Goal: Complete application form: Complete application form

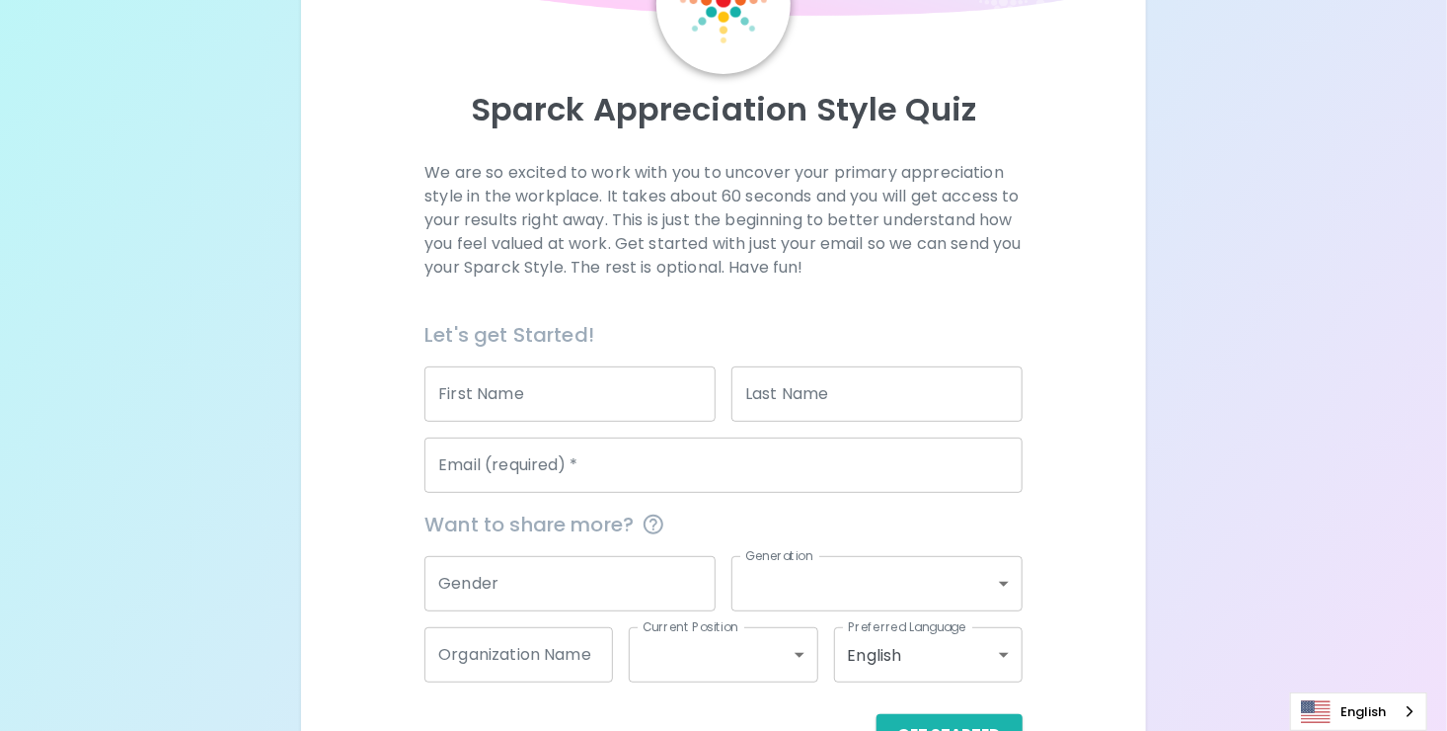
scroll to position [141, 0]
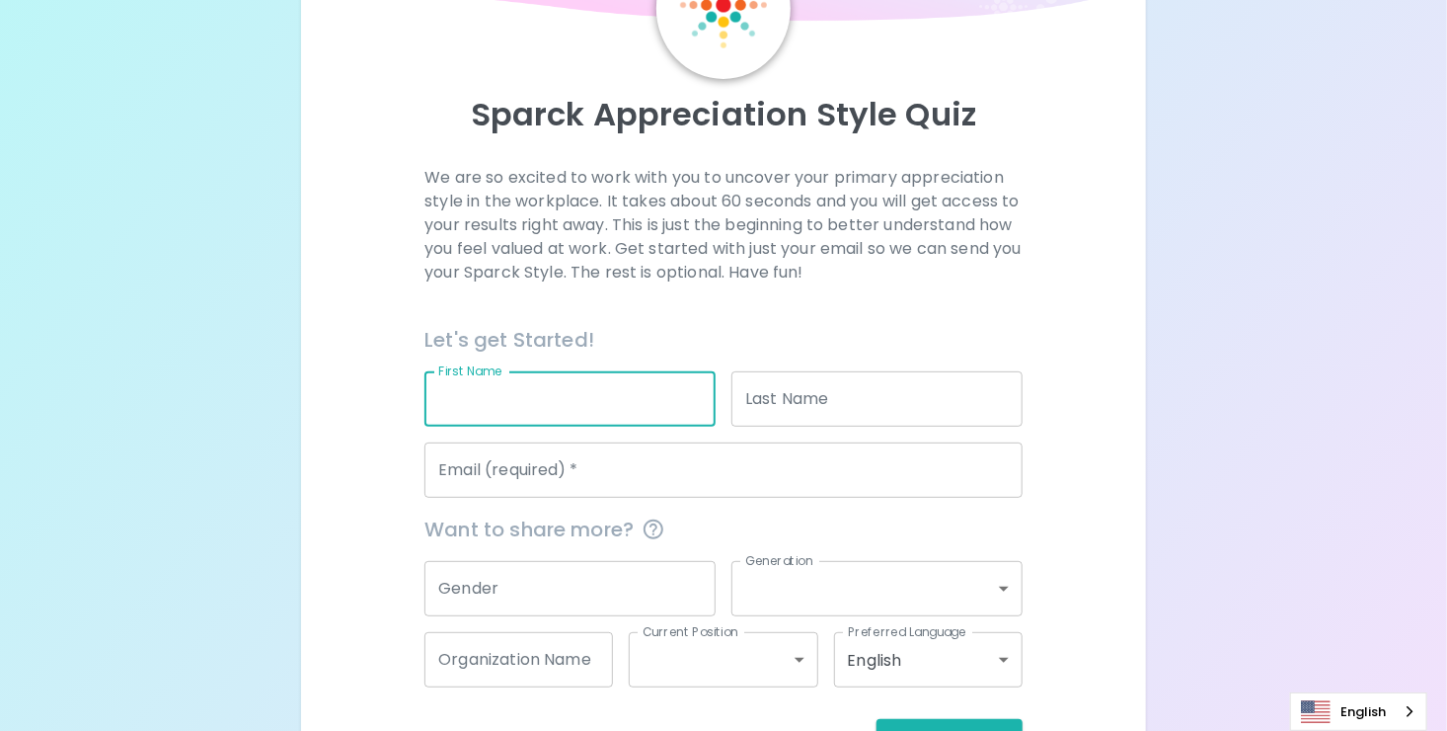
click at [607, 396] on input "First Name" at bounding box center [570, 398] width 291 height 55
type input "[PERSON_NAME]"
type input "[EMAIL_ADDRESS][DOMAIN_NAME]"
click at [570, 570] on input "Gender" at bounding box center [570, 588] width 291 height 55
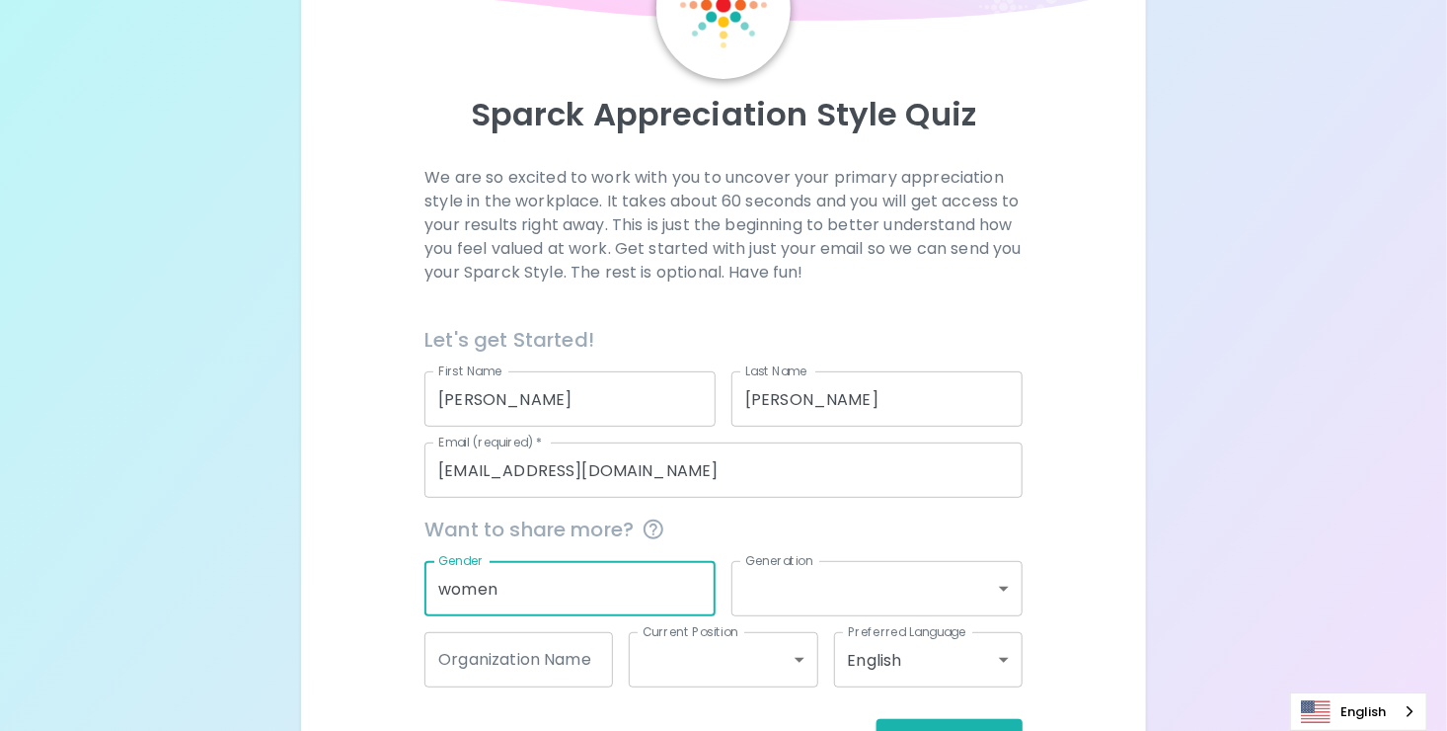
type input "women"
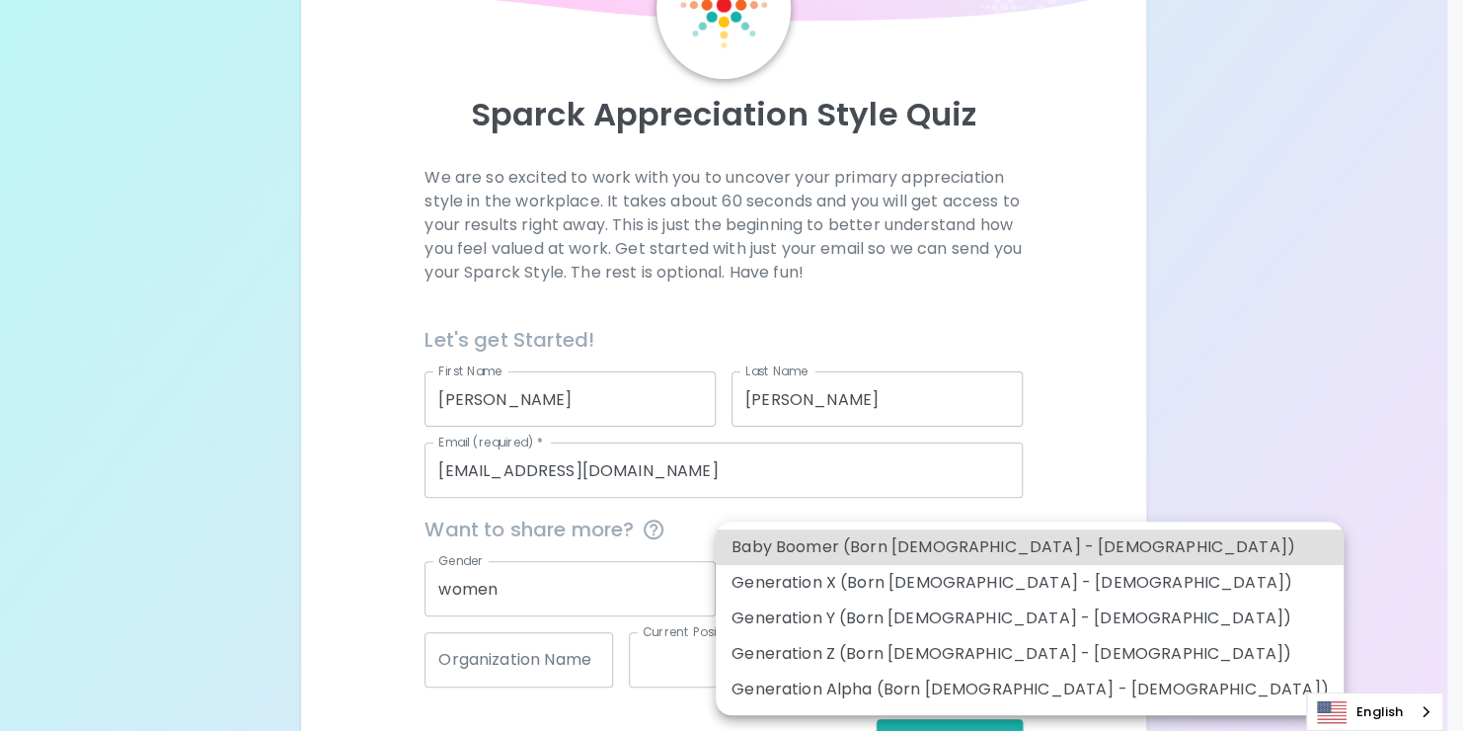
click at [818, 565] on body "Sparck Appreciation Style Quiz We are so excited to work with you to uncover yo…" at bounding box center [731, 329] width 1463 height 941
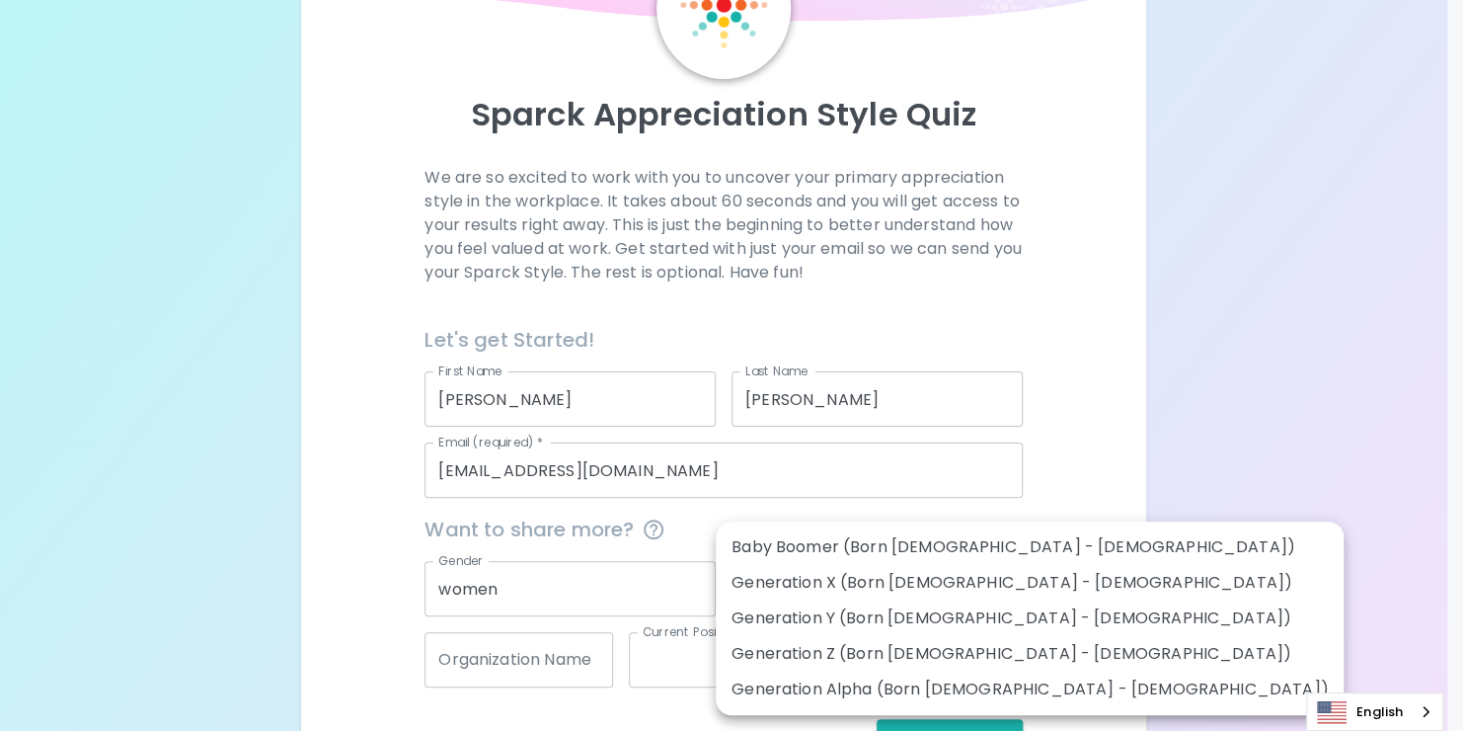
drag, startPoint x: 837, startPoint y: 661, endPoint x: 551, endPoint y: 682, distance: 287.1
click at [551, 682] on div "Baby Boomer (Born [DEMOGRAPHIC_DATA] - [DEMOGRAPHIC_DATA]) Generation X (Born […" at bounding box center [731, 365] width 1463 height 731
click at [551, 682] on div at bounding box center [731, 365] width 1463 height 731
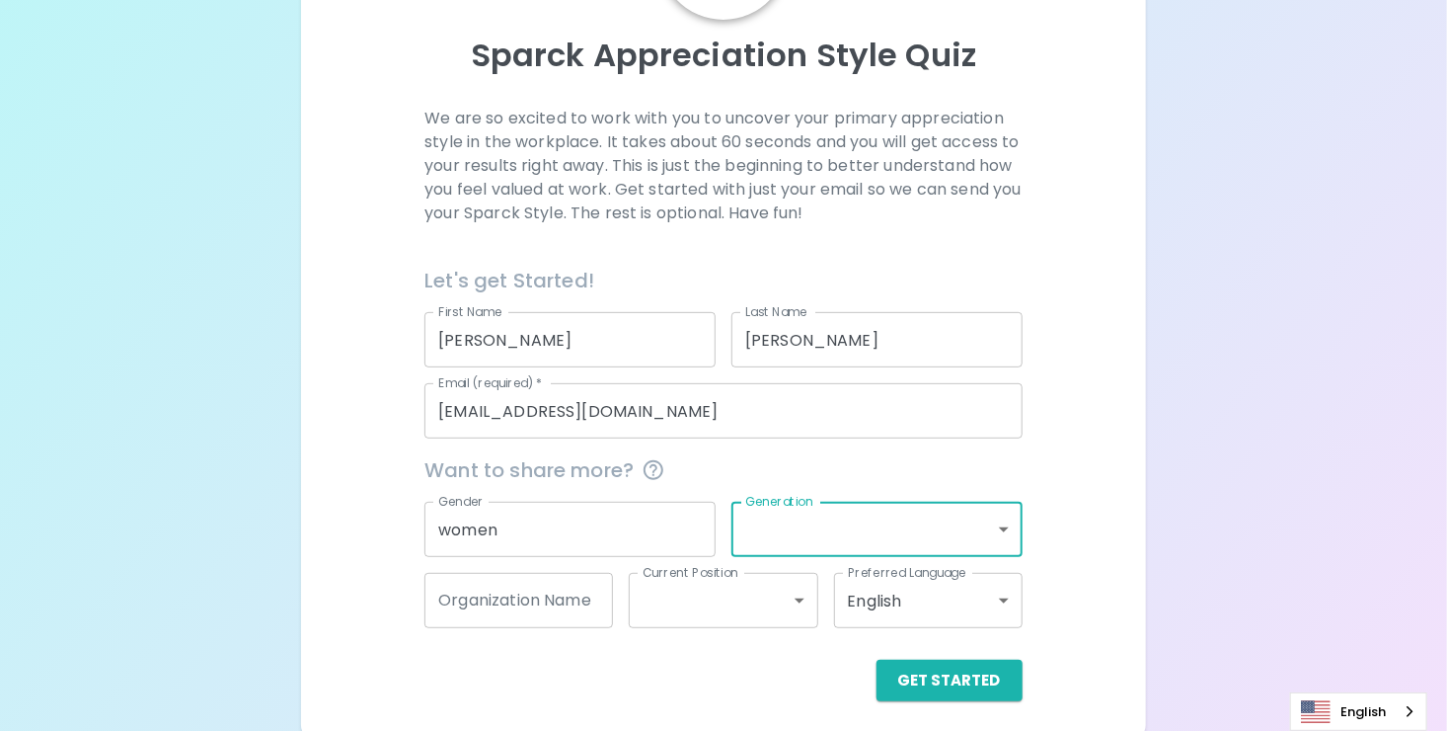
scroll to position [209, 0]
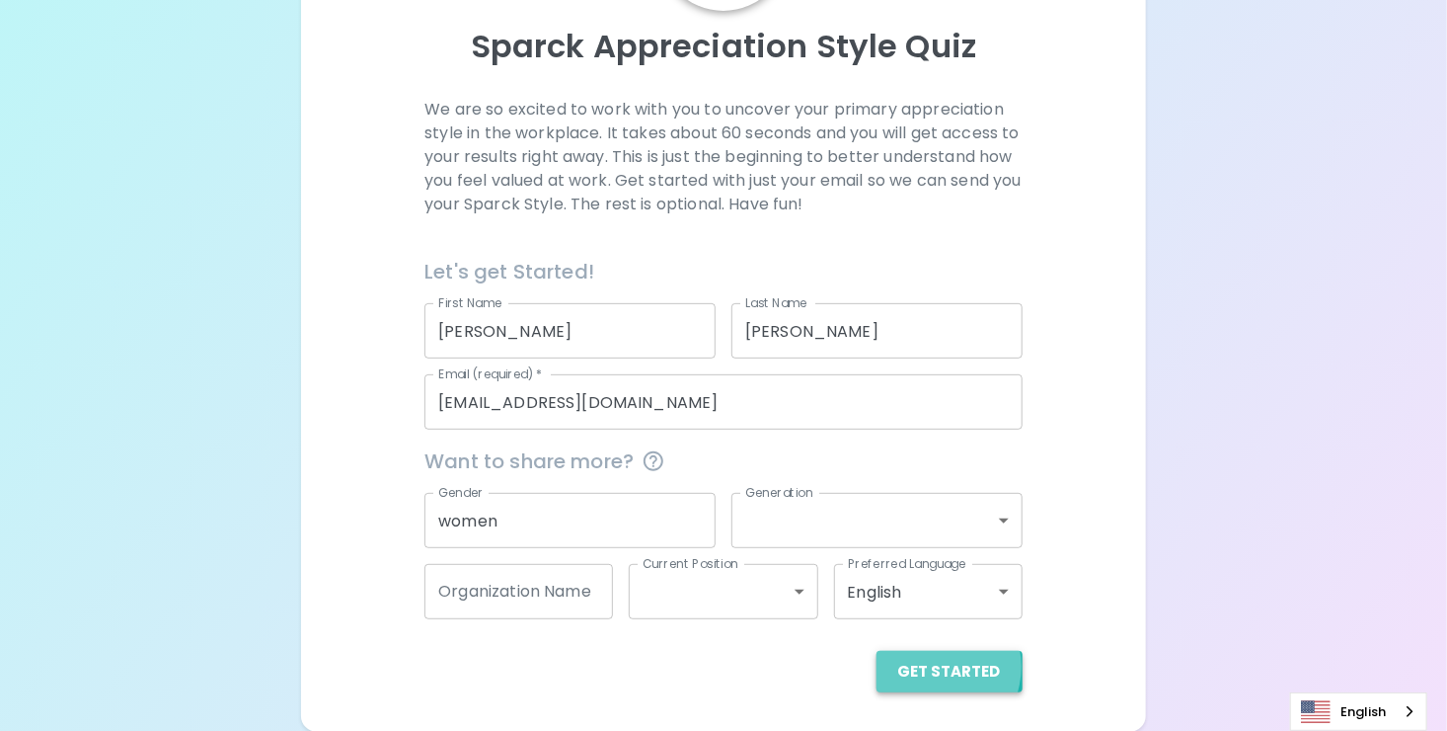
click at [935, 665] on button "Get Started" at bounding box center [950, 671] width 146 height 41
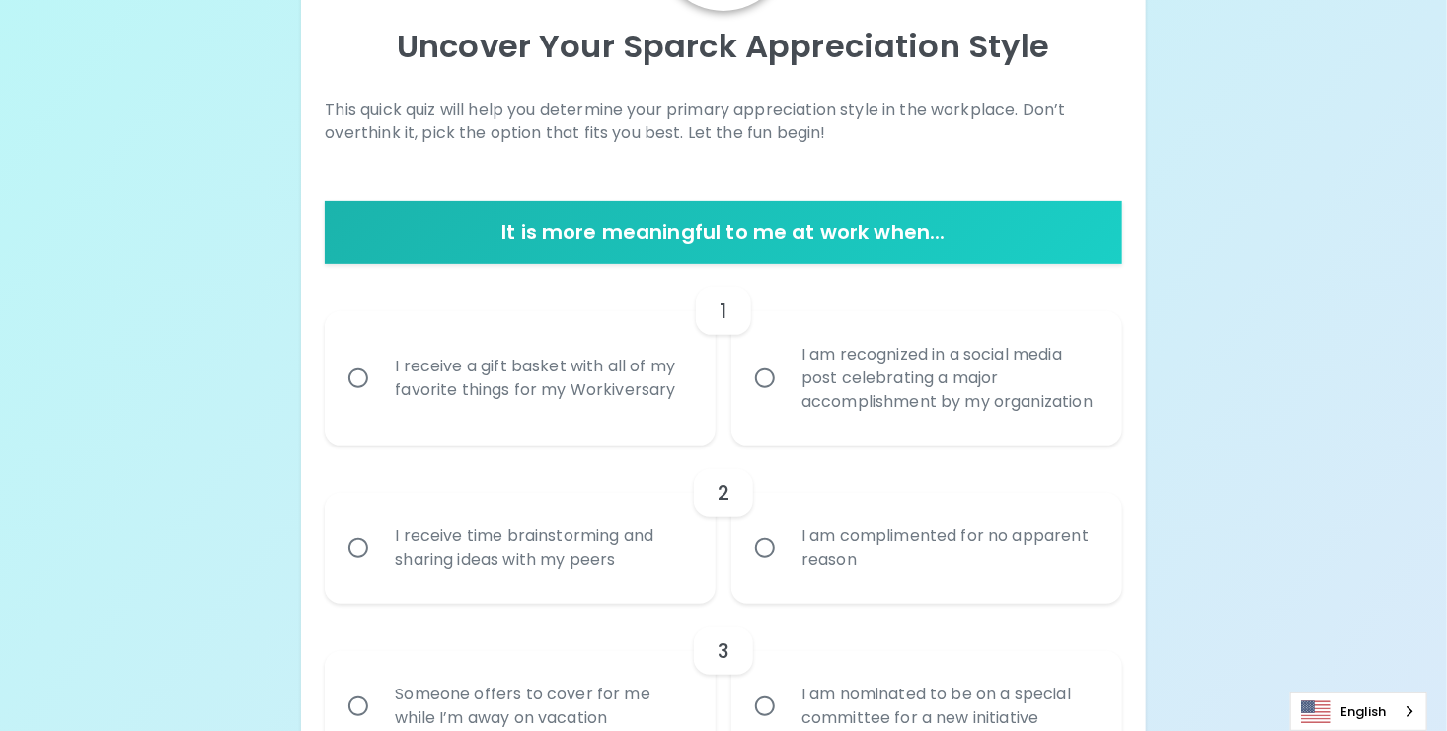
click at [505, 384] on div "I receive a gift basket with all of my favorite things for my Workiversary" at bounding box center [542, 378] width 326 height 95
click at [379, 384] on input "I receive a gift basket with all of my favorite things for my Workiversary" at bounding box center [358, 377] width 41 height 41
radio input "true"
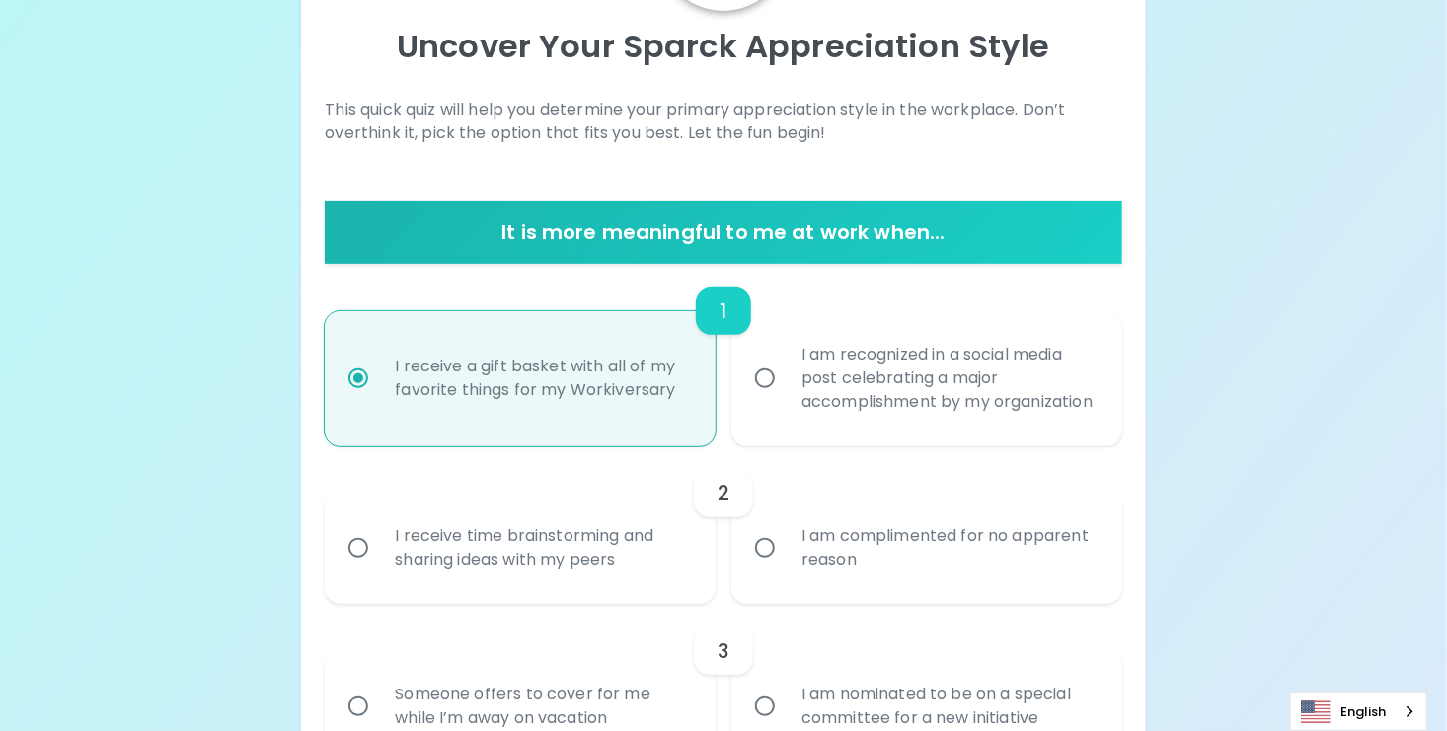
scroll to position [367, 0]
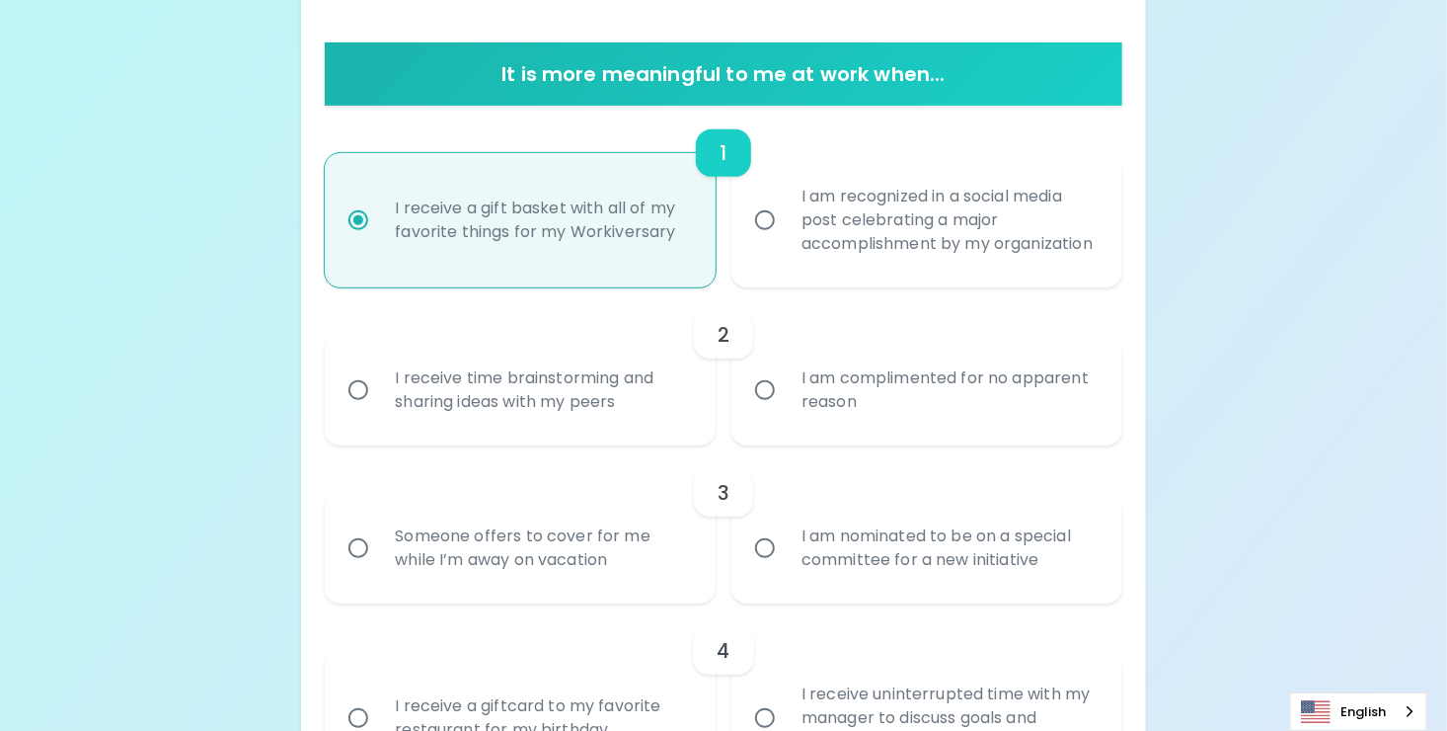
click at [799, 437] on div "I am complimented for no apparent reason" at bounding box center [949, 390] width 326 height 95
click at [786, 411] on input "I am complimented for no apparent reason" at bounding box center [764, 389] width 41 height 41
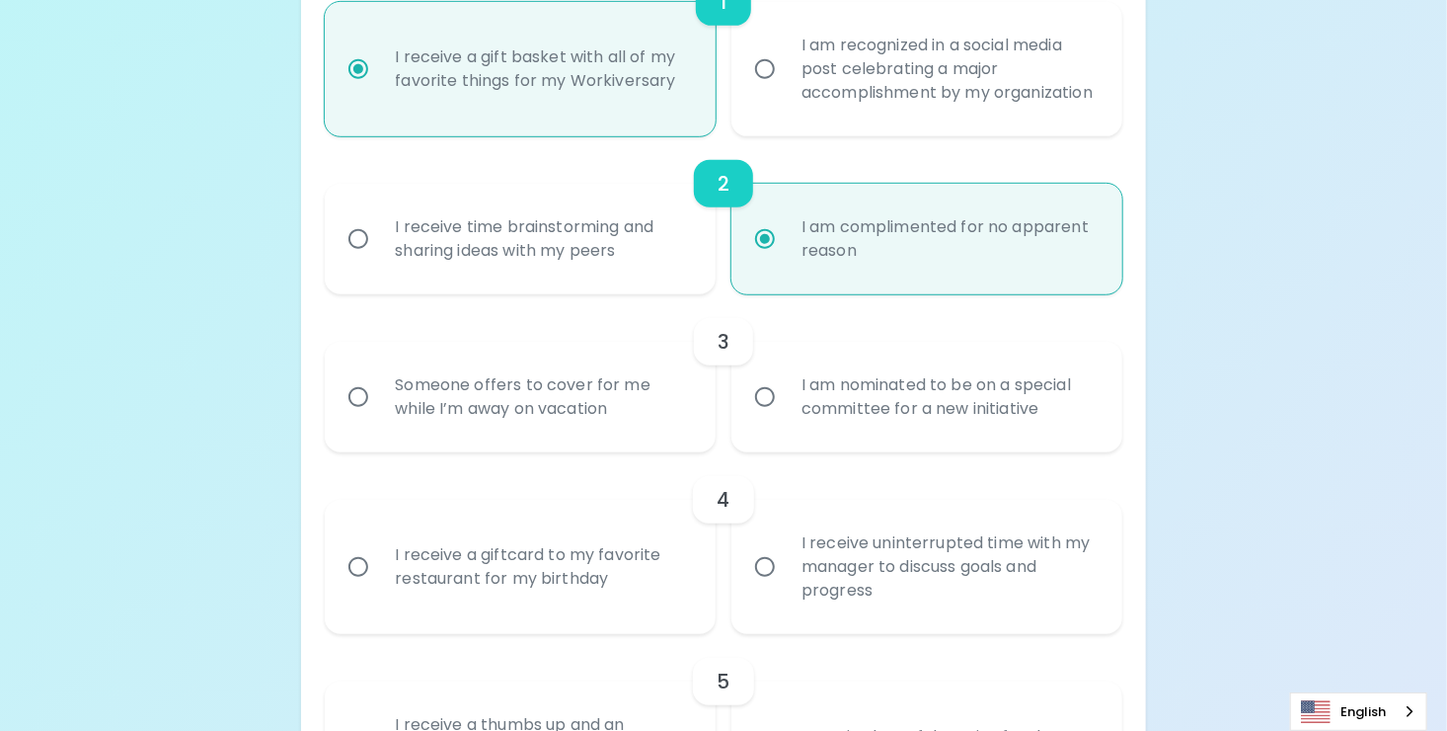
scroll to position [525, 0]
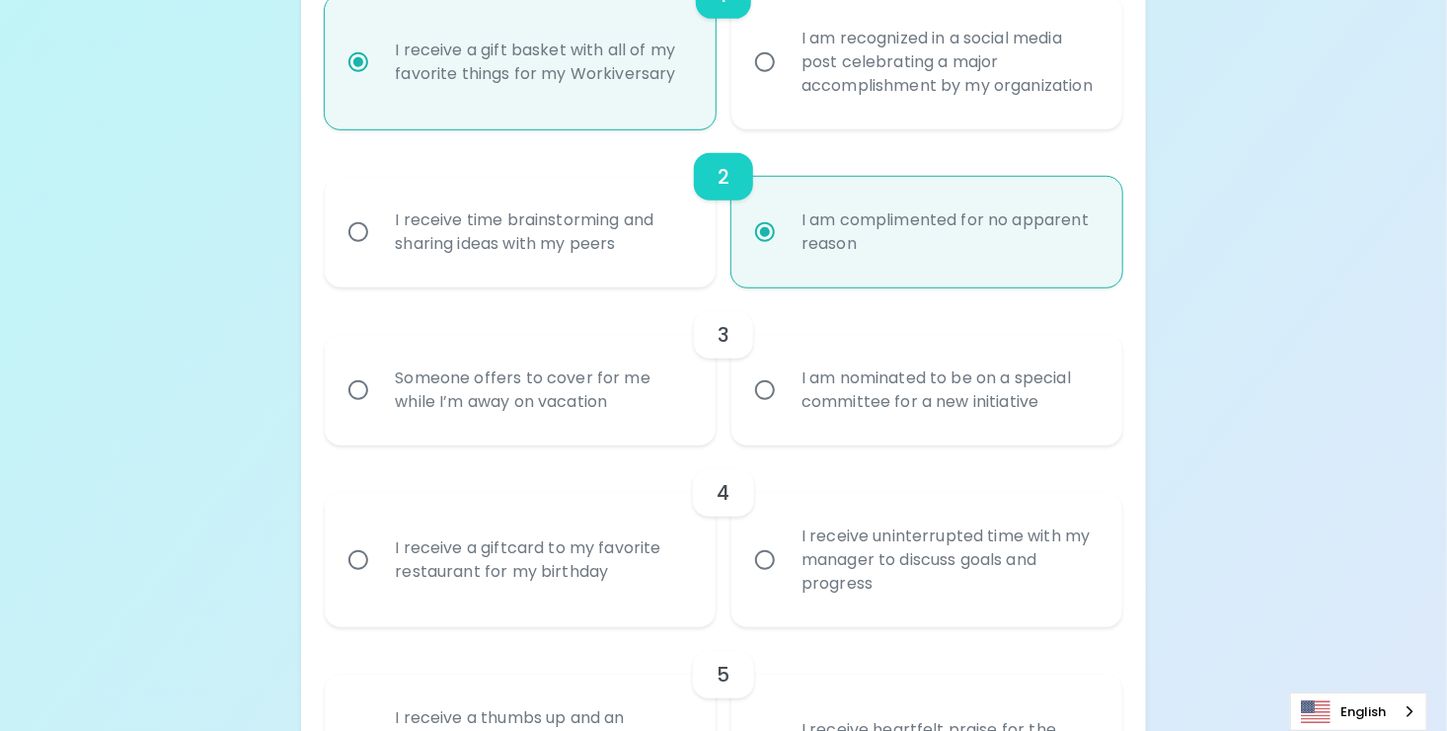
radio input "true"
click at [615, 430] on div "Someone offers to cover for me while I’m away on vacation" at bounding box center [542, 390] width 326 height 95
click at [379, 411] on input "Someone offers to cover for me while I’m away on vacation" at bounding box center [358, 389] width 41 height 41
radio input "false"
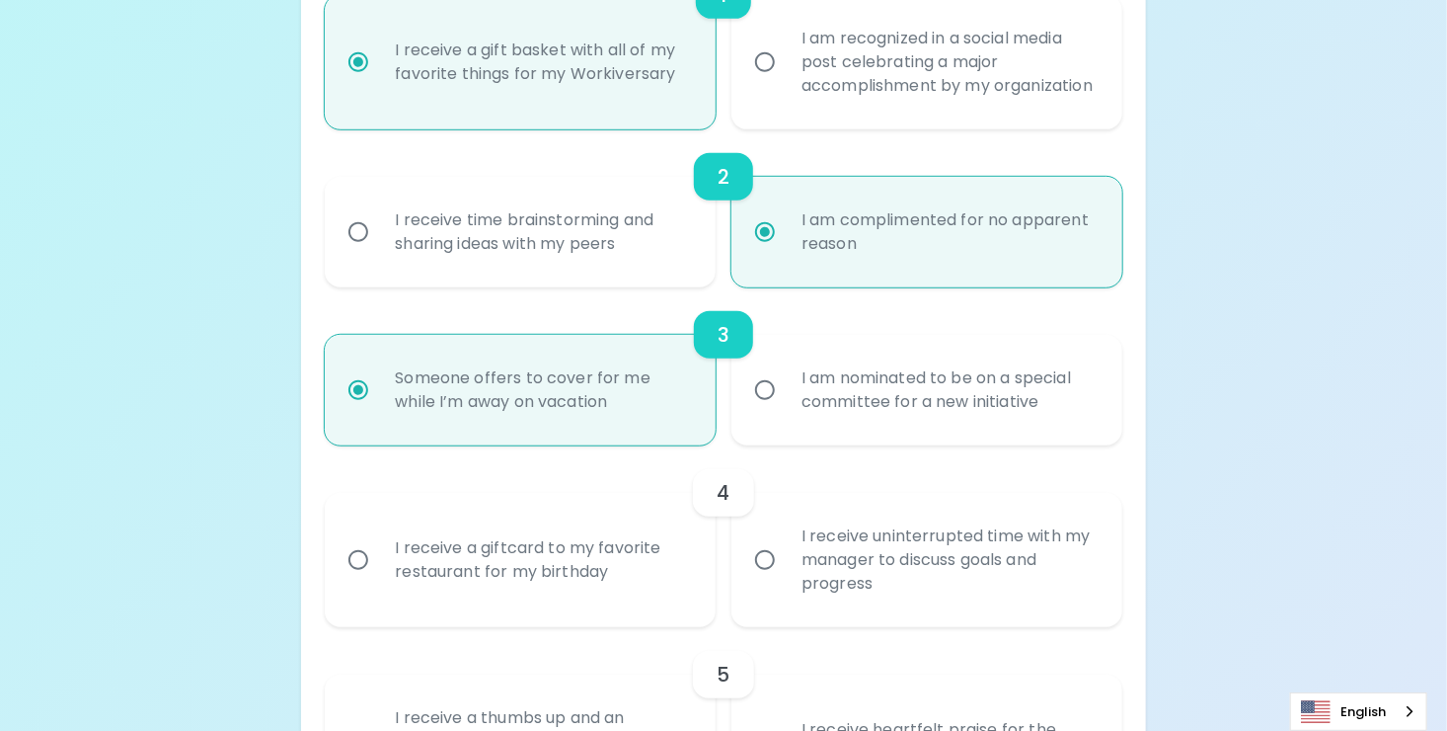
scroll to position [683, 0]
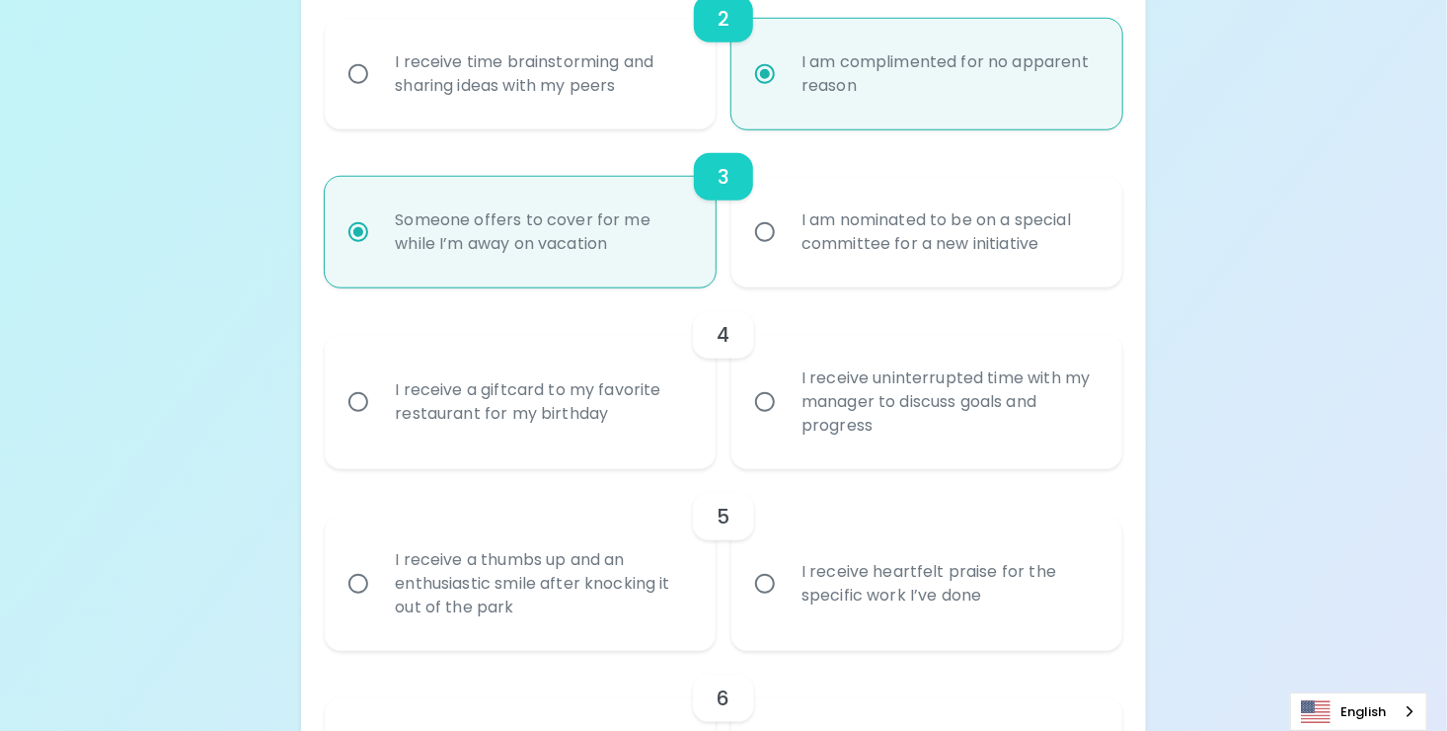
radio input "true"
click at [615, 430] on div "I receive a giftcard to my favorite restaurant for my birthday" at bounding box center [542, 401] width 326 height 95
click at [379, 423] on input "I receive a giftcard to my favorite restaurant for my birthday" at bounding box center [358, 401] width 41 height 41
radio input "false"
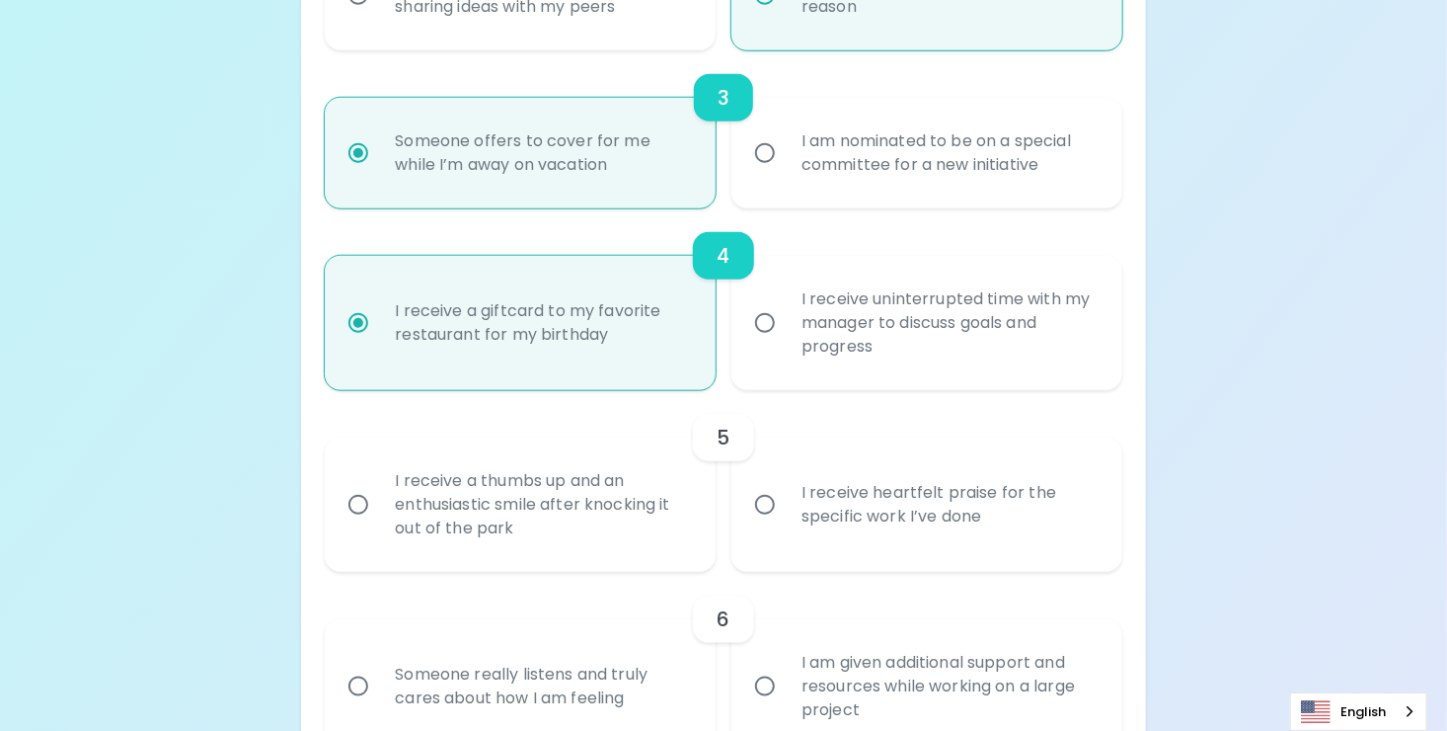
scroll to position [841, 0]
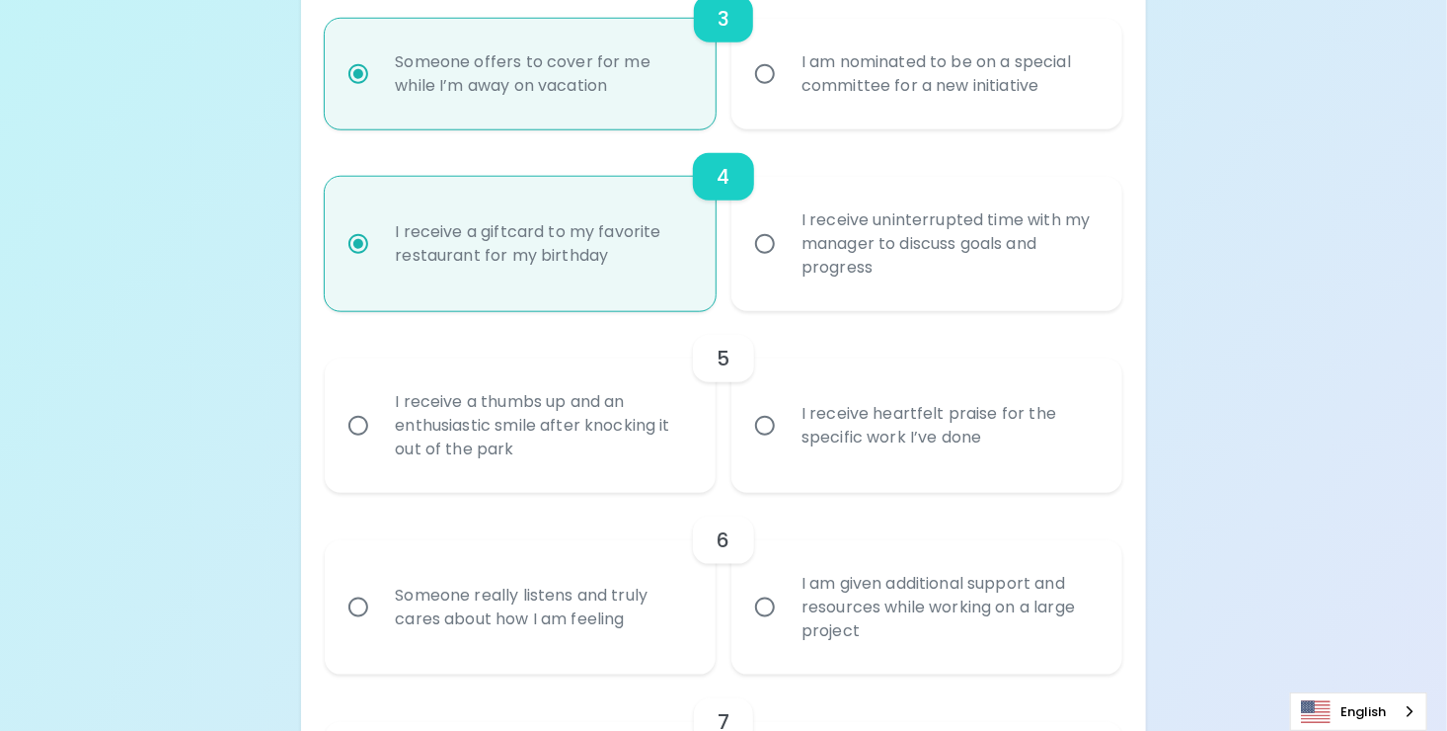
radio input "true"
click at [861, 458] on div "I receive heartfelt praise for the specific work I’ve done" at bounding box center [949, 425] width 326 height 95
click at [786, 446] on input "I receive heartfelt praise for the specific work I’ve done" at bounding box center [764, 425] width 41 height 41
radio input "false"
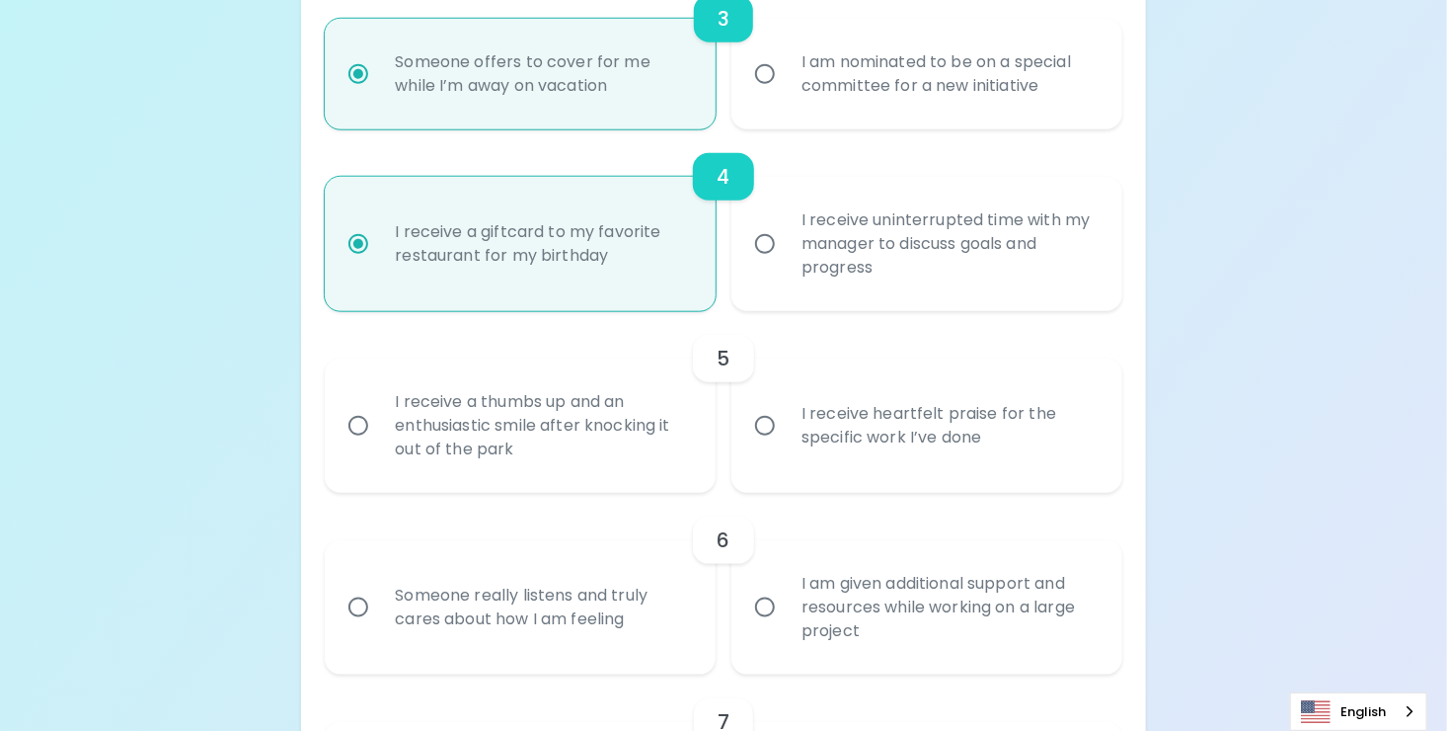
radio input "false"
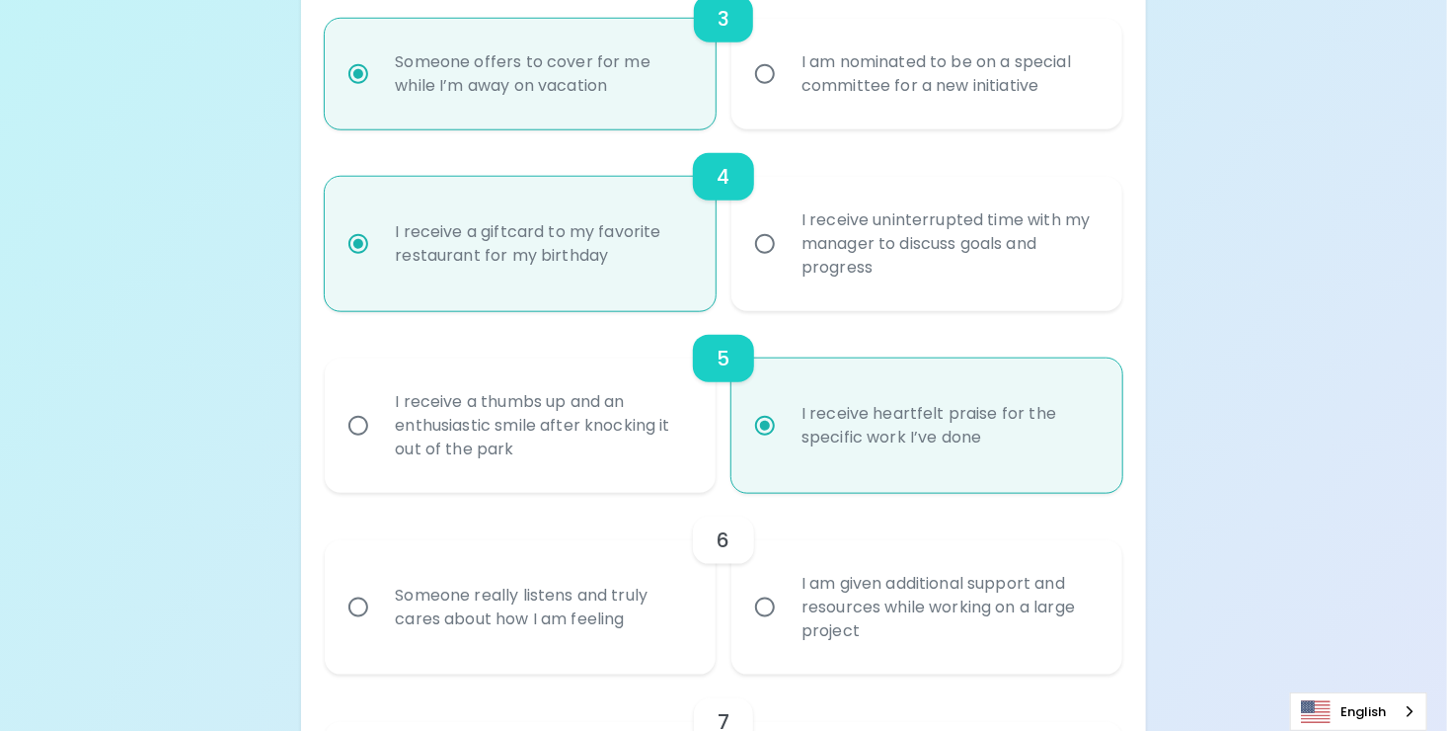
scroll to position [999, 0]
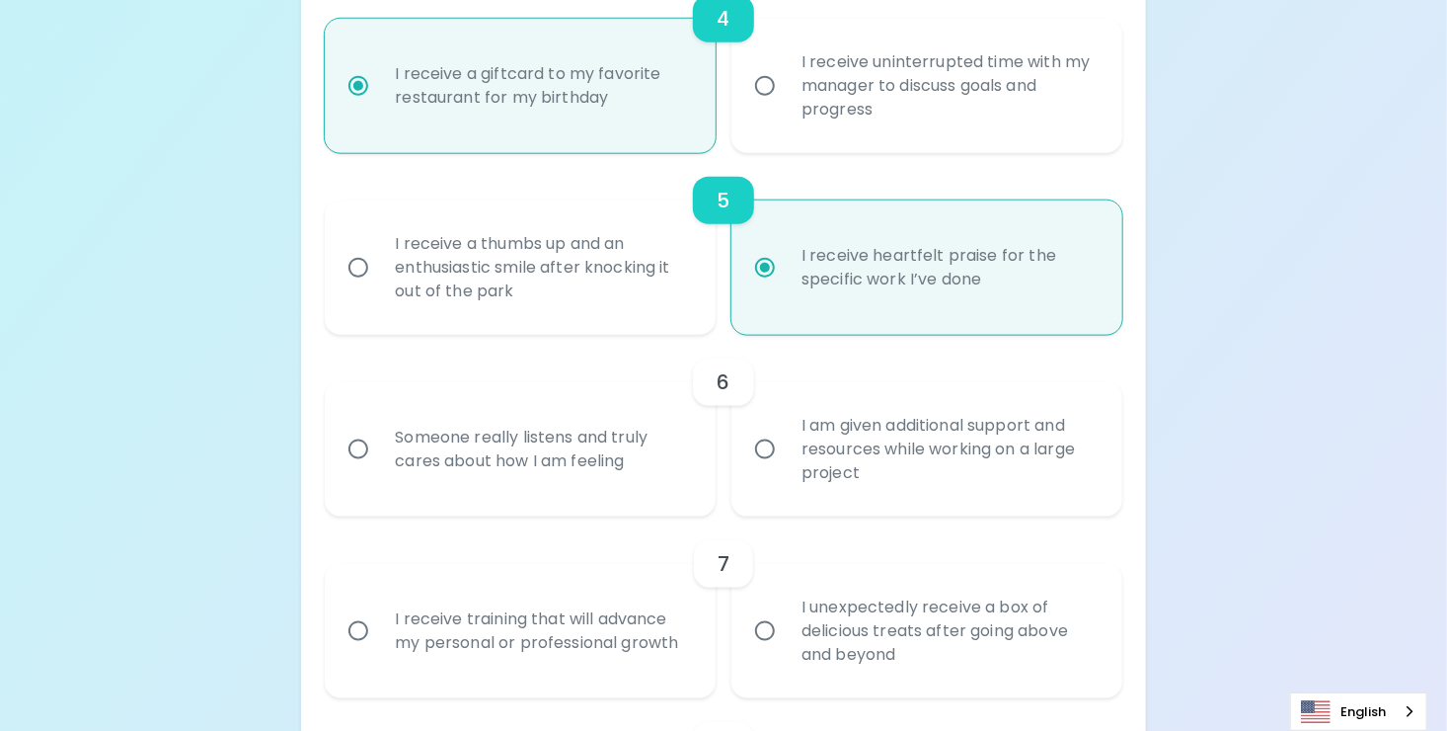
radio input "true"
click at [624, 495] on div "Someone really listens and truly cares about how I am feeling" at bounding box center [542, 449] width 326 height 95
click at [379, 470] on input "Someone really listens and truly cares about how I am feeling" at bounding box center [358, 448] width 41 height 41
radio input "false"
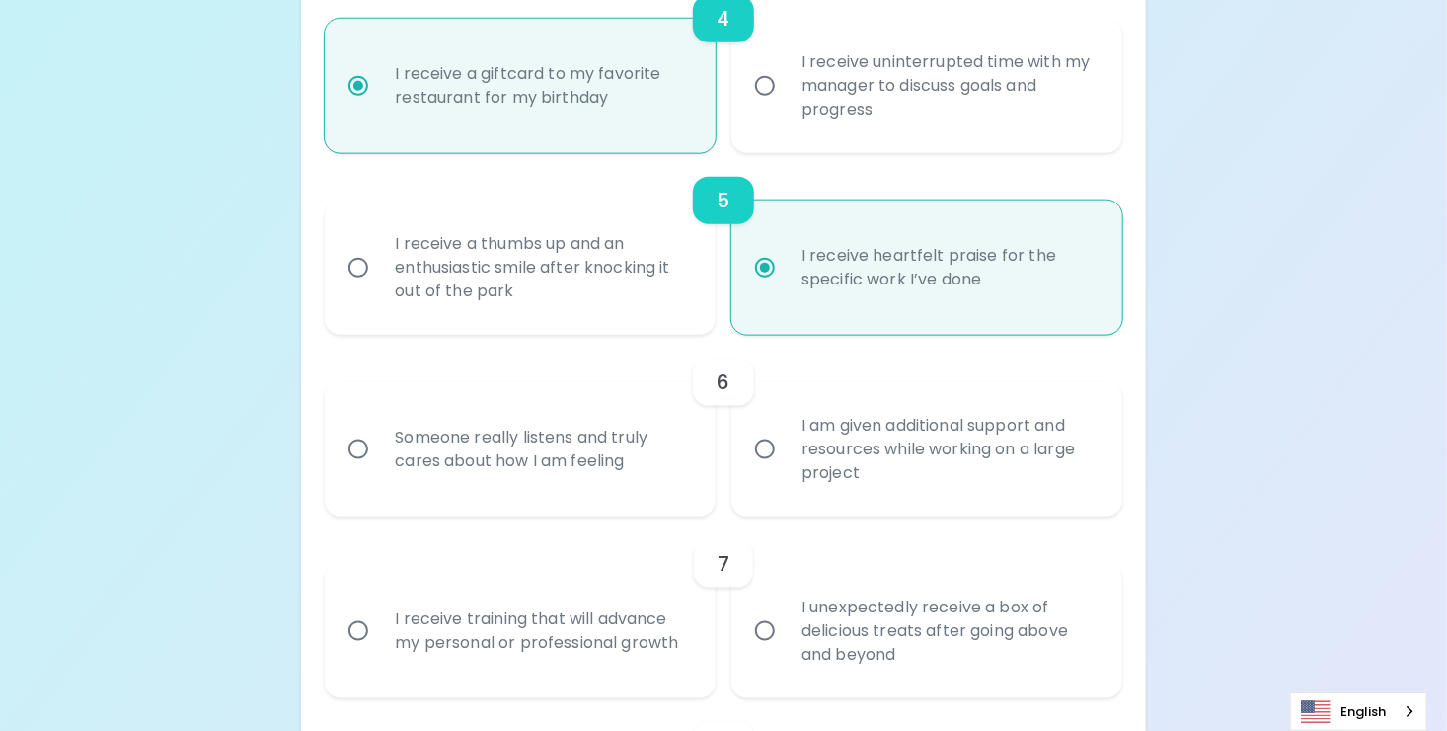
radio input "false"
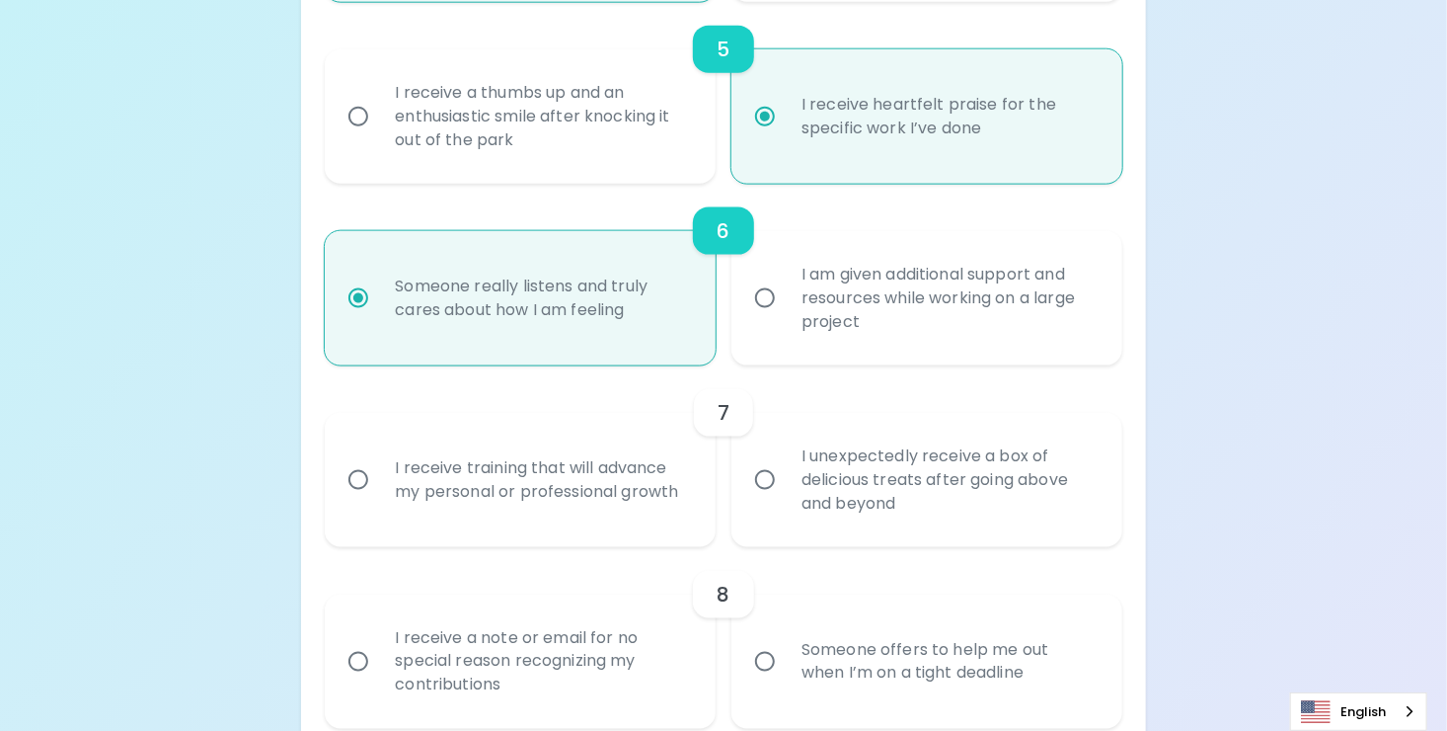
scroll to position [1157, 0]
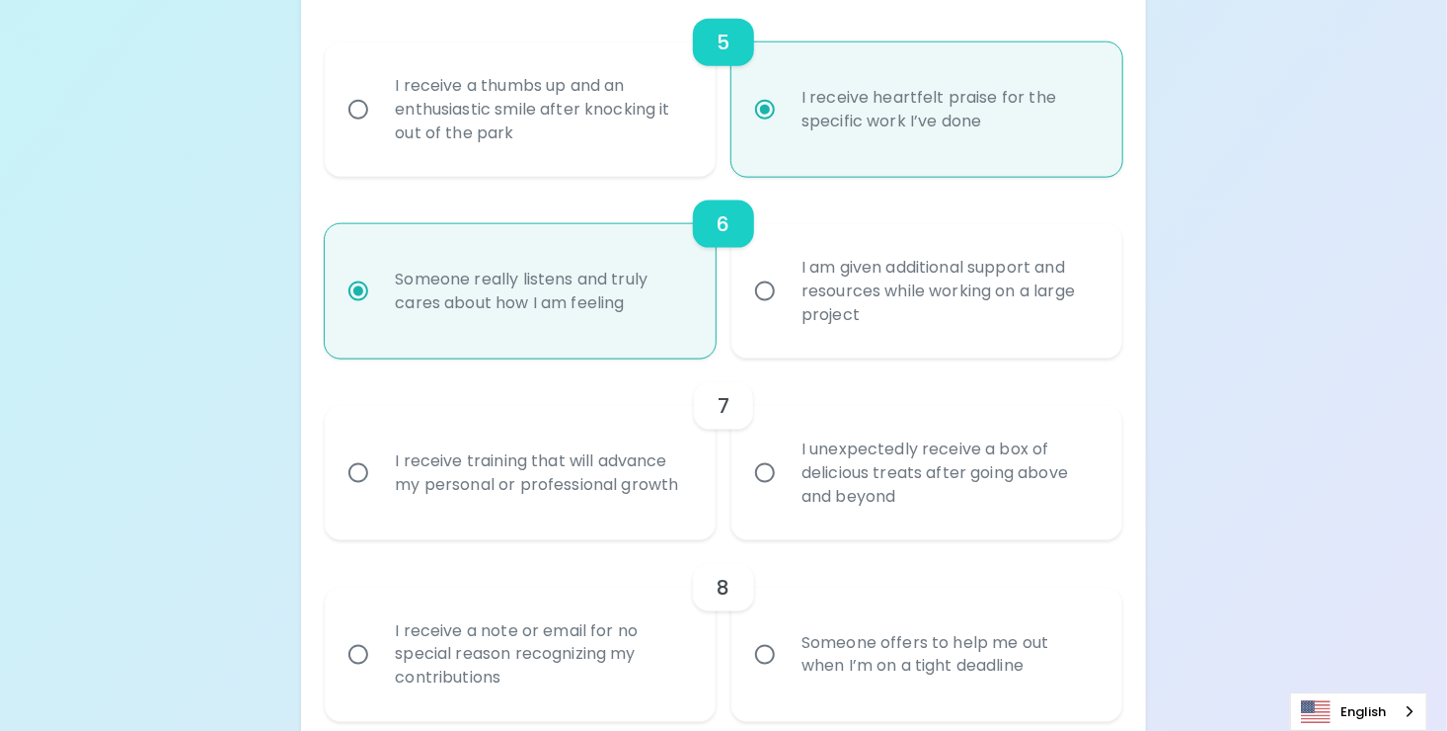
radio input "true"
click at [772, 494] on input "I unexpectedly receive a box of delicious treats after going above and beyond" at bounding box center [764, 472] width 41 height 41
radio input "false"
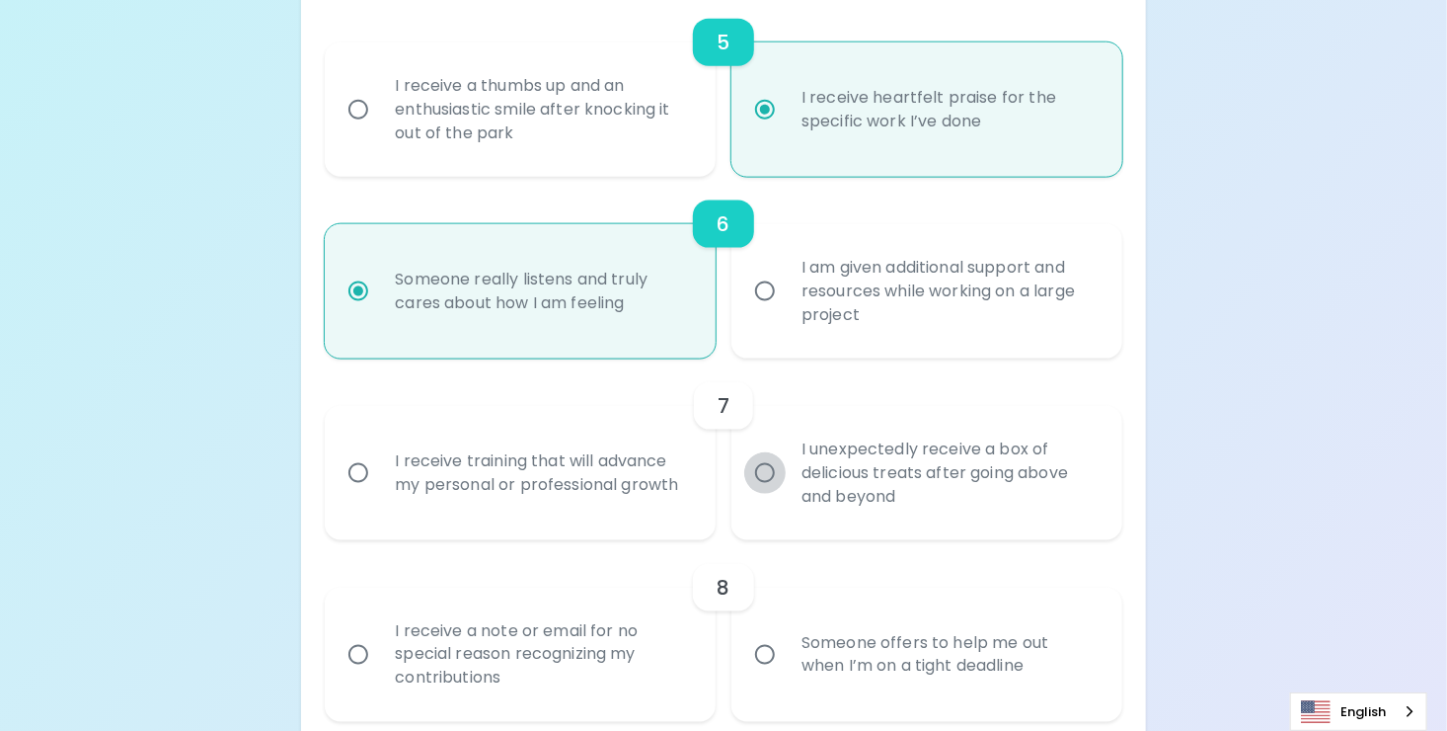
radio input "false"
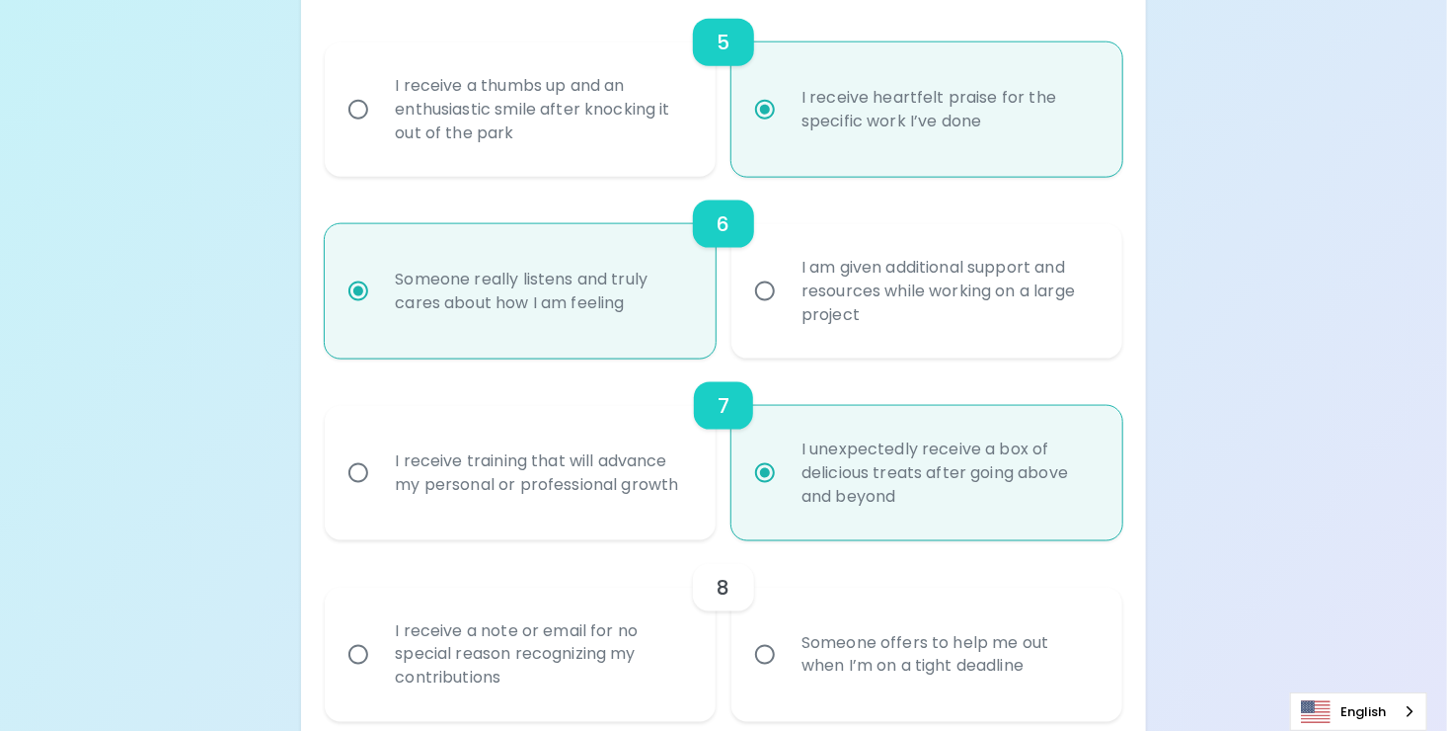
scroll to position [1315, 0]
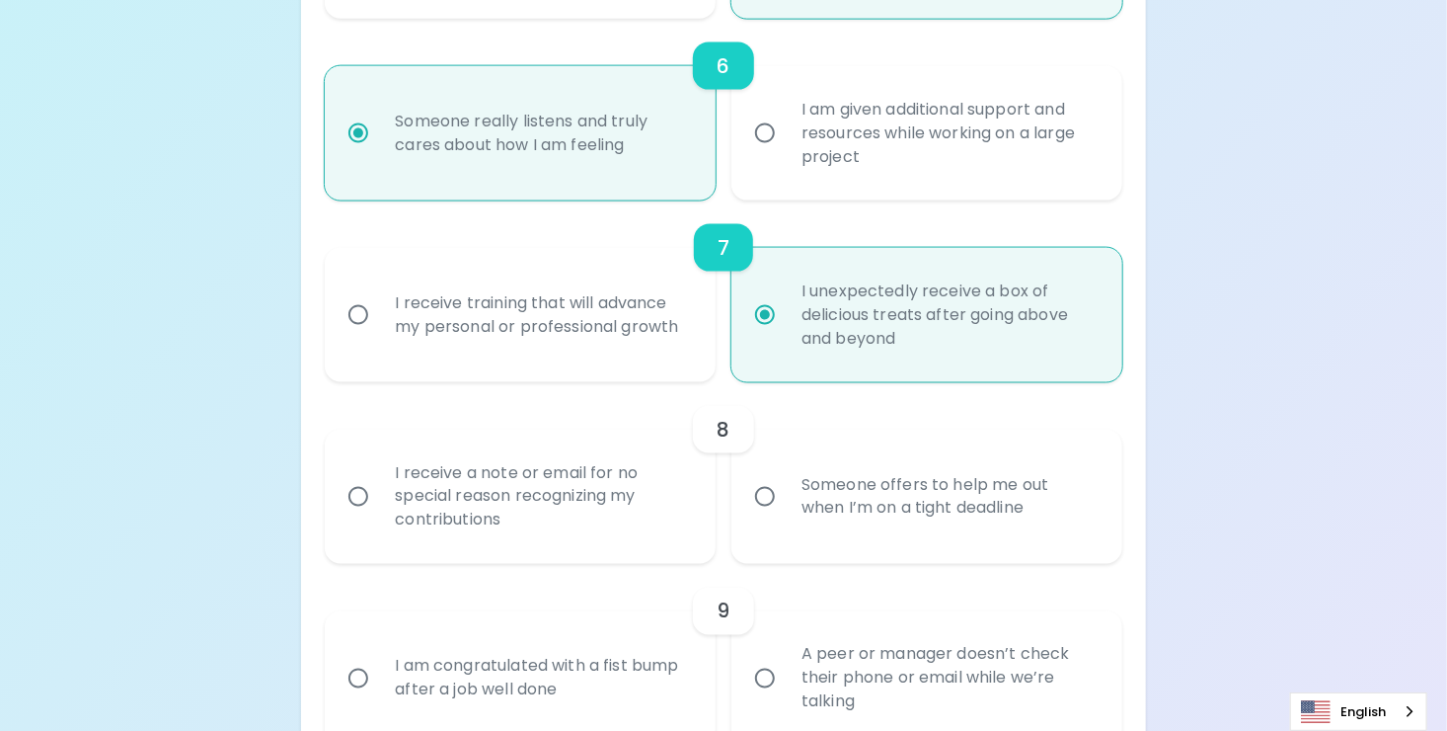
radio input "true"
click at [647, 516] on div "I receive a note or email for no special reason recognizing my contributions" at bounding box center [542, 496] width 326 height 118
click at [379, 516] on input "I receive a note or email for no special reason recognizing my contributions" at bounding box center [358, 496] width 41 height 41
radio input "false"
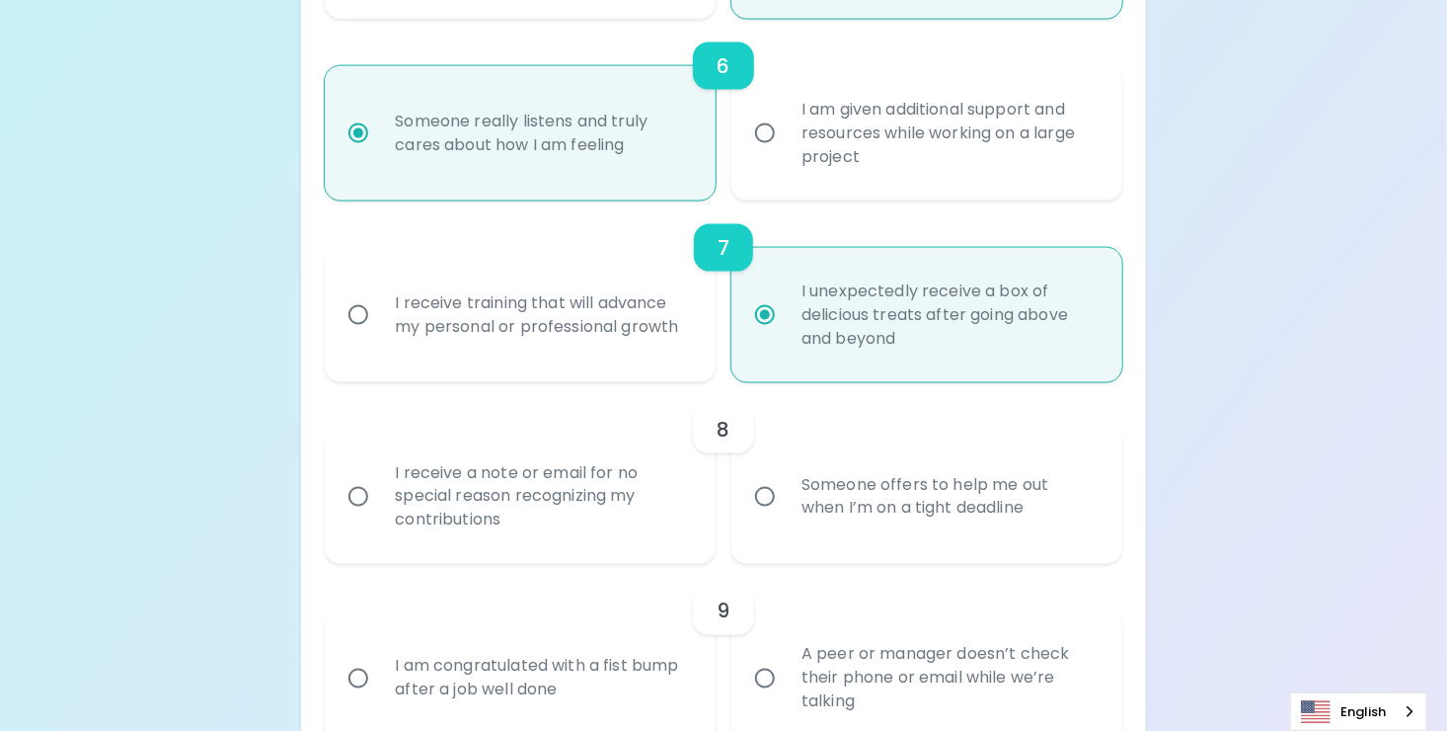
radio input "false"
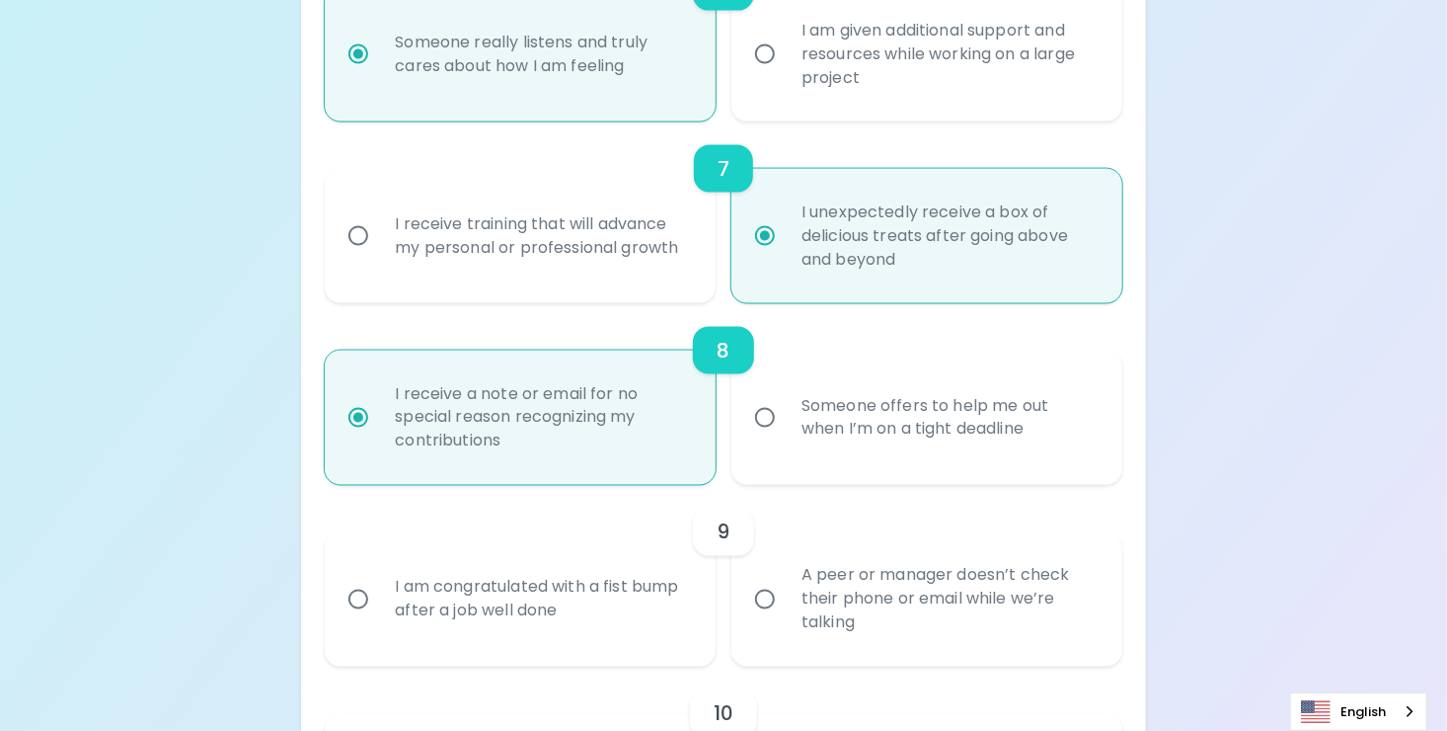
scroll to position [1473, 0]
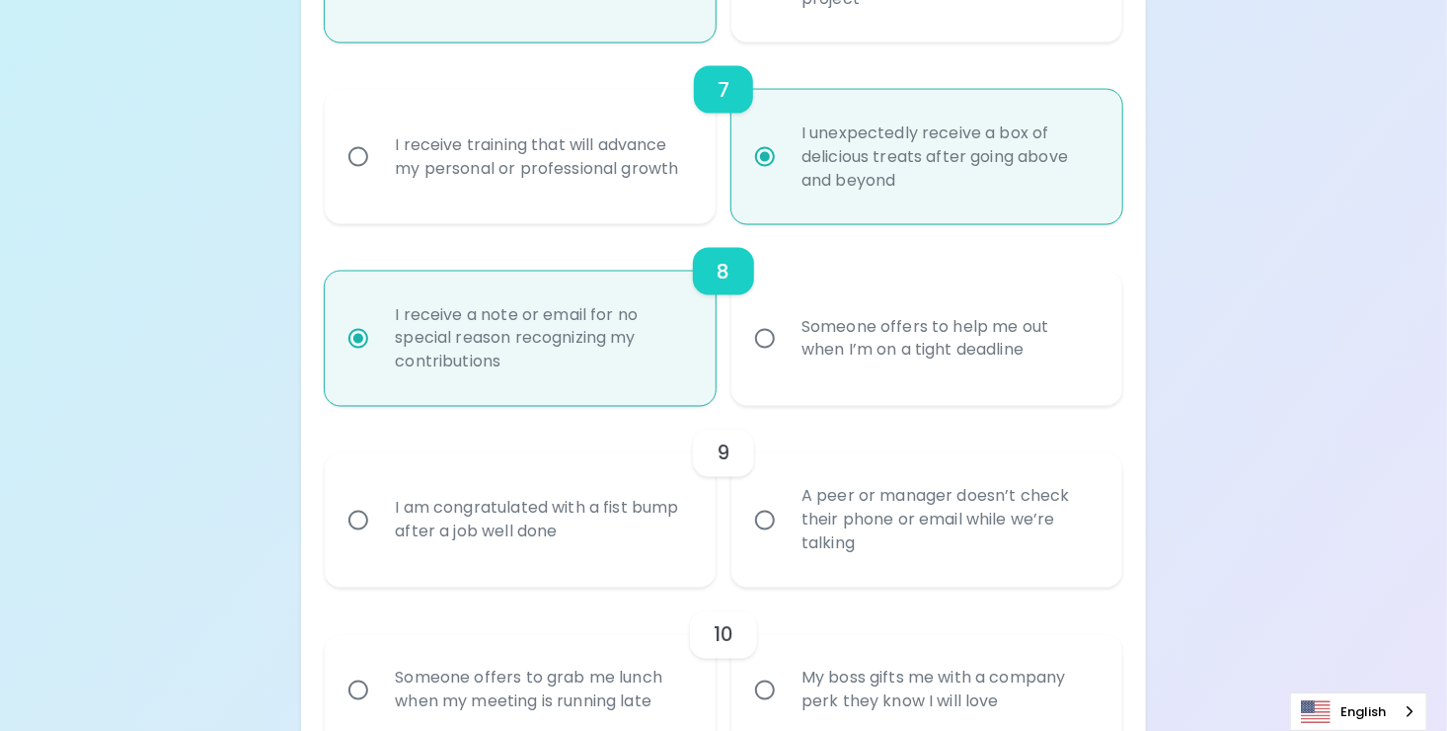
radio input "true"
click at [600, 548] on div "I am congratulated with a fist bump after a job well done" at bounding box center [542, 520] width 326 height 95
click at [379, 541] on input "I am congratulated with a fist bump after a job well done" at bounding box center [358, 520] width 41 height 41
radio input "false"
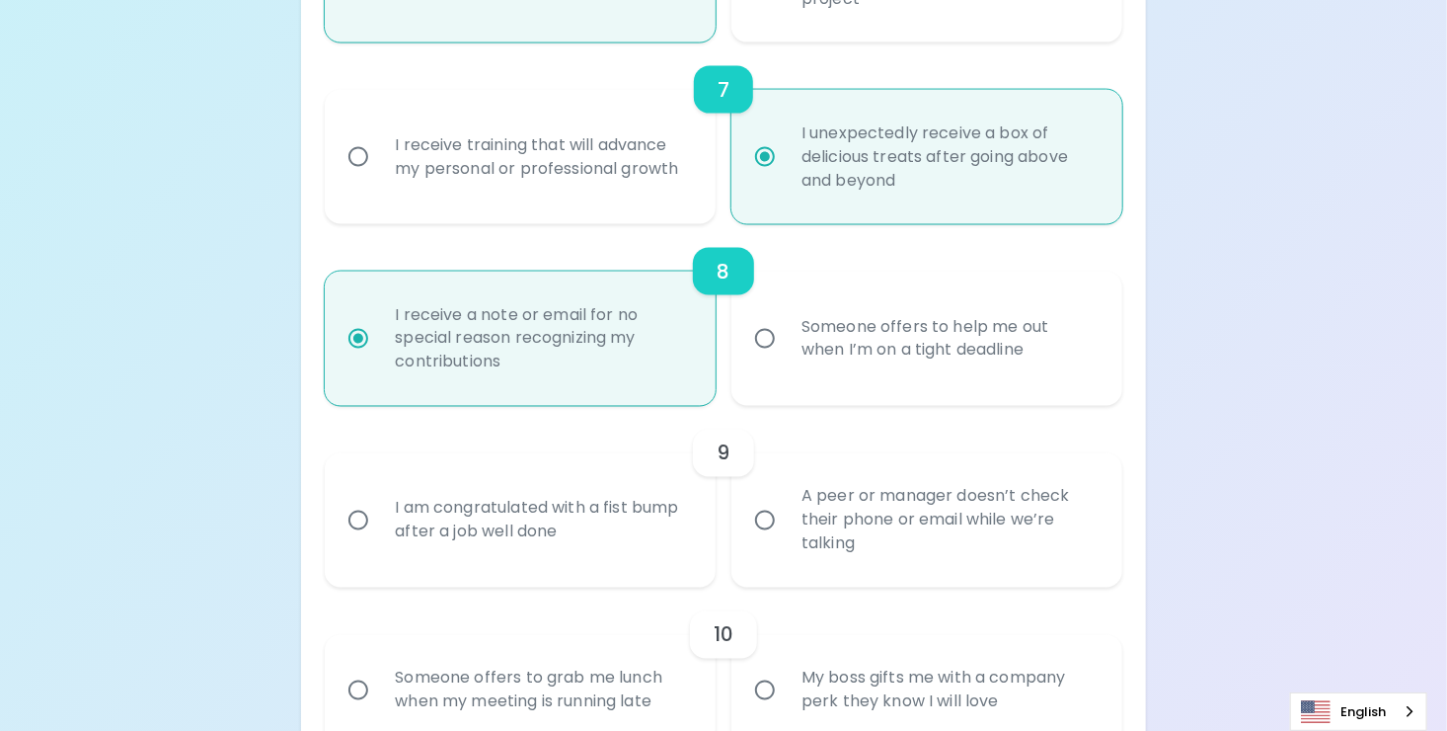
radio input "false"
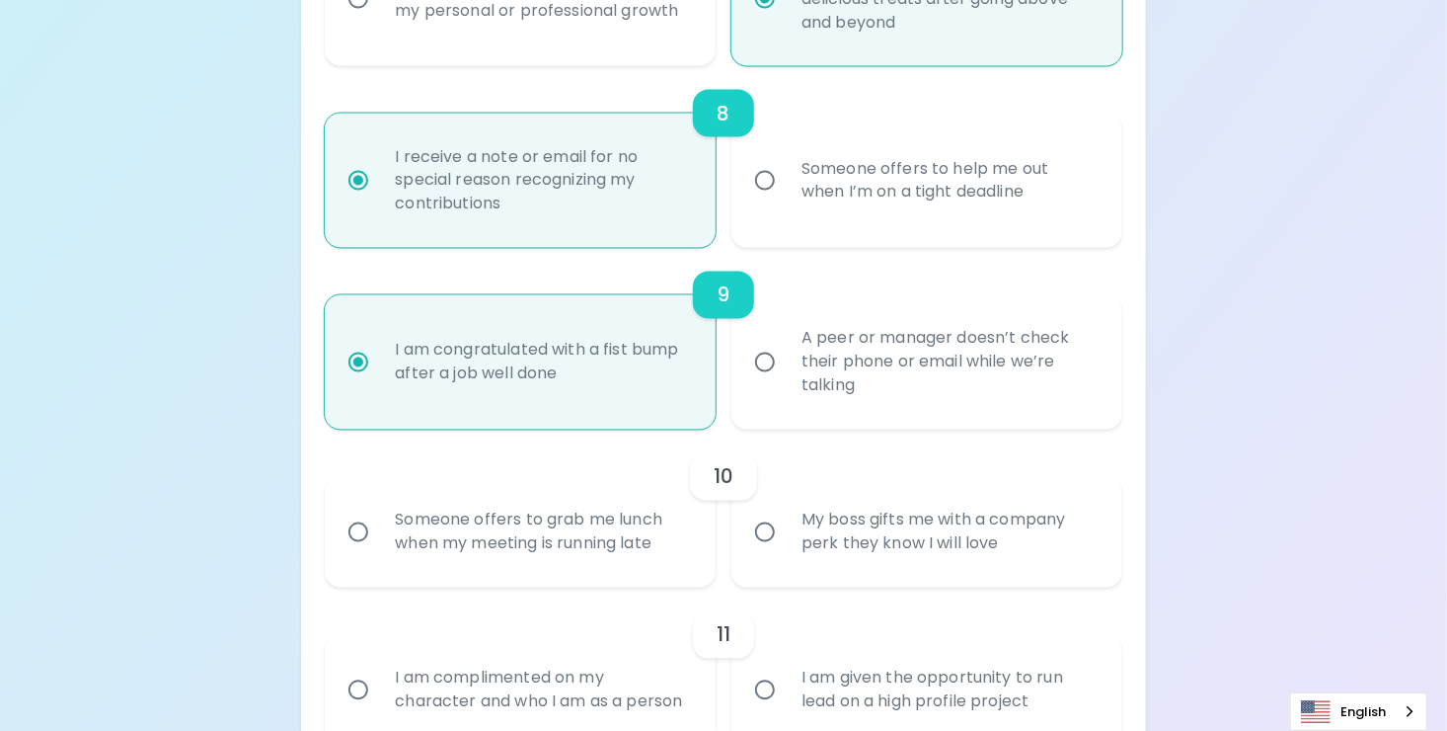
radio input "true"
click at [600, 548] on div "Someone offers to grab me lunch when my meeting is running late" at bounding box center [542, 532] width 326 height 95
click at [379, 548] on input "Someone offers to grab me lunch when my meeting is running late" at bounding box center [358, 531] width 41 height 41
radio input "false"
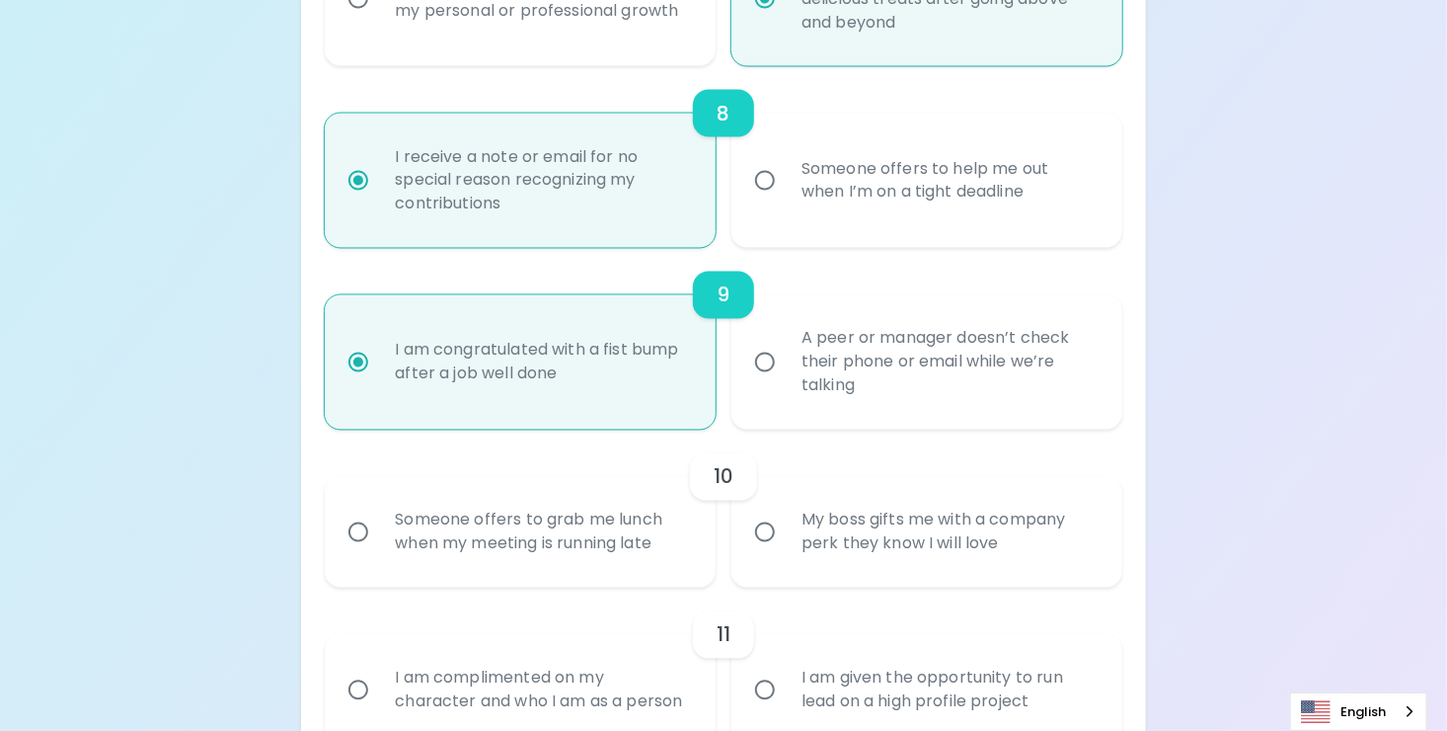
radio input "false"
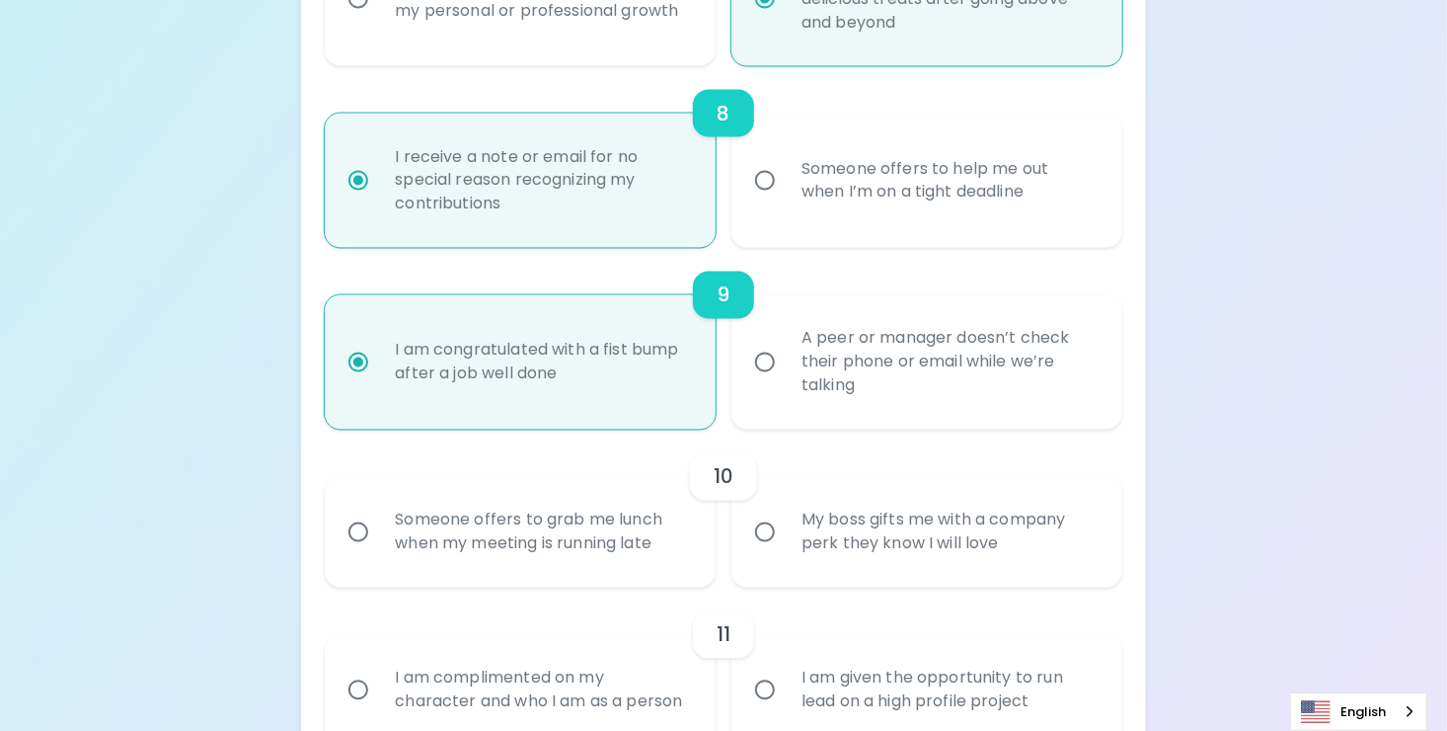
radio input "false"
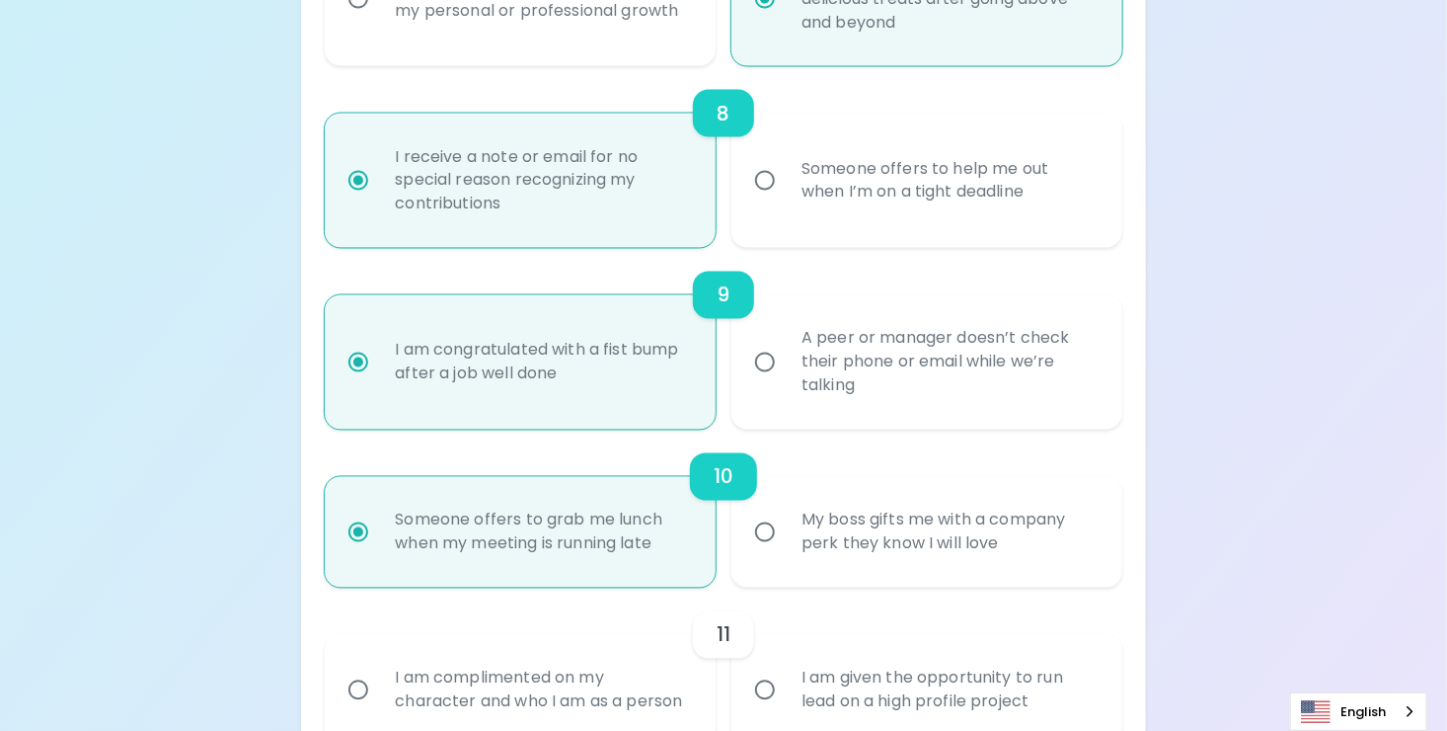
scroll to position [1789, 0]
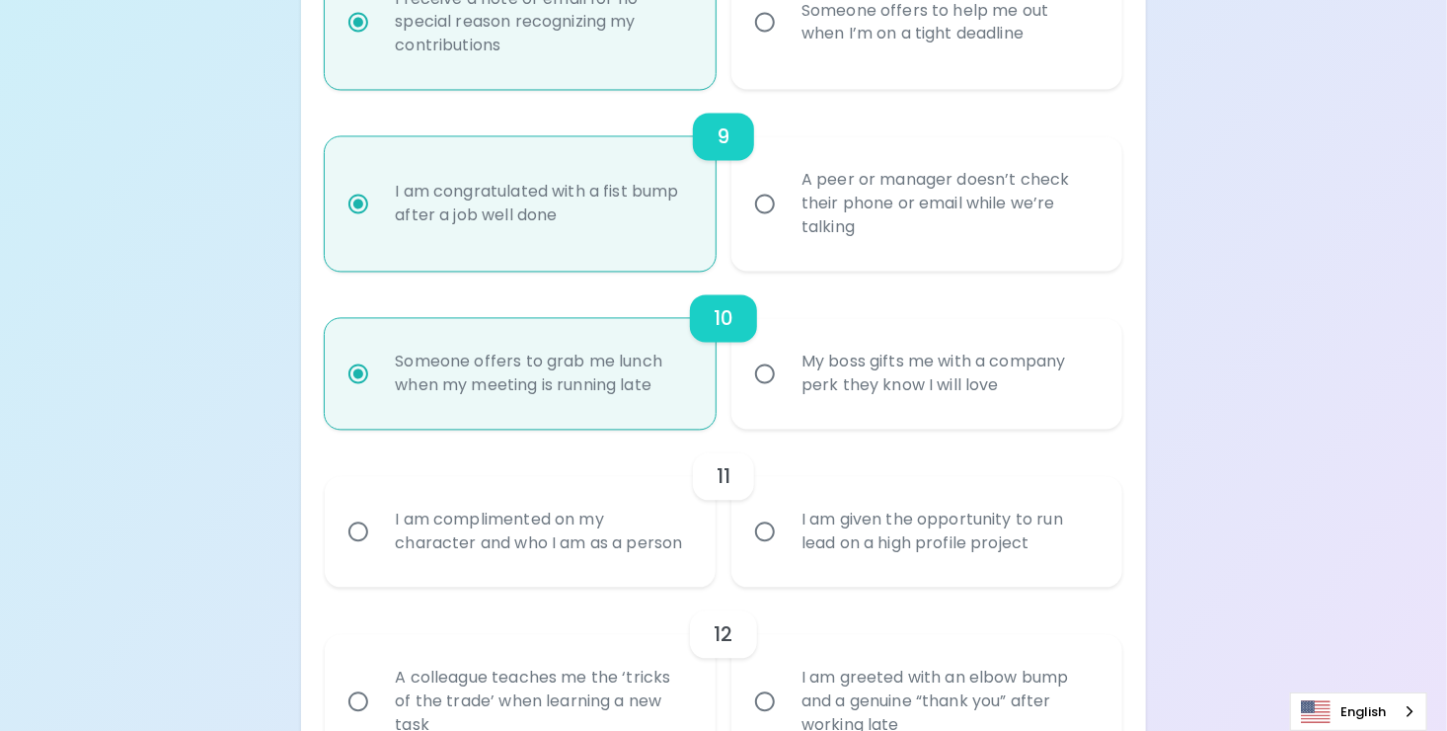
radio input "true"
click at [898, 383] on div "My boss gifts me with a company perk they know I will love" at bounding box center [949, 374] width 326 height 95
click at [786, 383] on input "My boss gifts me with a company perk they know I will love" at bounding box center [764, 373] width 41 height 41
radio input "false"
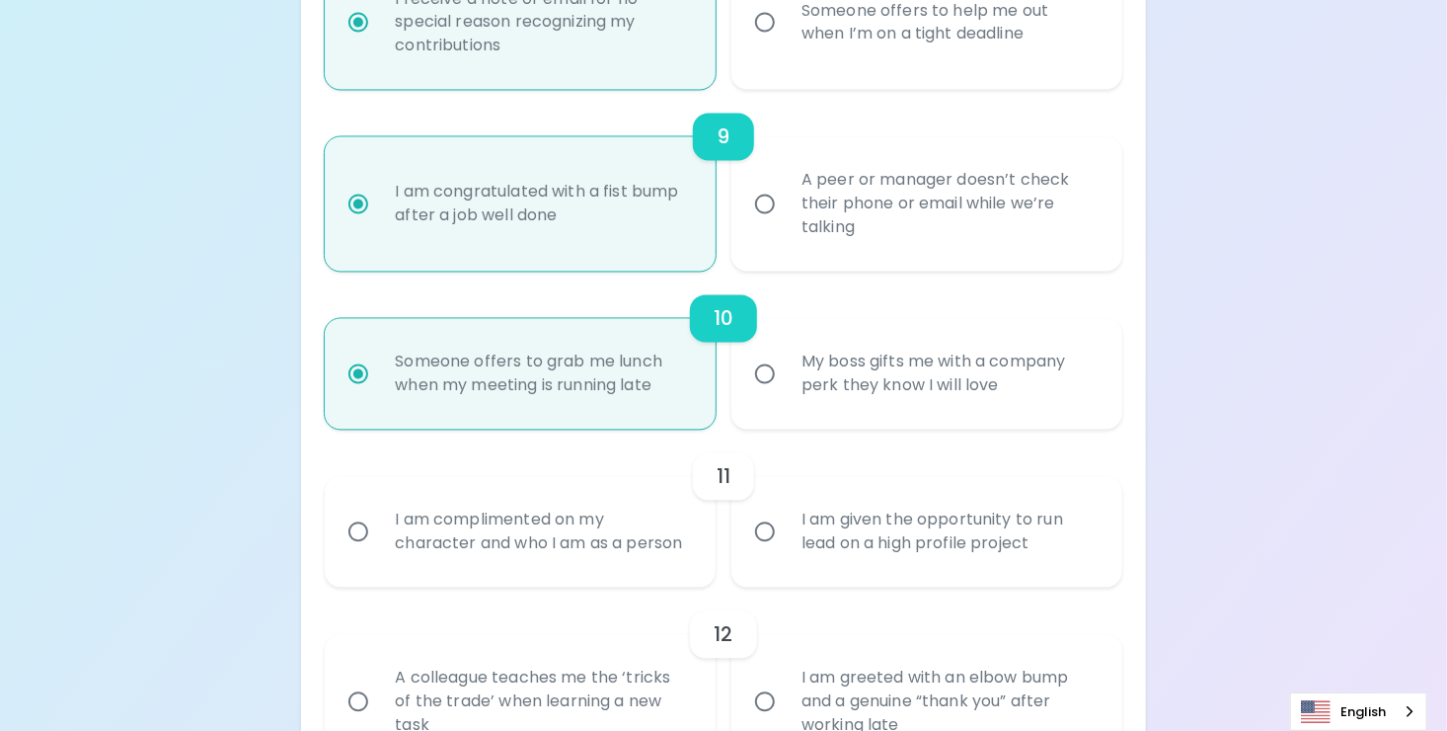
radio input "false"
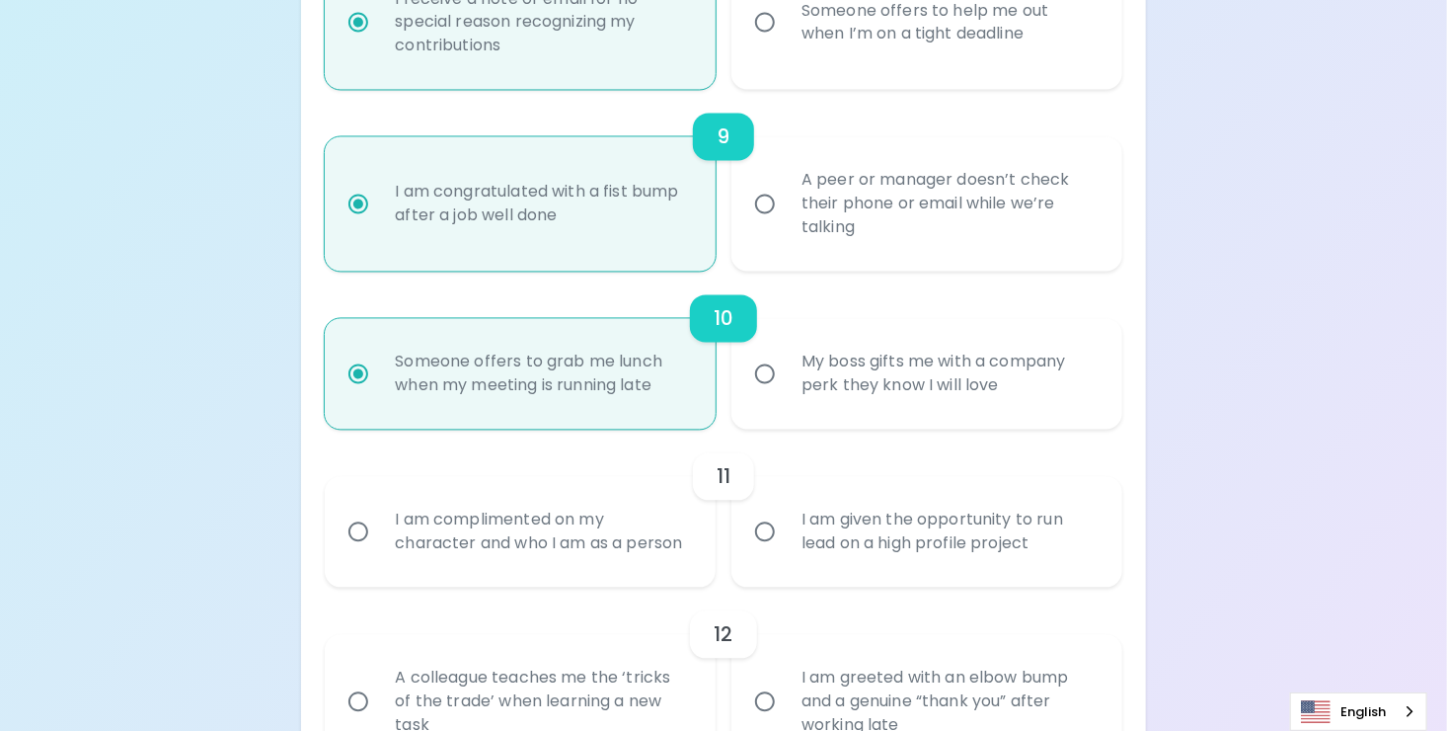
radio input "false"
radio input "true"
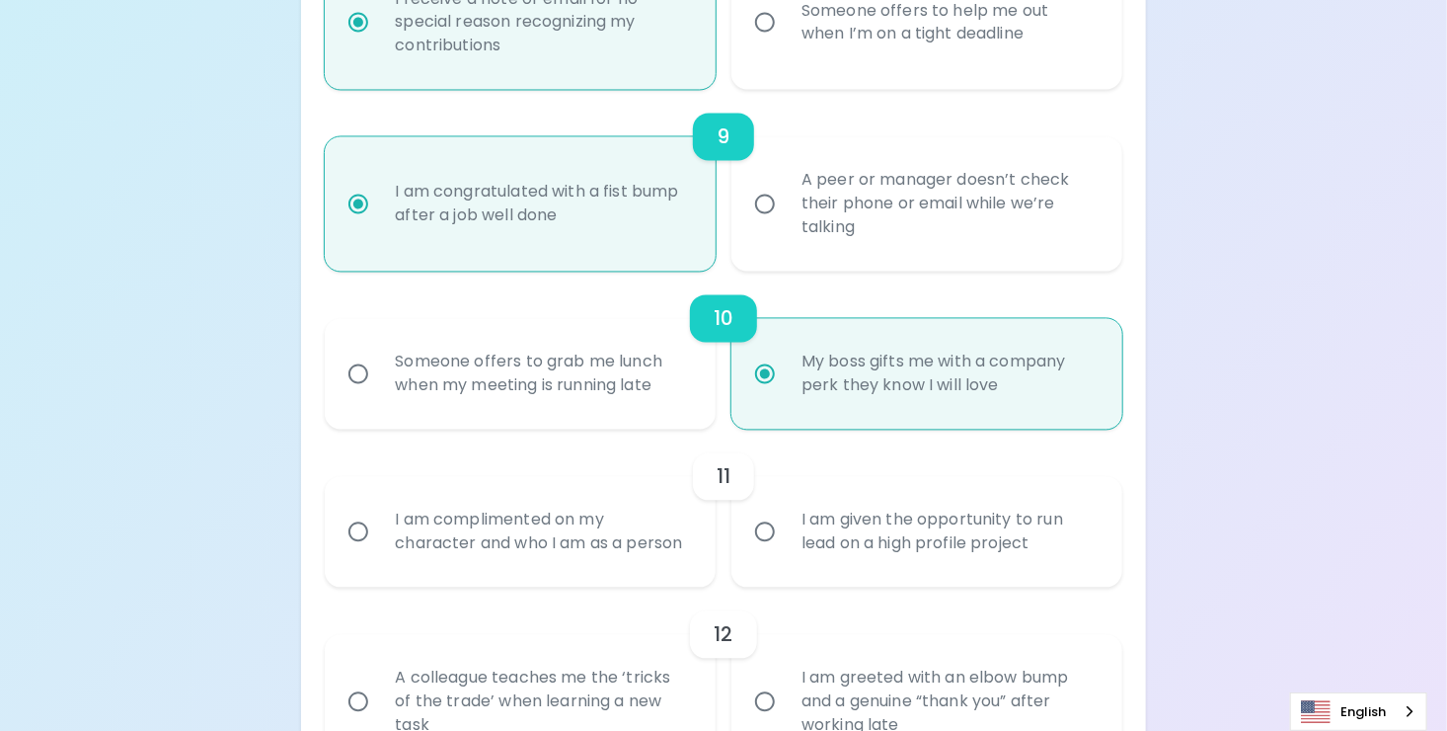
radio input "true"
click at [609, 406] on div "Someone offers to grab me lunch when my meeting is running late" at bounding box center [542, 374] width 326 height 95
click at [379, 395] on input "Someone offers to grab me lunch when my meeting is running late" at bounding box center [358, 373] width 41 height 41
radio input "false"
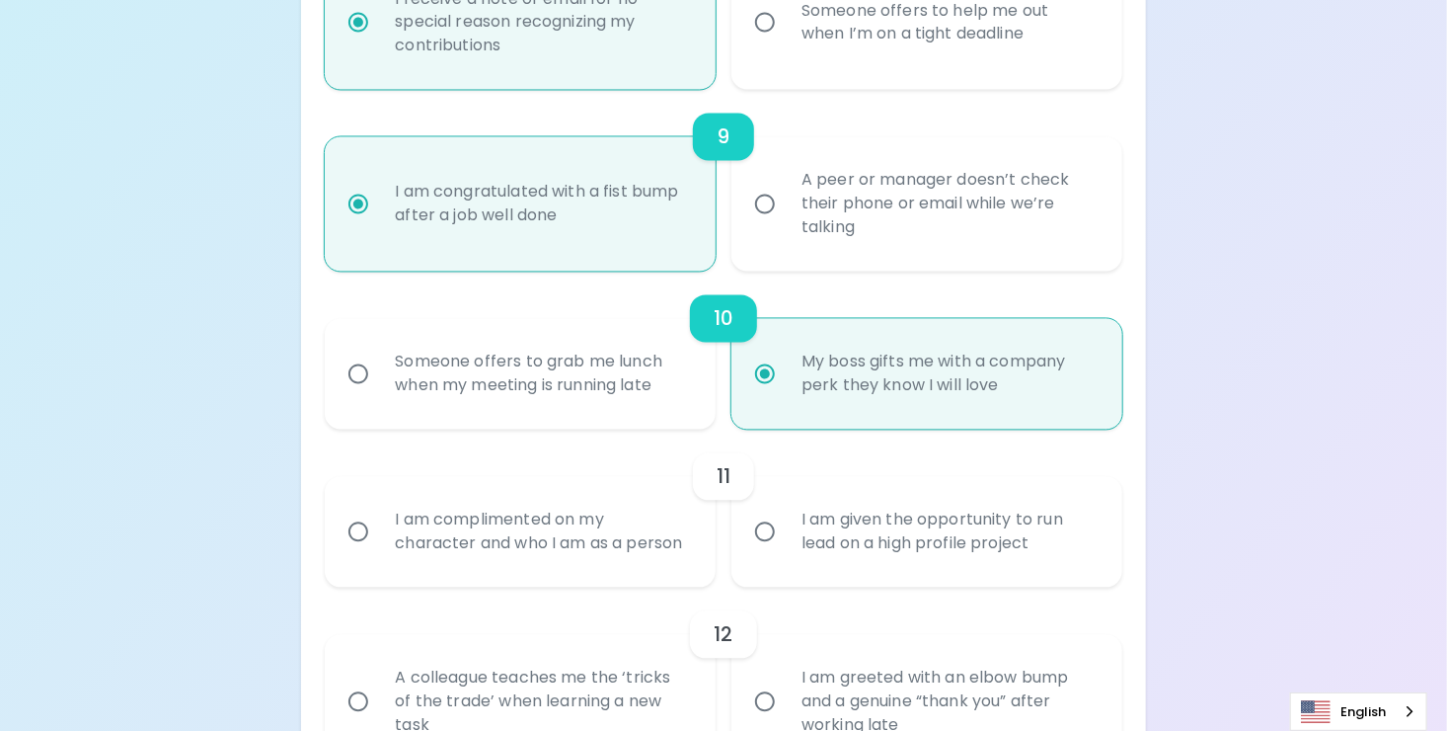
radio input "false"
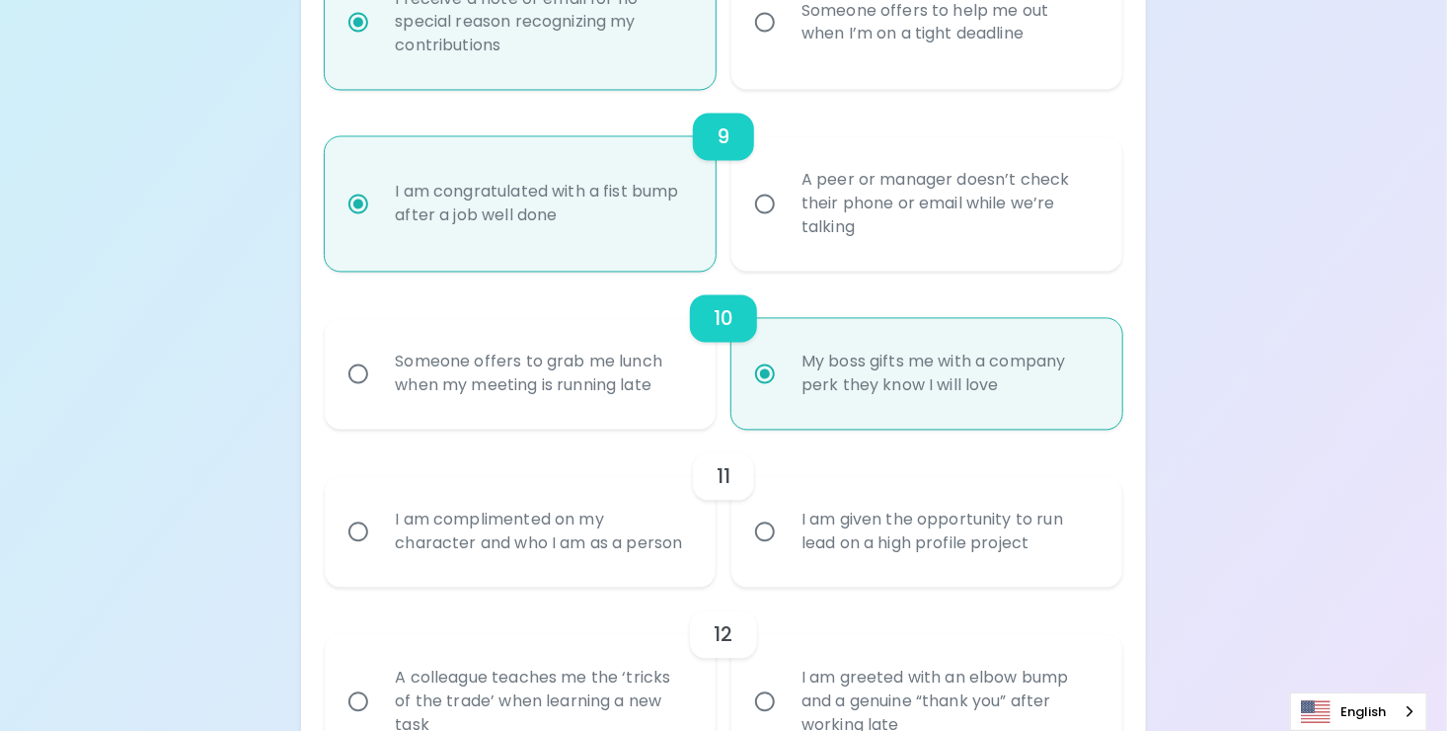
radio input "false"
radio input "true"
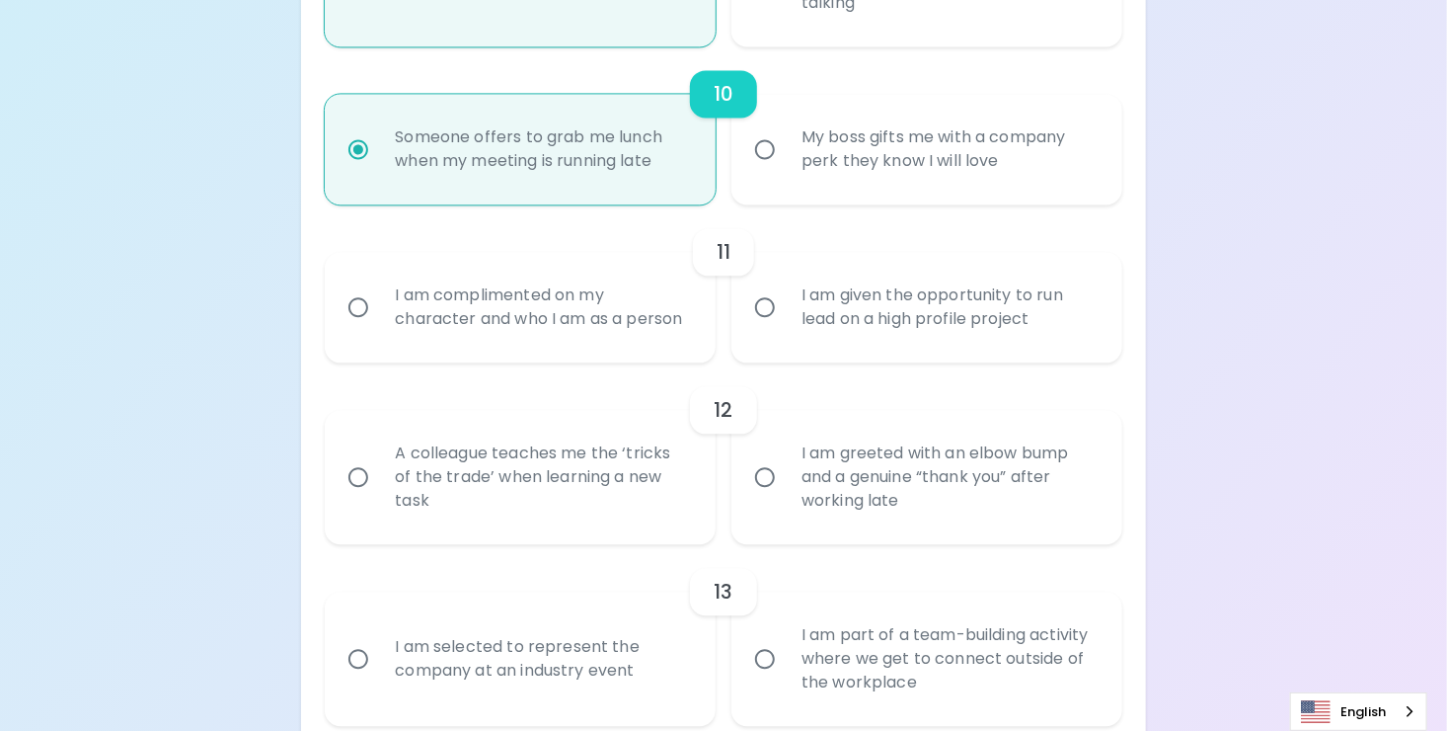
scroll to position [2027, 0]
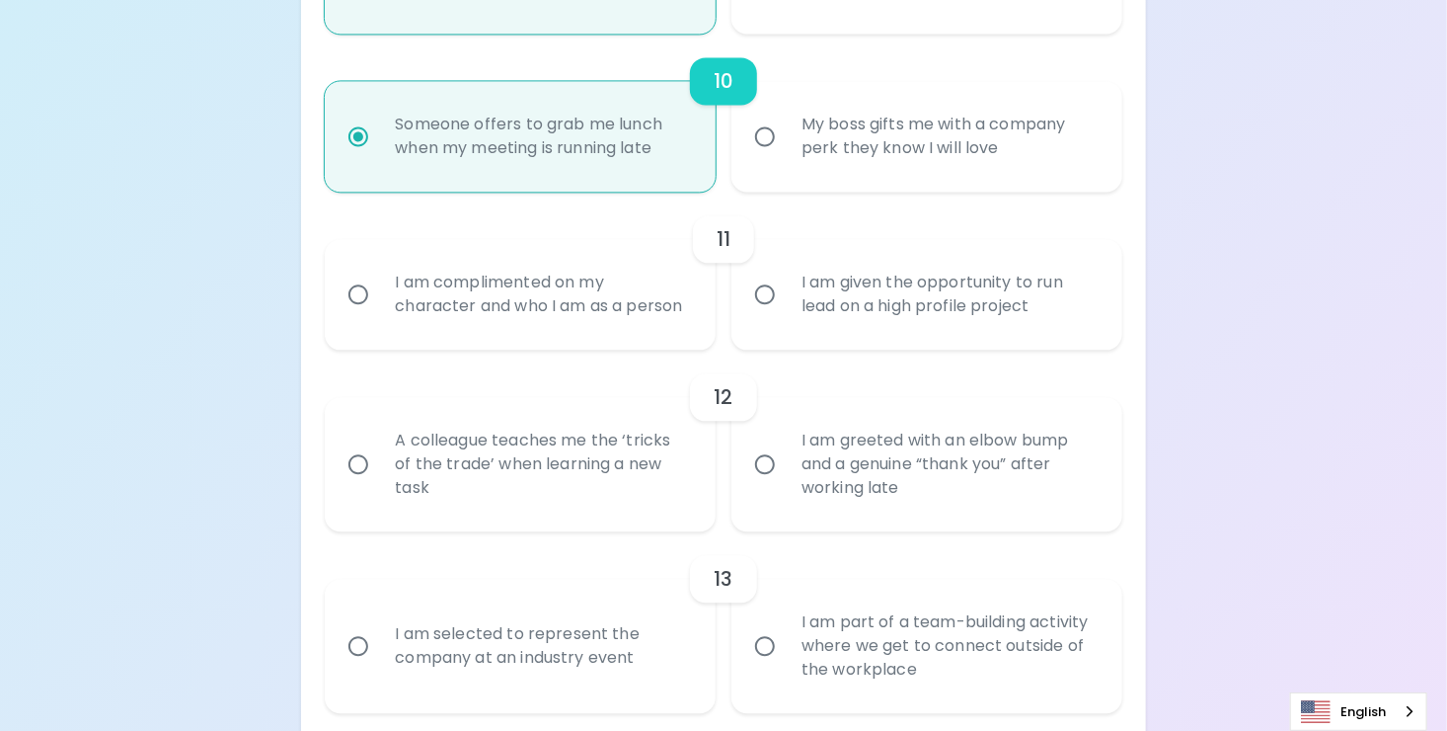
radio input "true"
click at [574, 349] on label "I am complimented on my character and who I am as a person" at bounding box center [509, 294] width 391 height 111
click at [379, 315] on input "I am complimented on my character and who I am as a person" at bounding box center [358, 293] width 41 height 41
radio input "false"
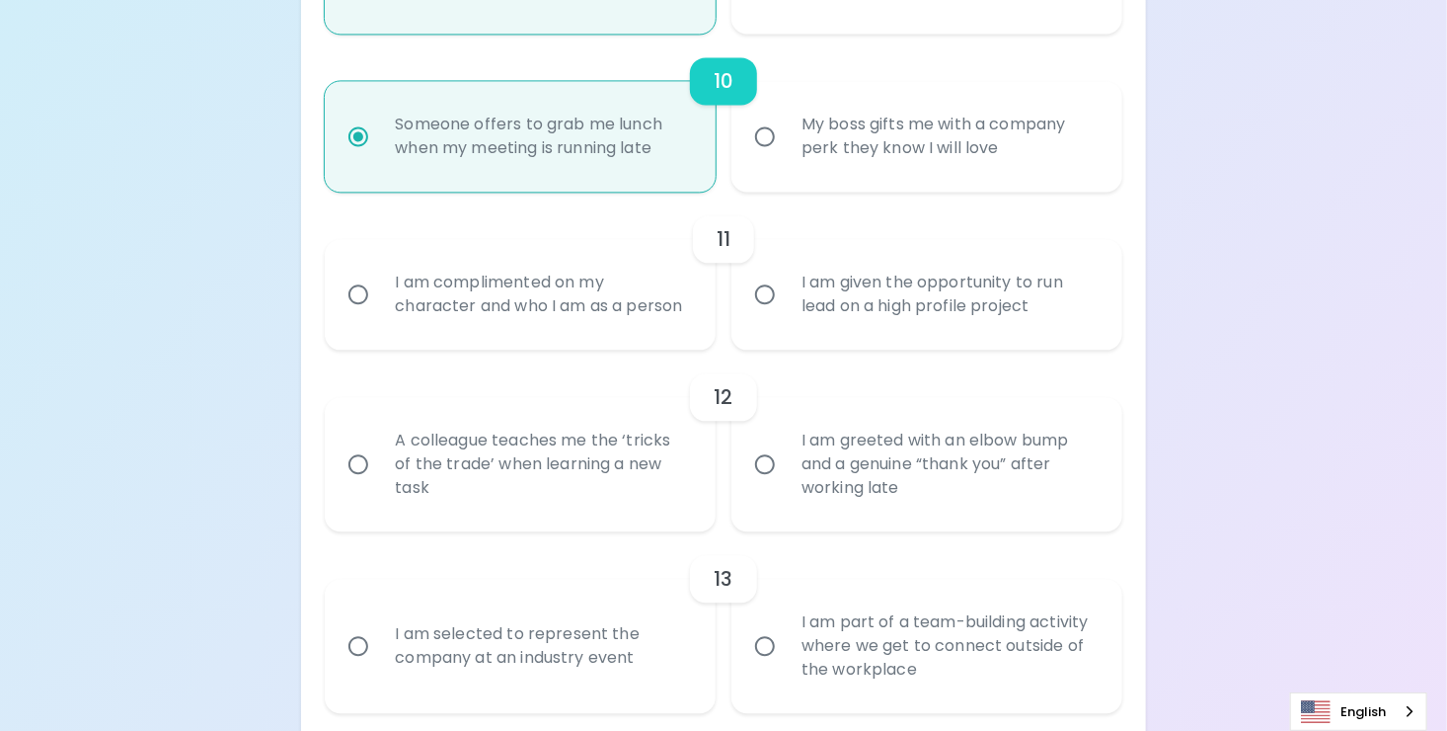
radio input "false"
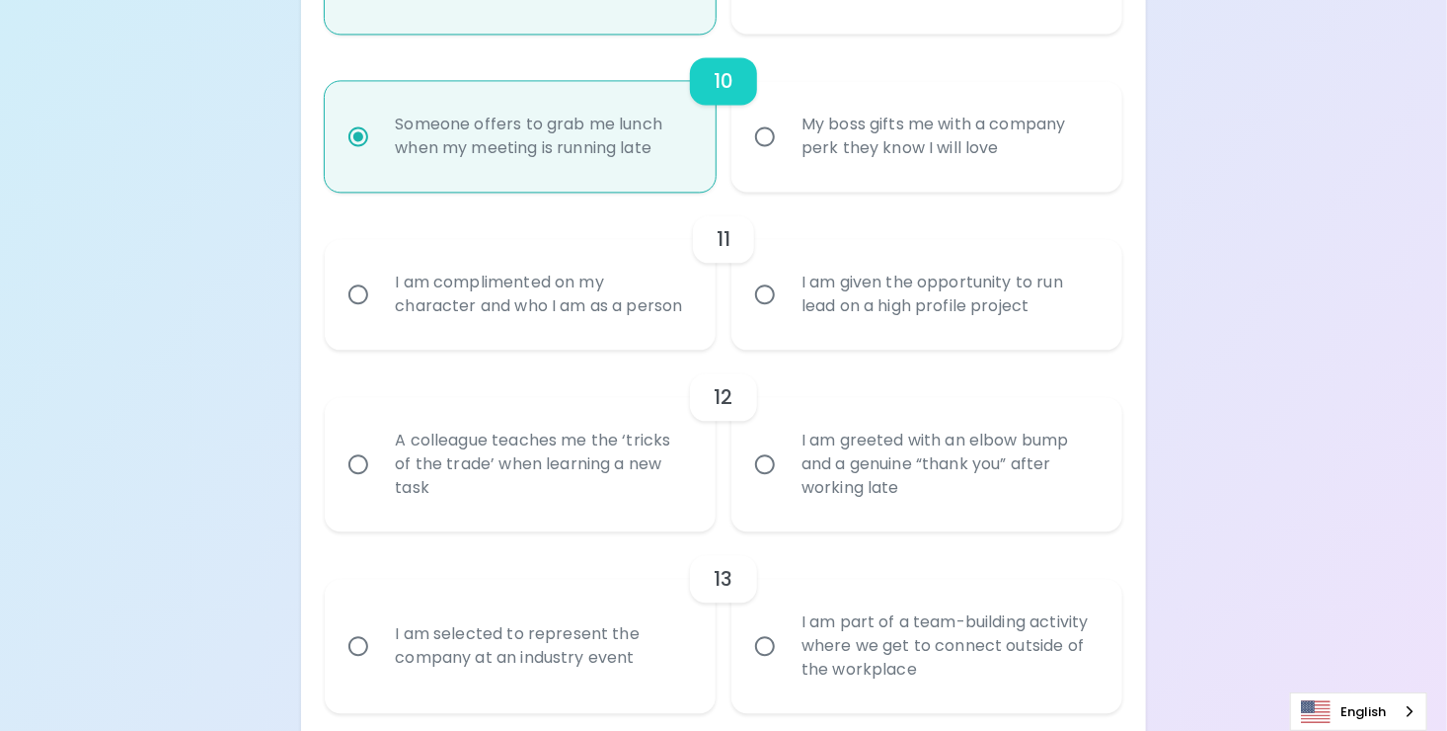
radio input "false"
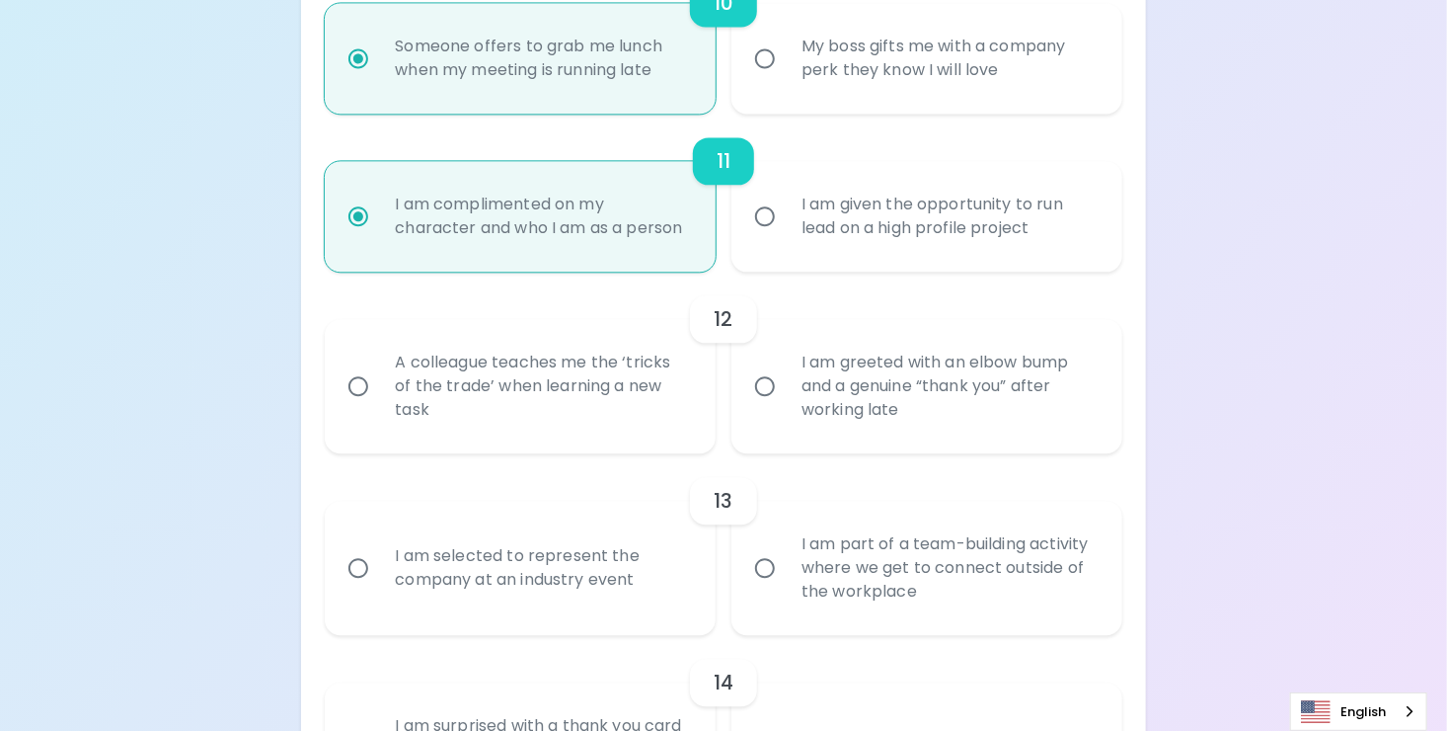
scroll to position [2185, 0]
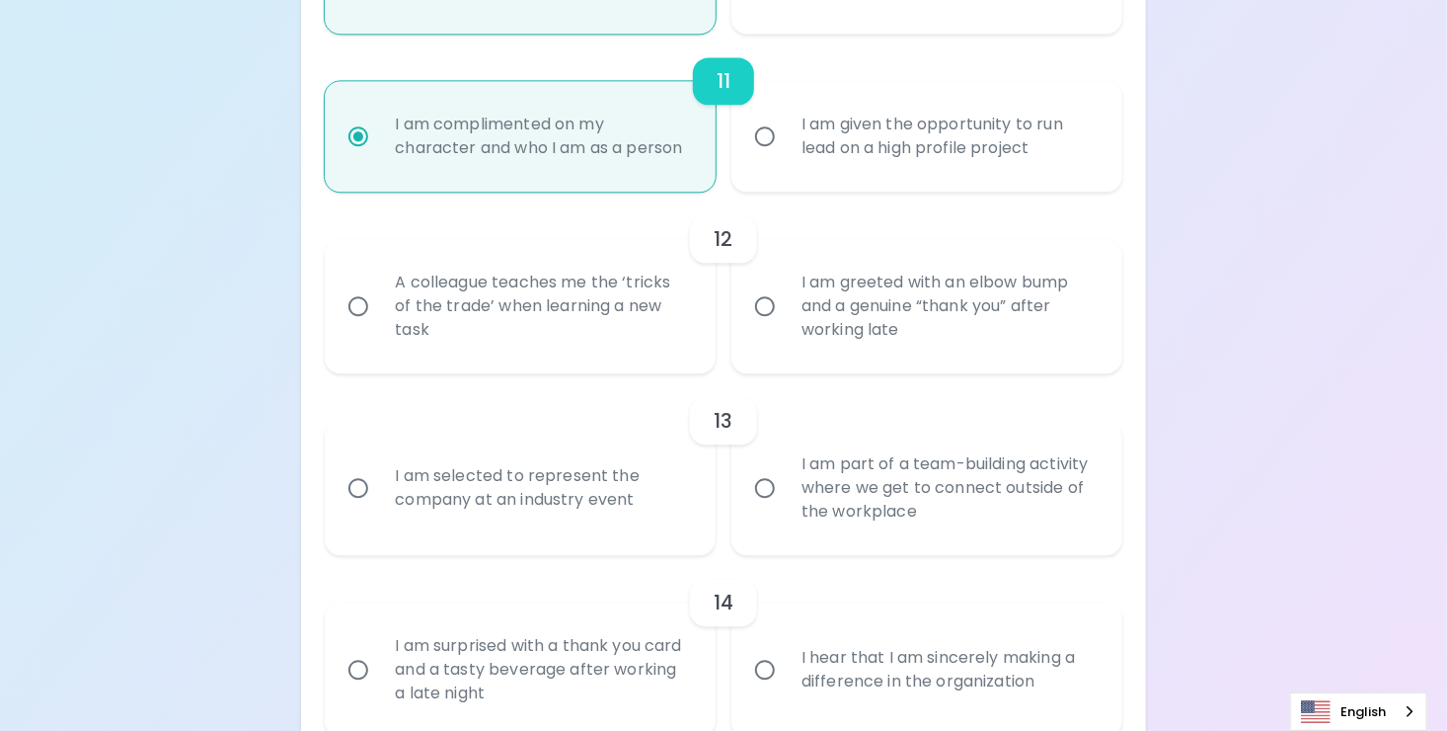
radio input "true"
click at [642, 361] on div "A colleague teaches me the ‘tricks of the trade’ when learning a new task" at bounding box center [542, 306] width 326 height 118
click at [379, 327] on input "A colleague teaches me the ‘tricks of the trade’ when learning a new task" at bounding box center [358, 305] width 41 height 41
radio input "false"
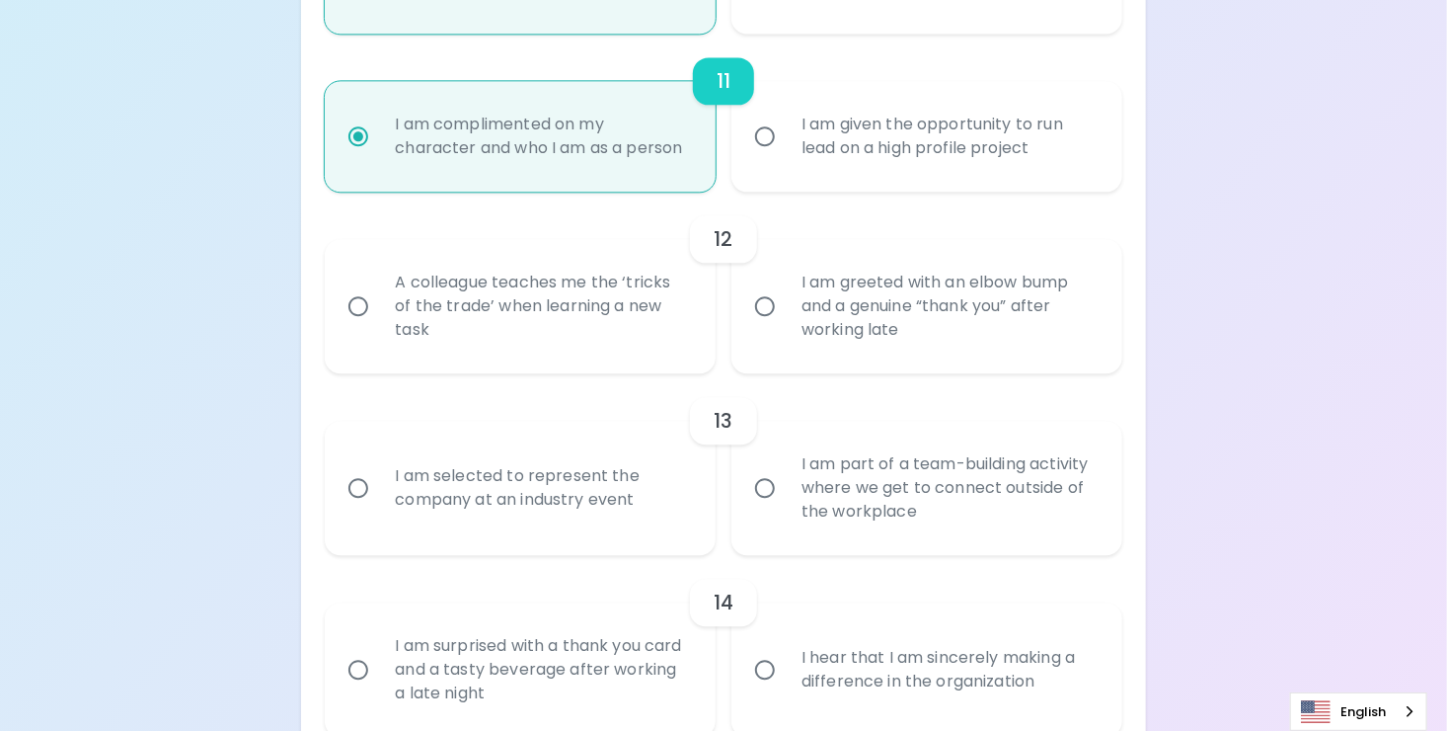
radio input "false"
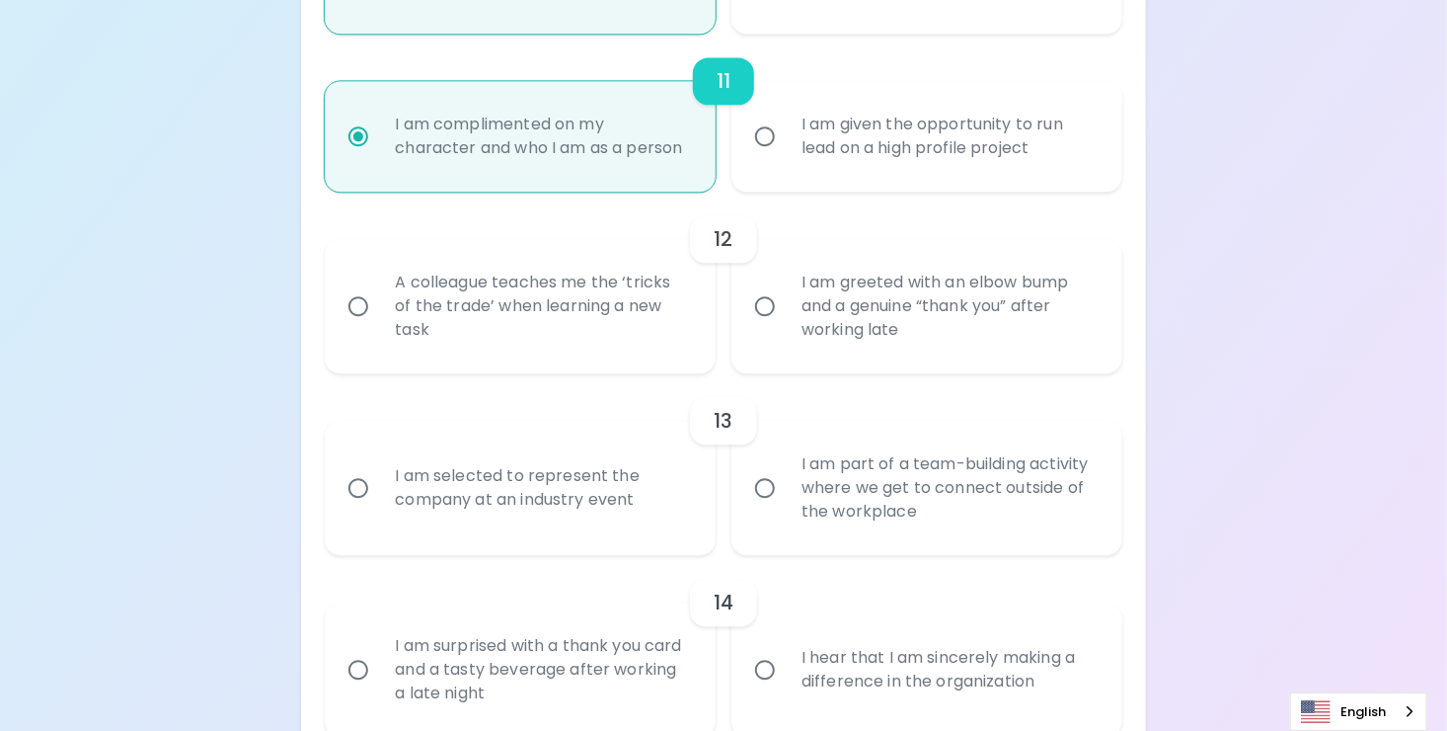
radio input "false"
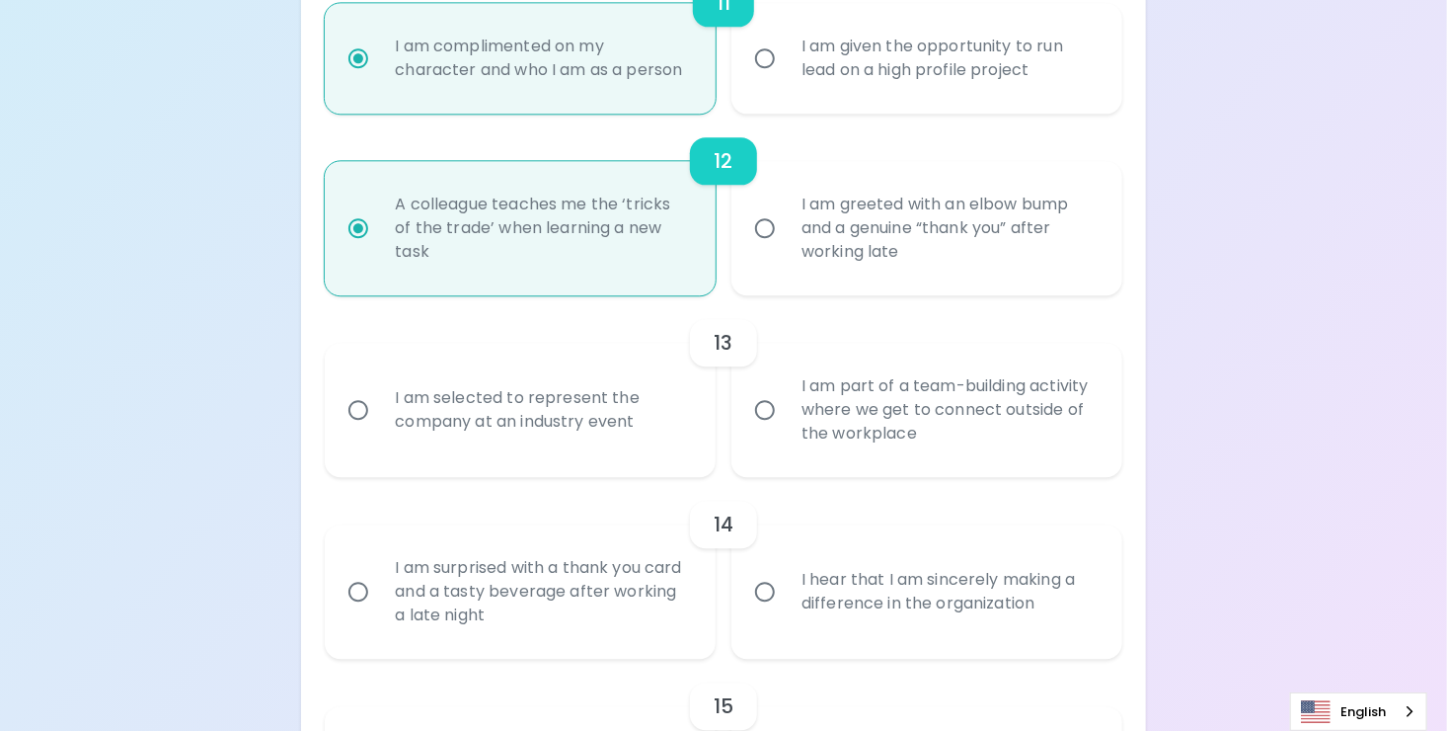
scroll to position [2343, 0]
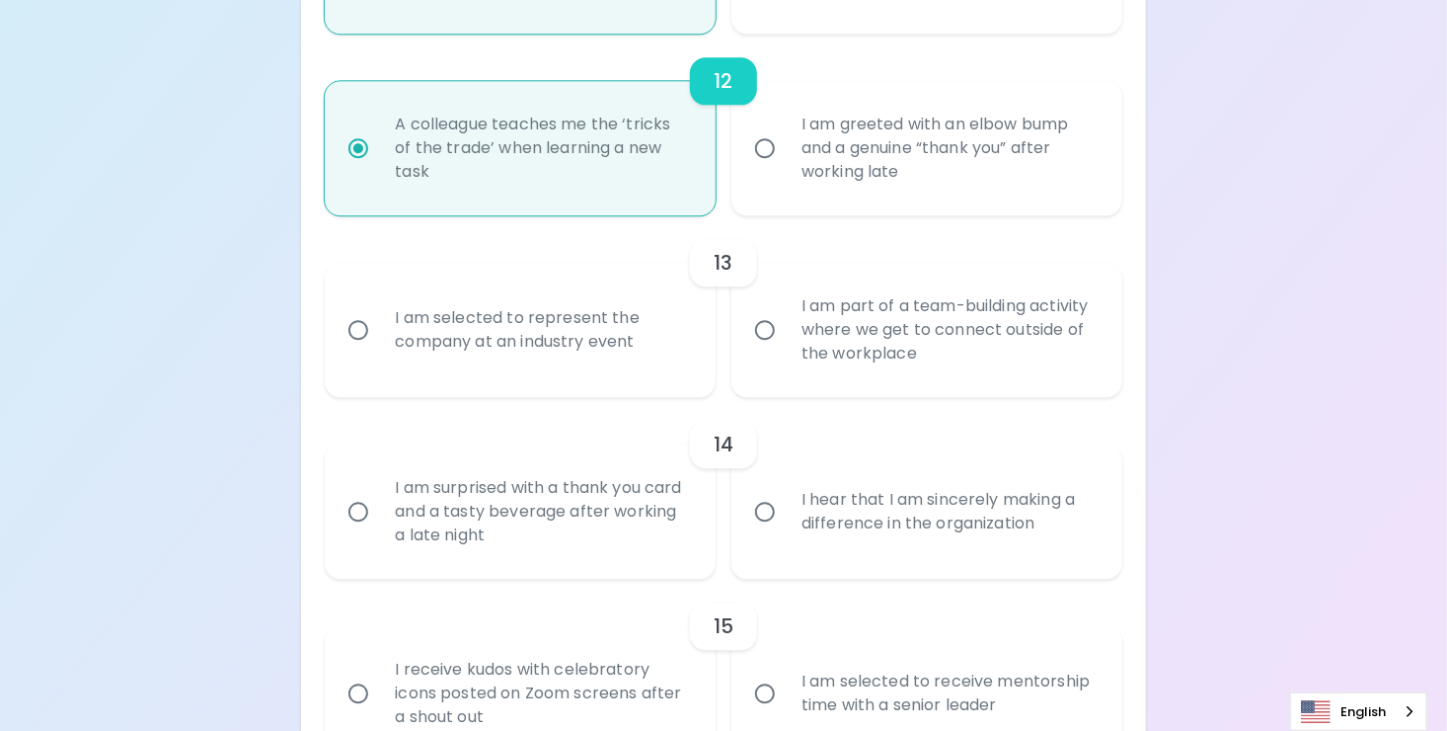
radio input "true"
click at [601, 336] on div "I am selected to represent the company at an industry event" at bounding box center [542, 329] width 326 height 95
click at [379, 336] on input "I am selected to represent the company at an industry event" at bounding box center [358, 329] width 41 height 41
radio input "false"
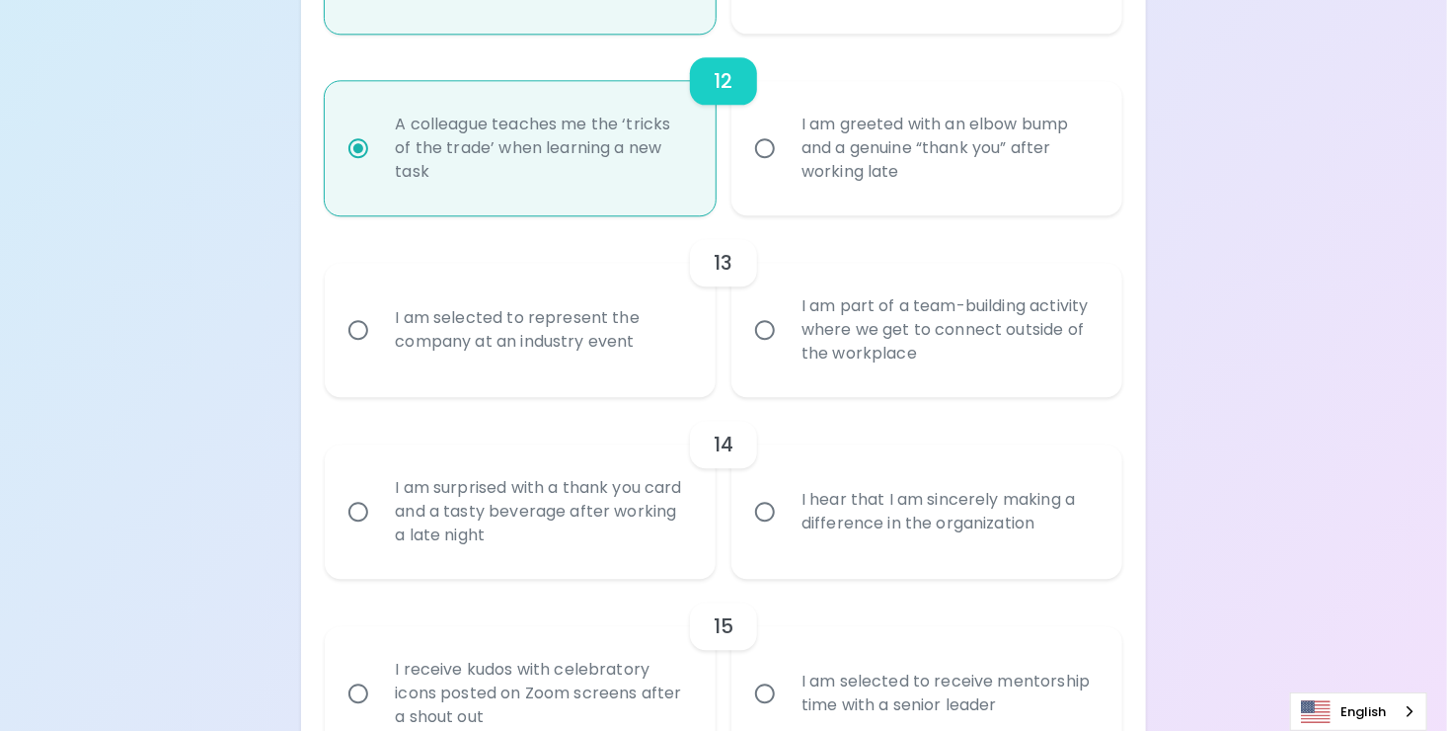
radio input "false"
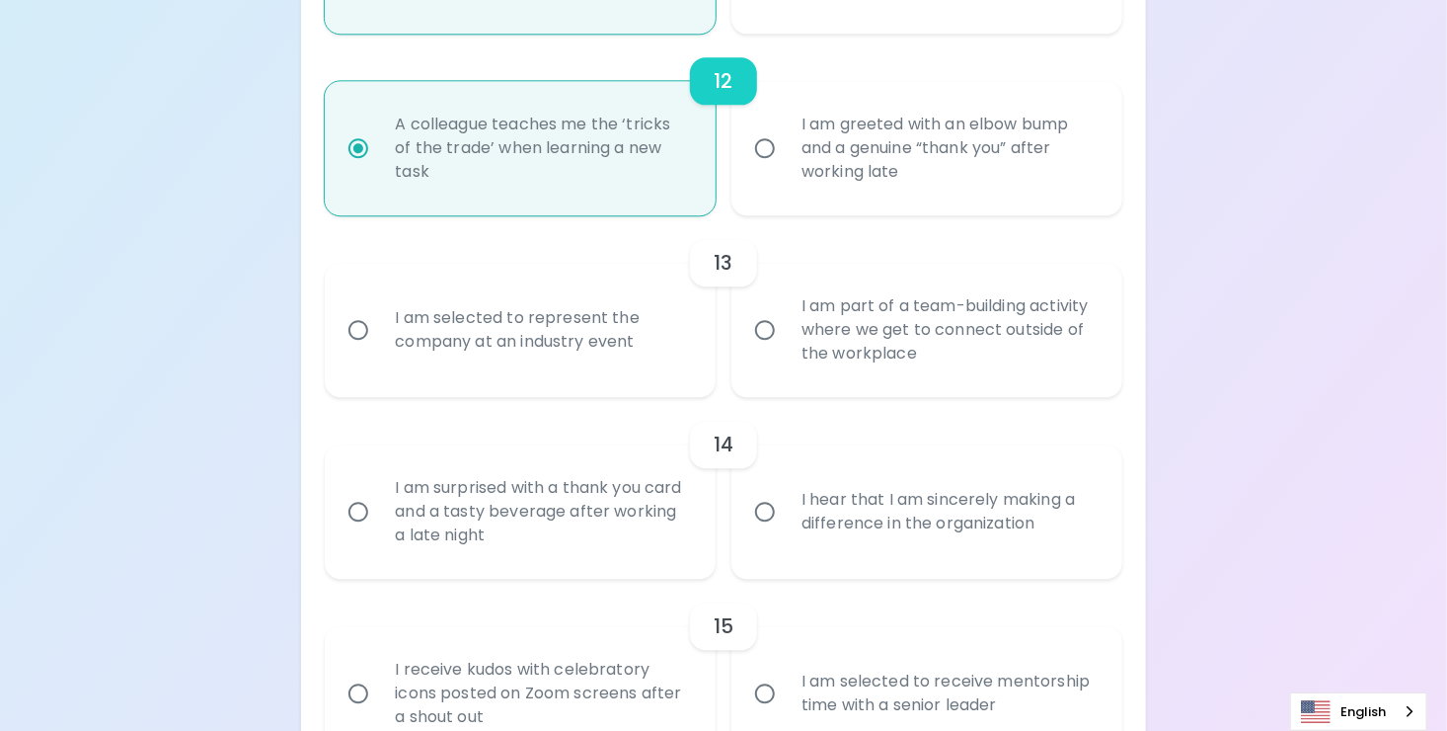
radio input "false"
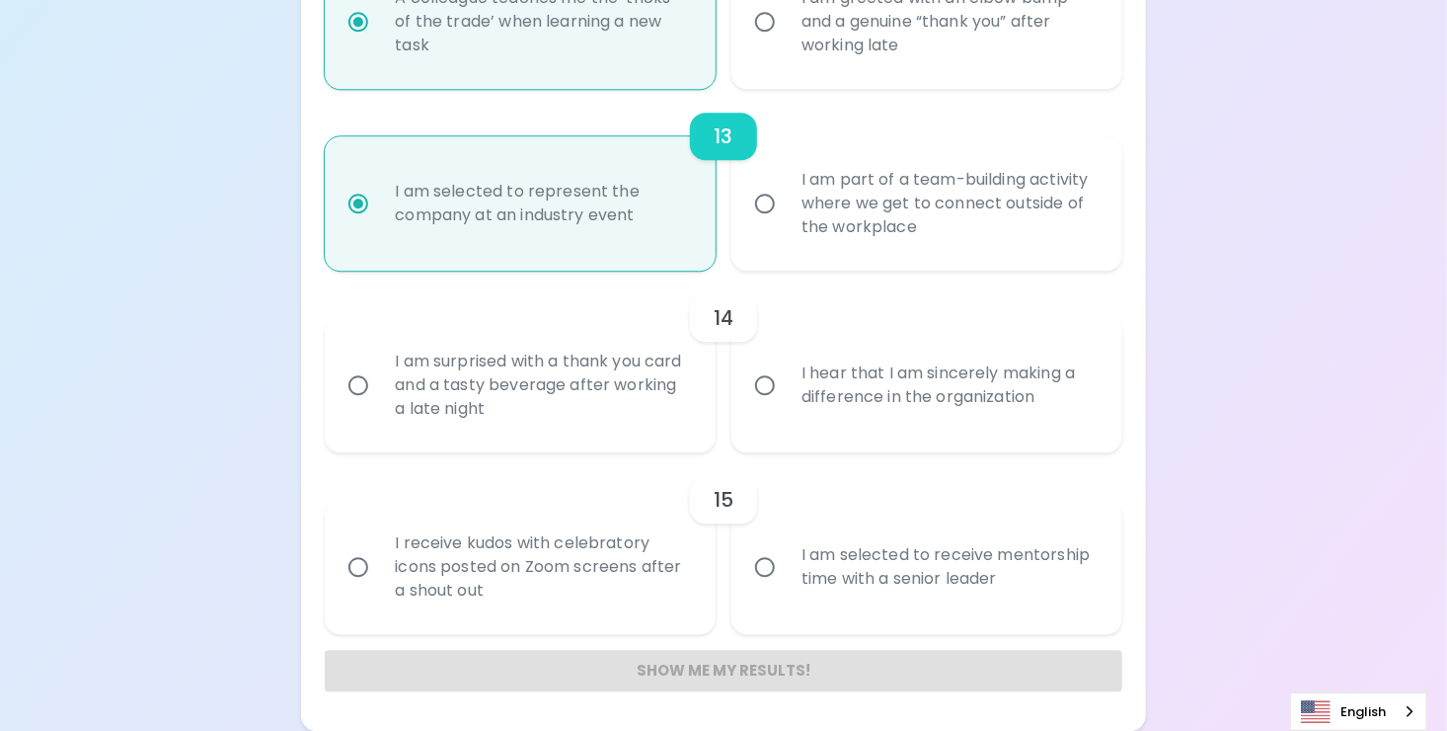
scroll to position [2492, 0]
radio input "true"
click at [632, 421] on div "I am surprised with a thank you card and a tasty beverage after working a late …" at bounding box center [542, 385] width 326 height 118
click at [379, 406] on input "I am surprised with a thank you card and a tasty beverage after working a late …" at bounding box center [358, 384] width 41 height 41
radio input "false"
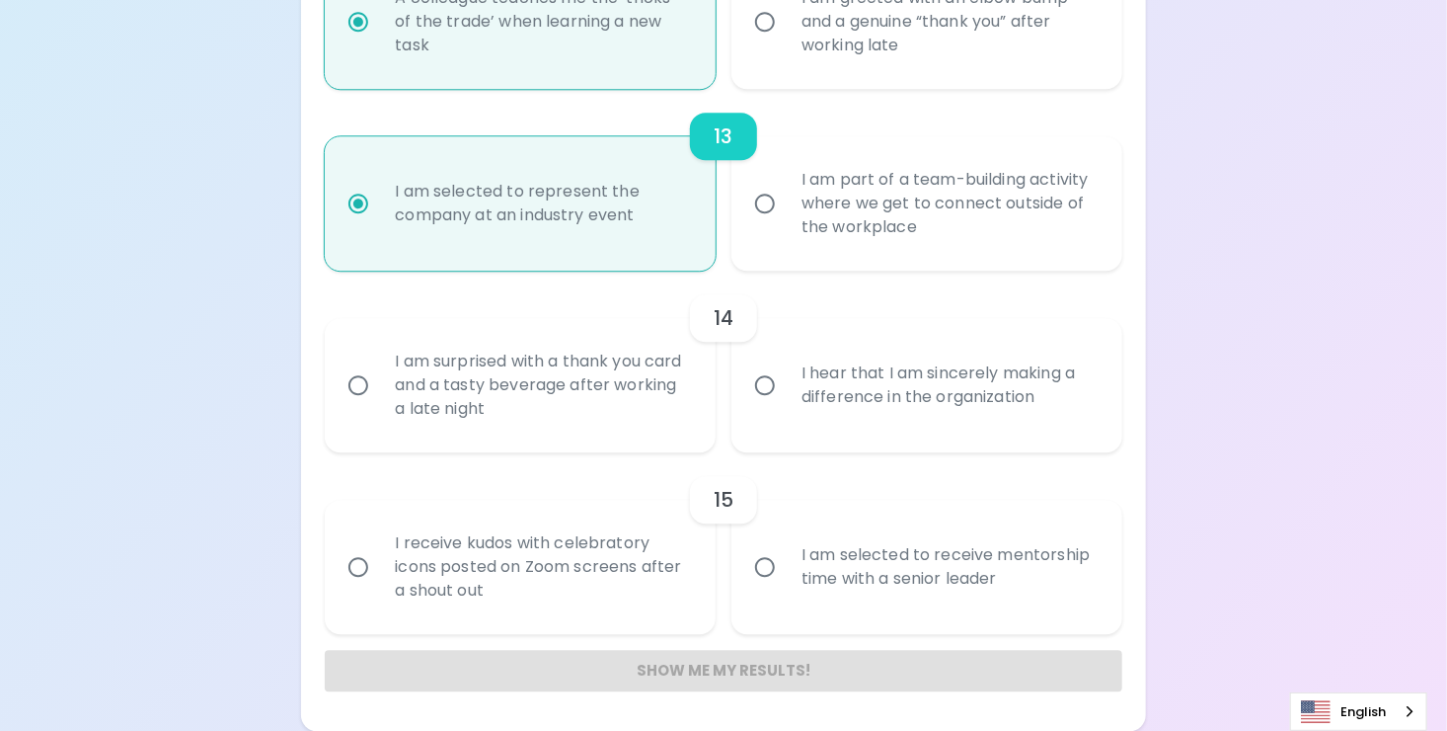
radio input "false"
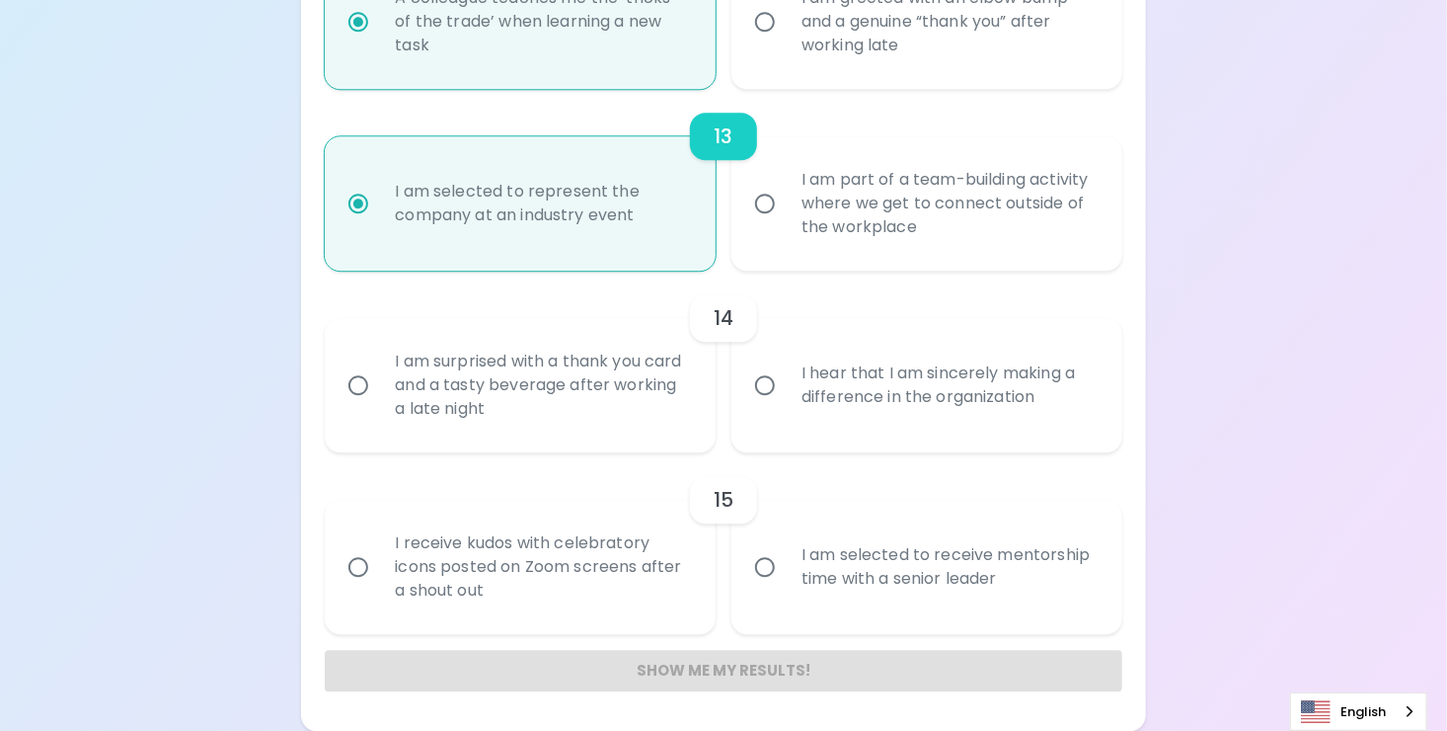
radio input "false"
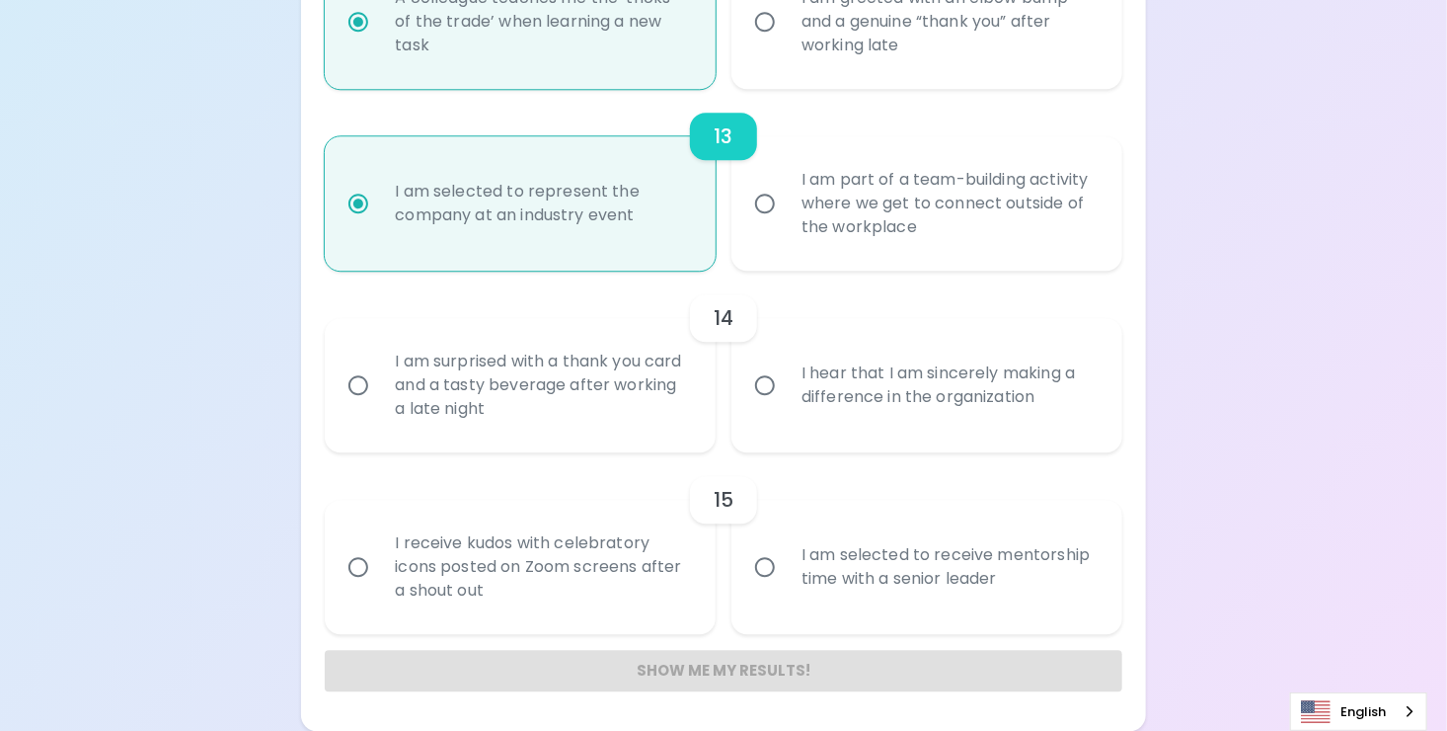
radio input "false"
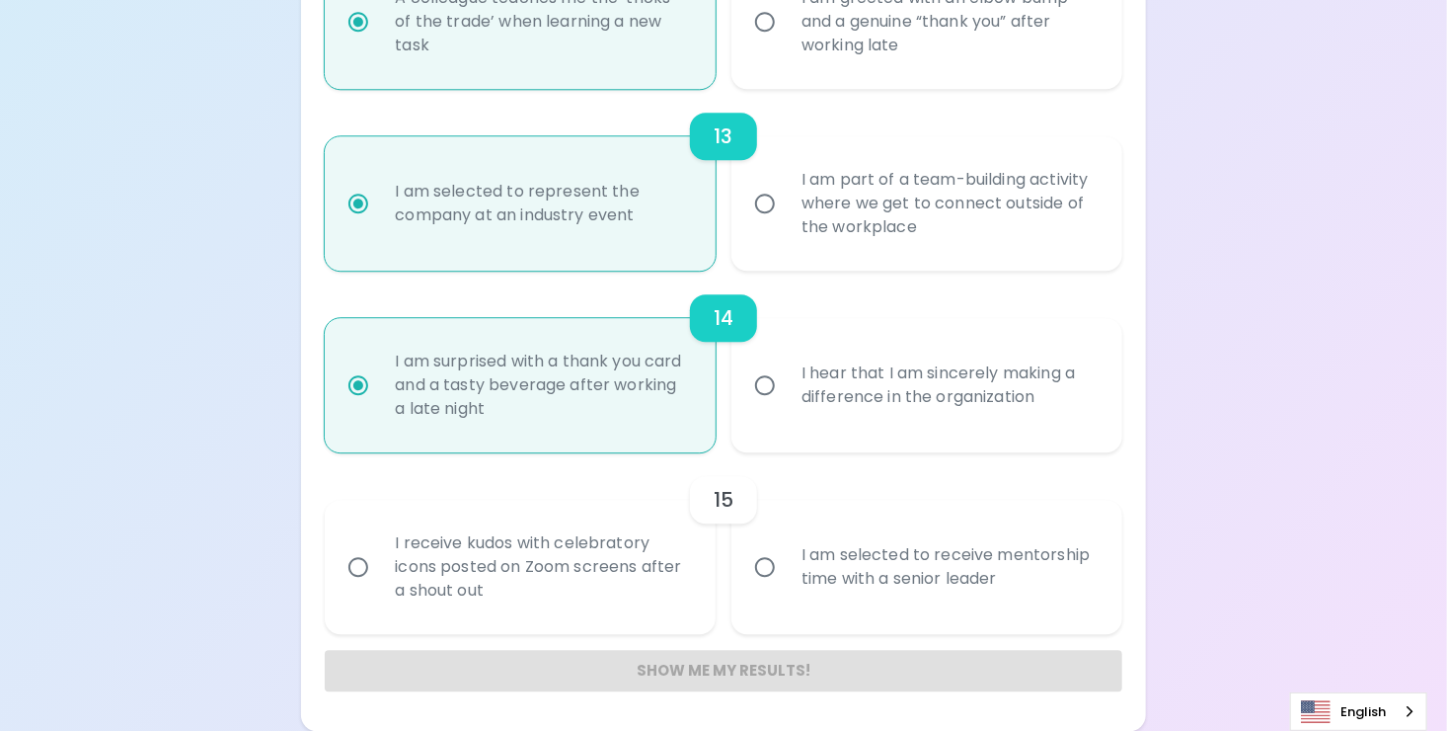
radio input "true"
click at [865, 401] on div "I hear that I am sincerely making a difference in the organization" at bounding box center [949, 385] width 326 height 95
click at [786, 401] on input "I hear that I am sincerely making a difference in the organization" at bounding box center [764, 384] width 41 height 41
radio input "false"
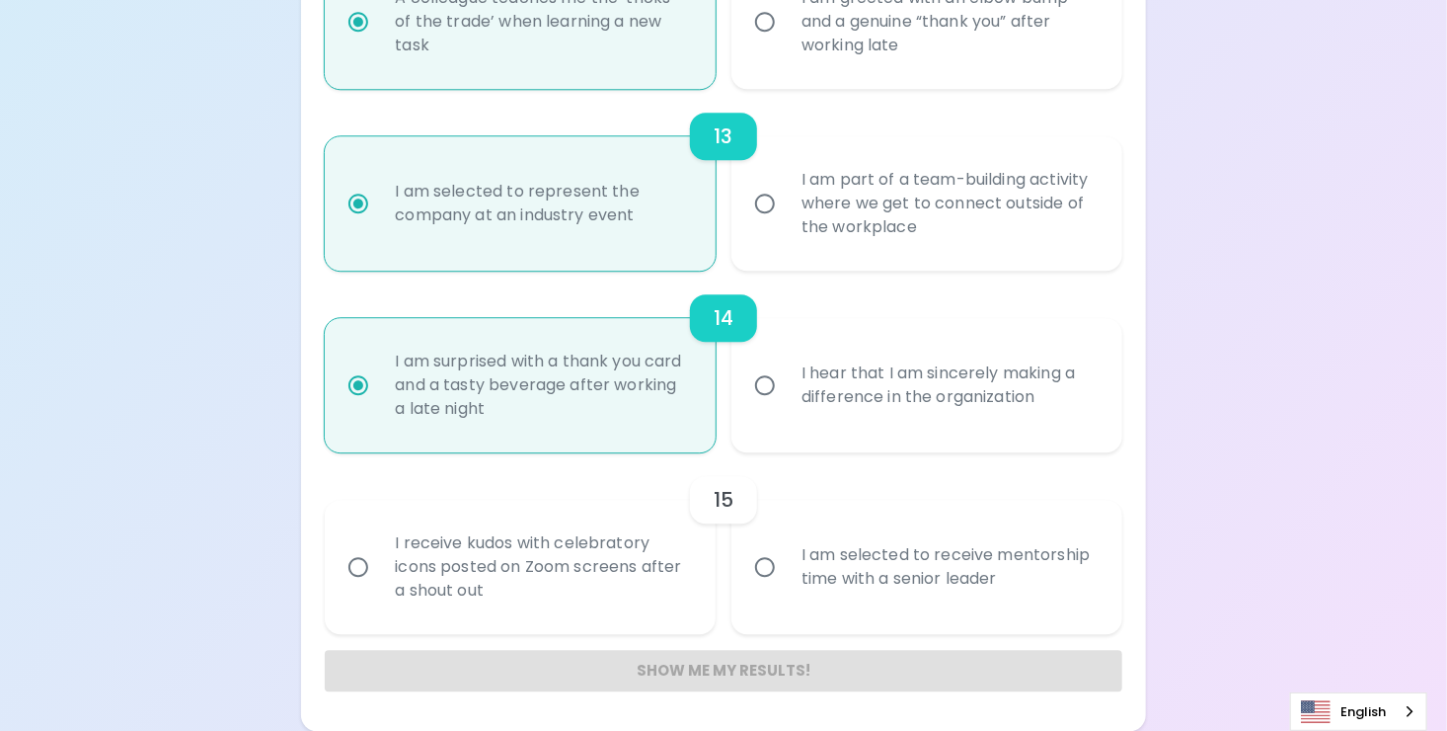
radio input "false"
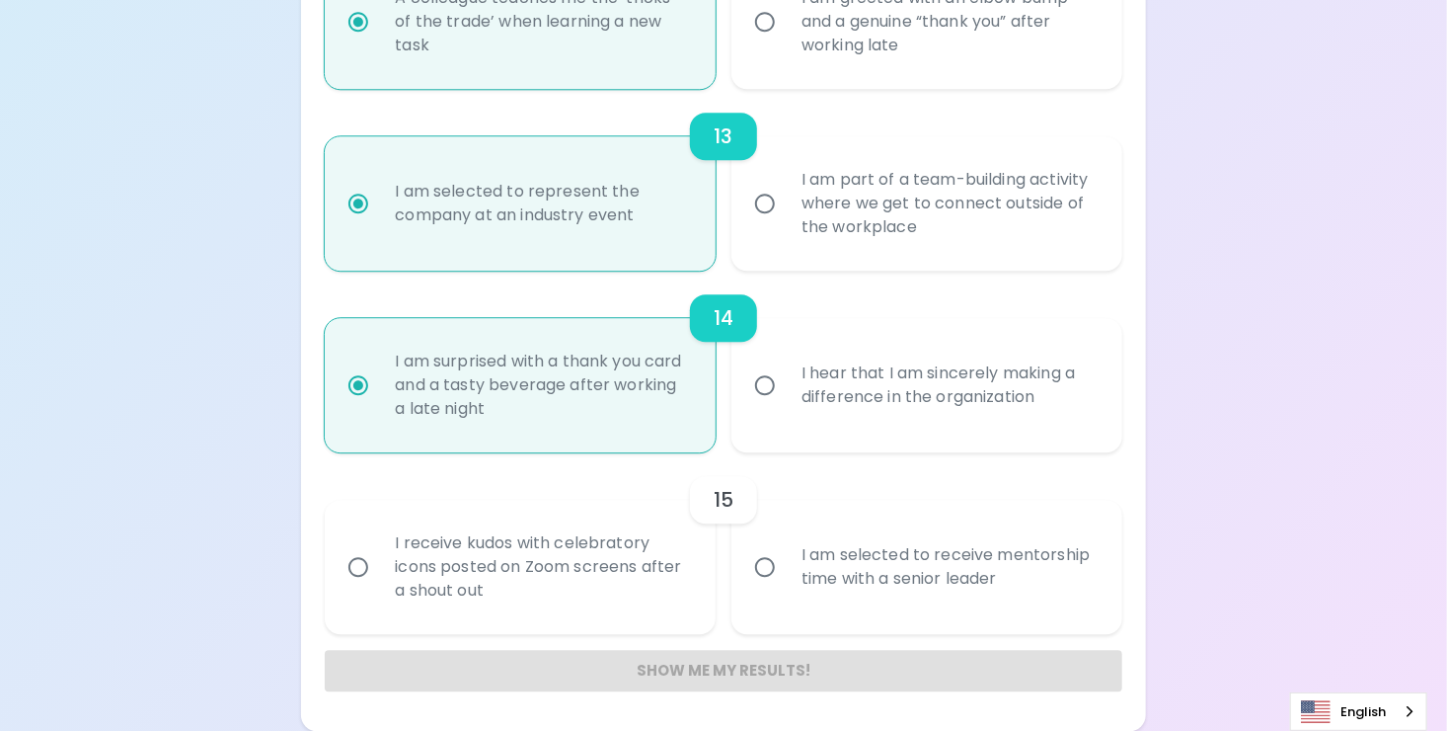
radio input "false"
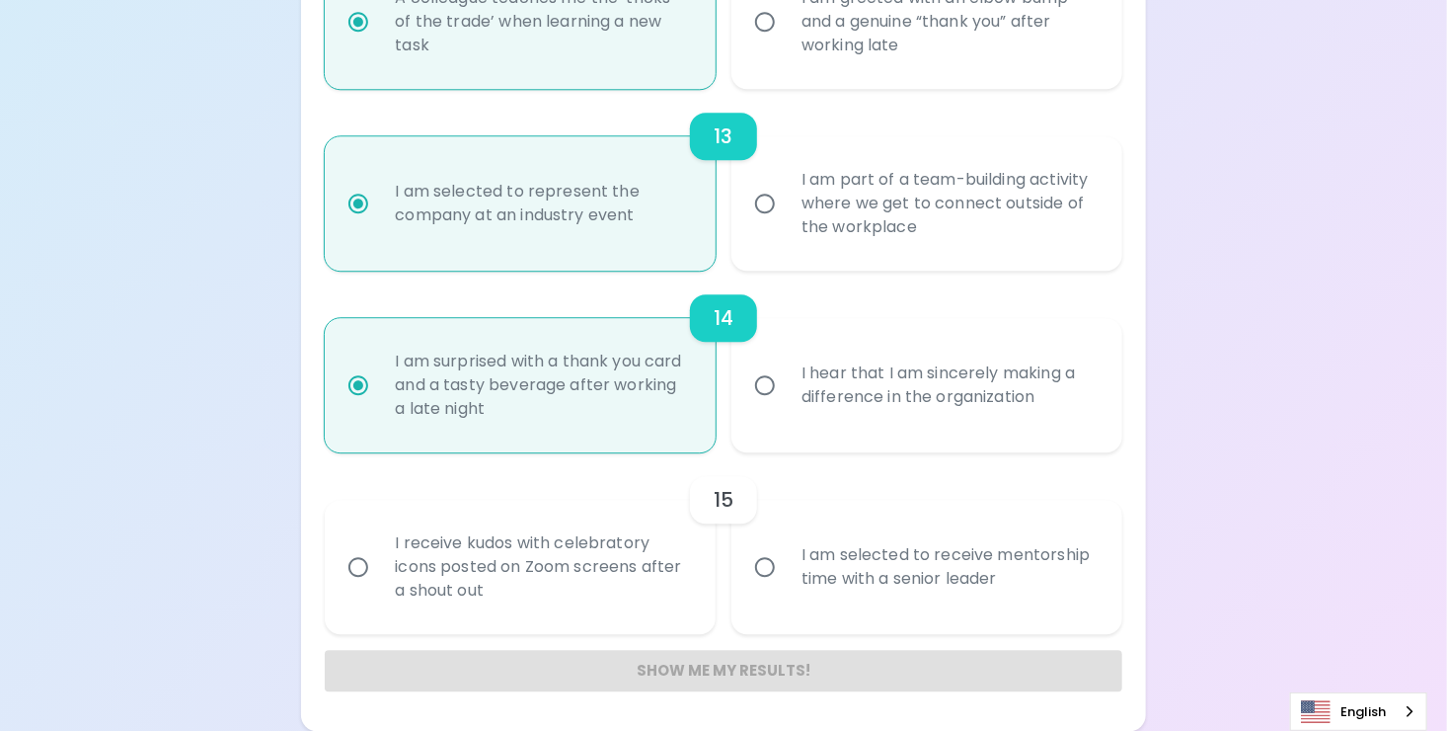
radio input "true"
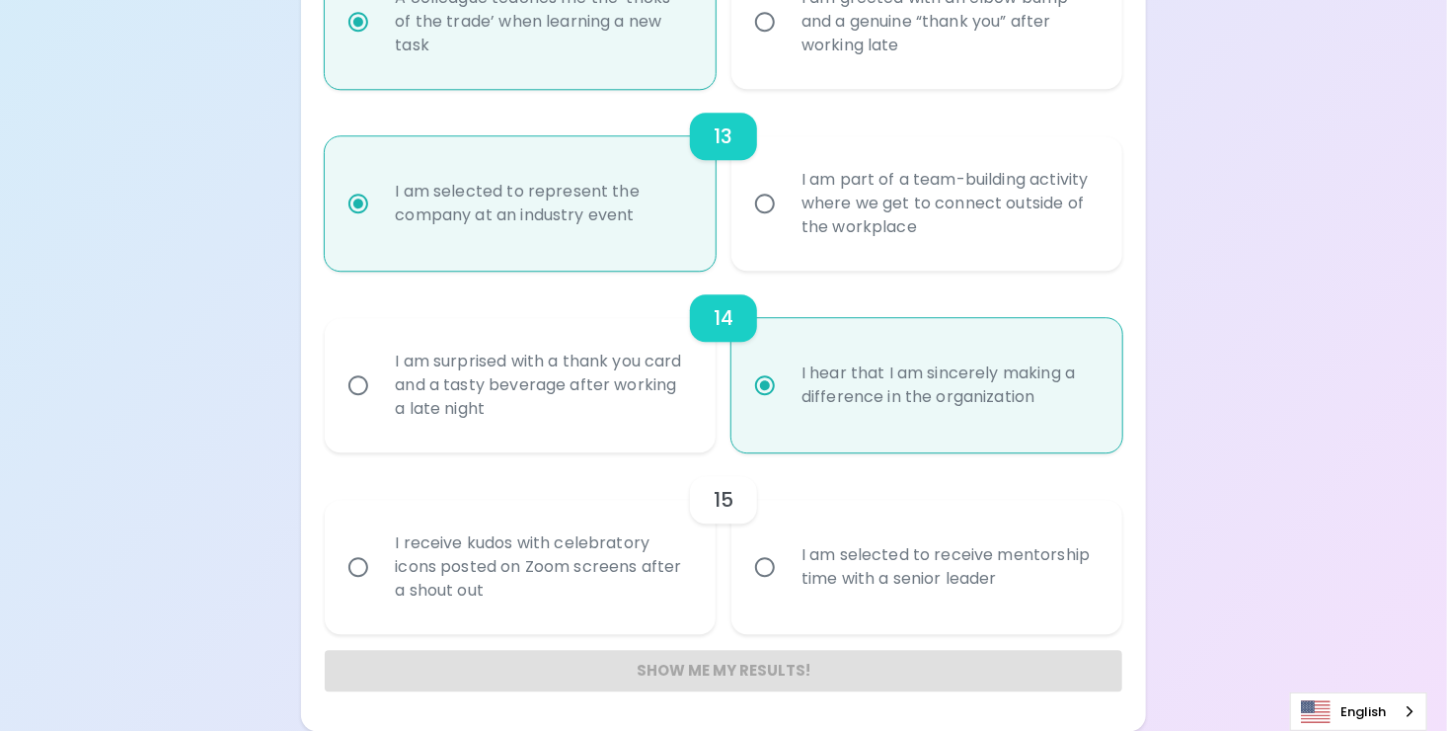
radio input "true"
click at [809, 596] on div "I am selected to receive mentorship time with a senior leader" at bounding box center [949, 566] width 326 height 95
click at [786, 587] on input "I am selected to receive mentorship time with a senior leader" at bounding box center [764, 566] width 41 height 41
radio input "false"
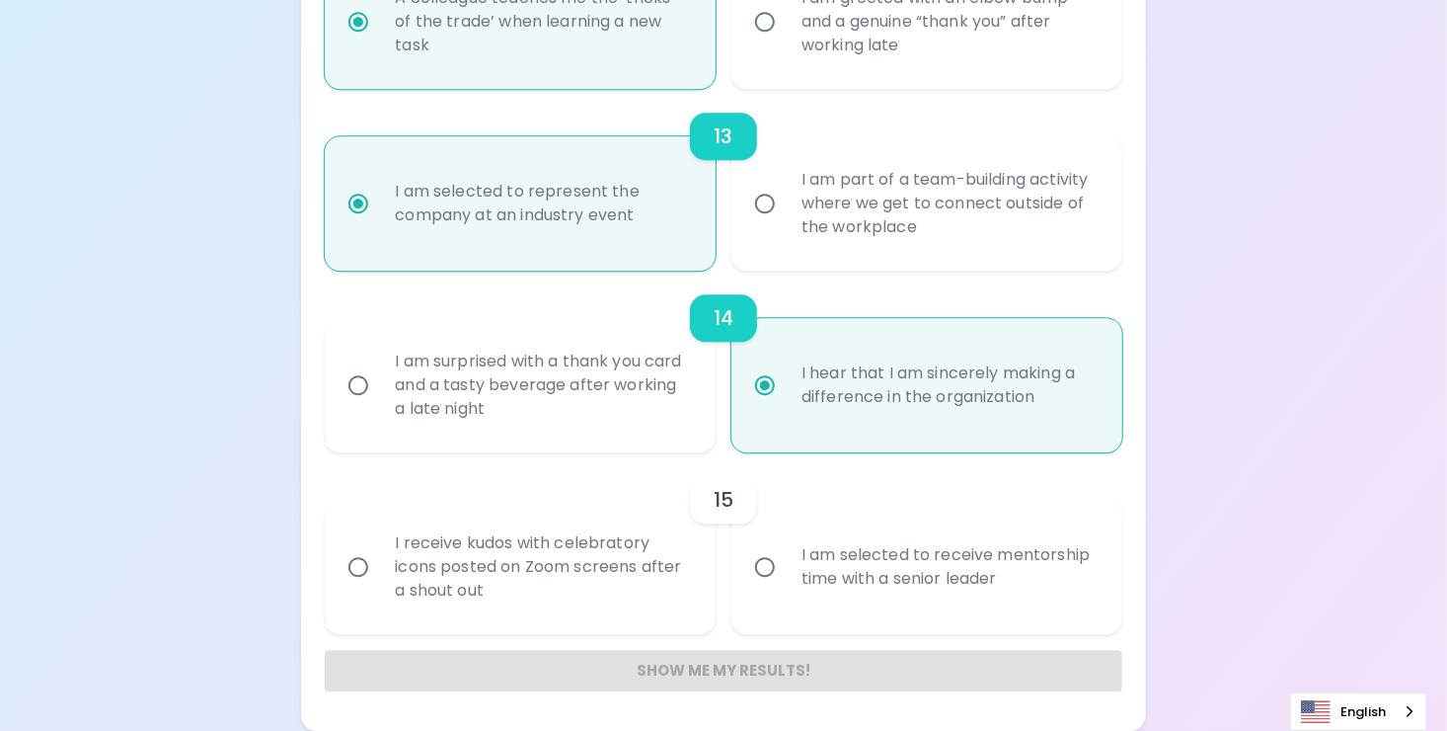
radio input "false"
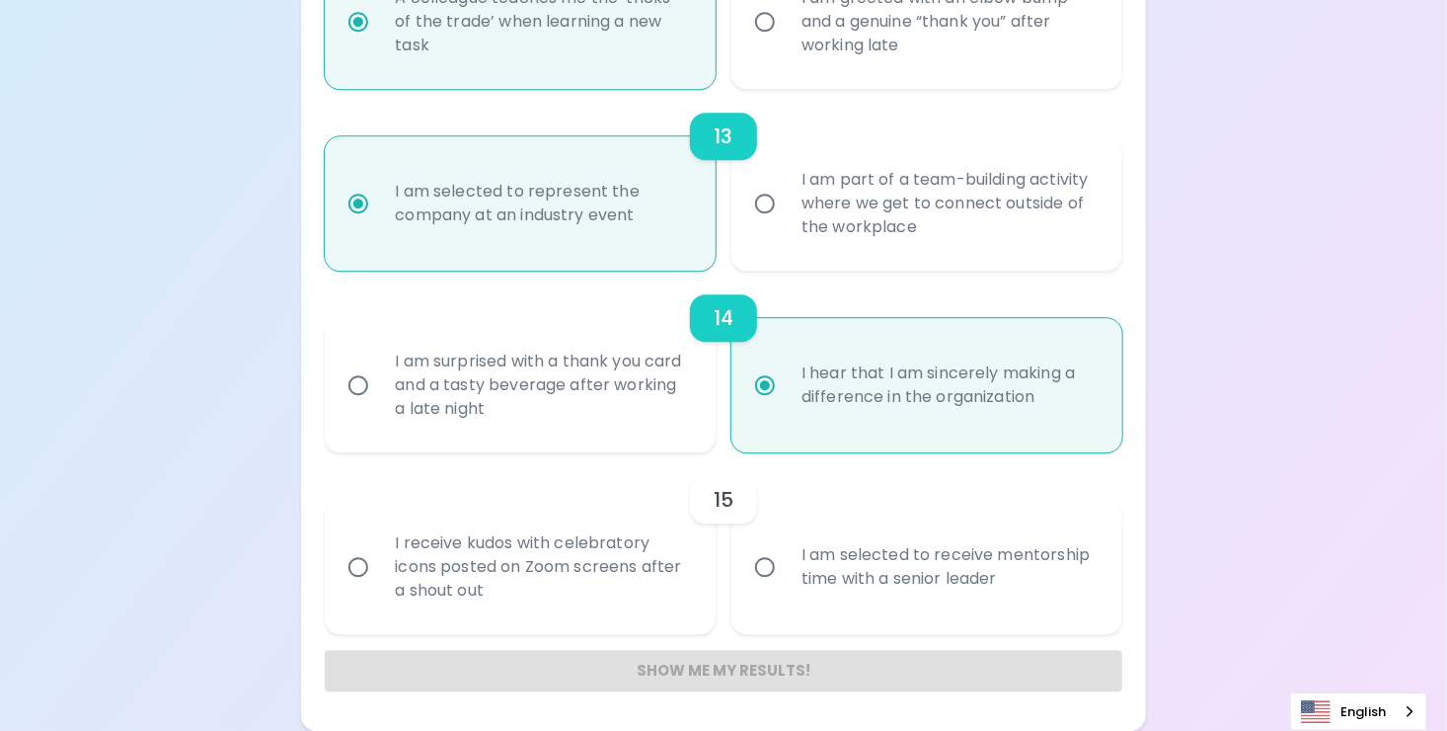
radio input "false"
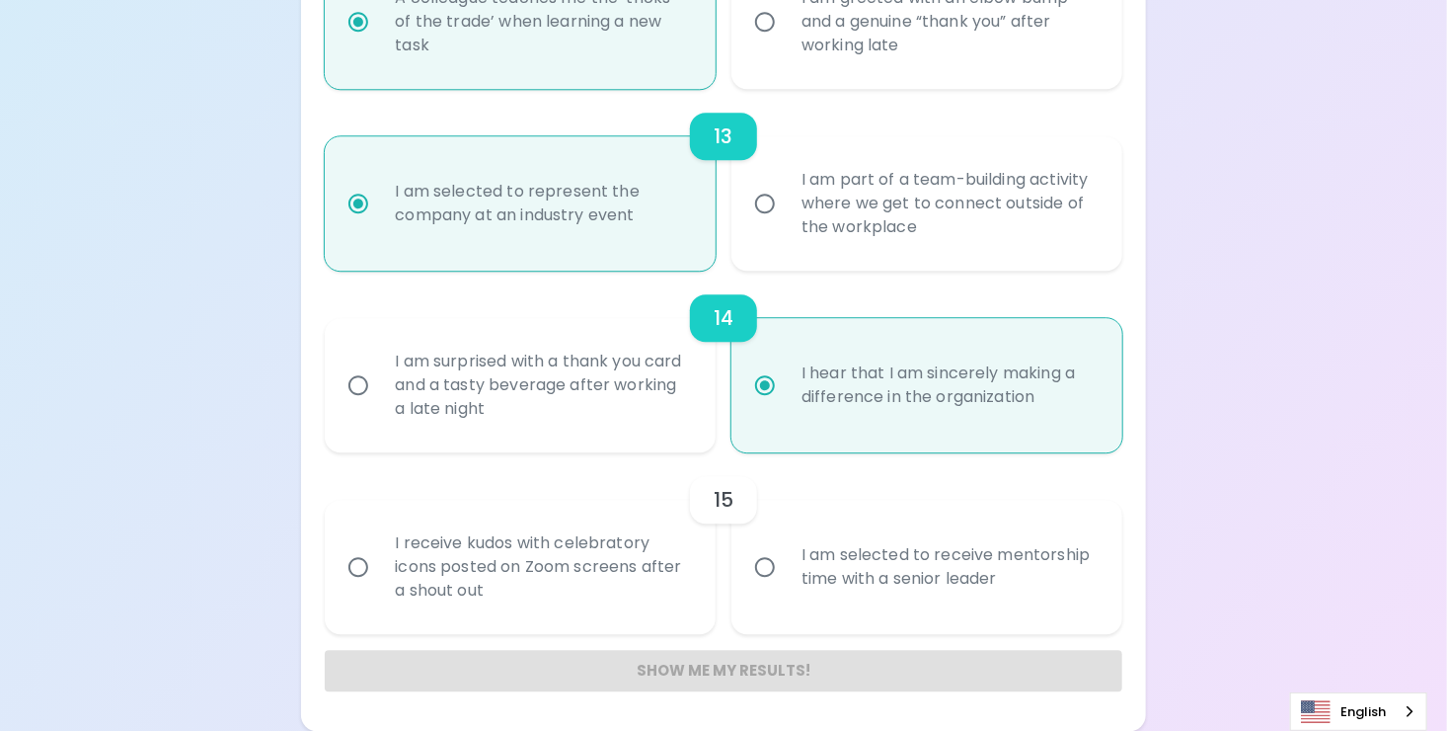
radio input "false"
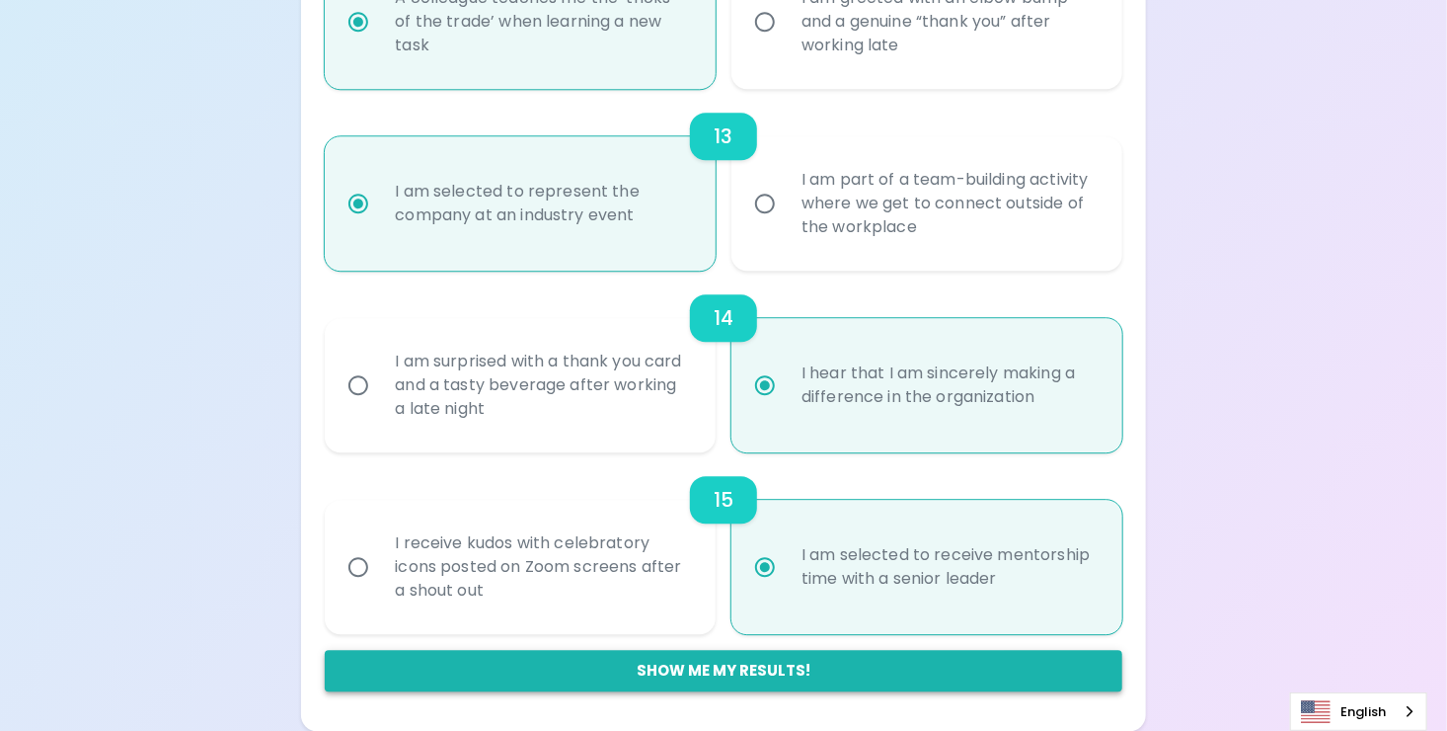
radio input "true"
click at [795, 673] on button "Show me my results!" at bounding box center [723, 670] width 797 height 41
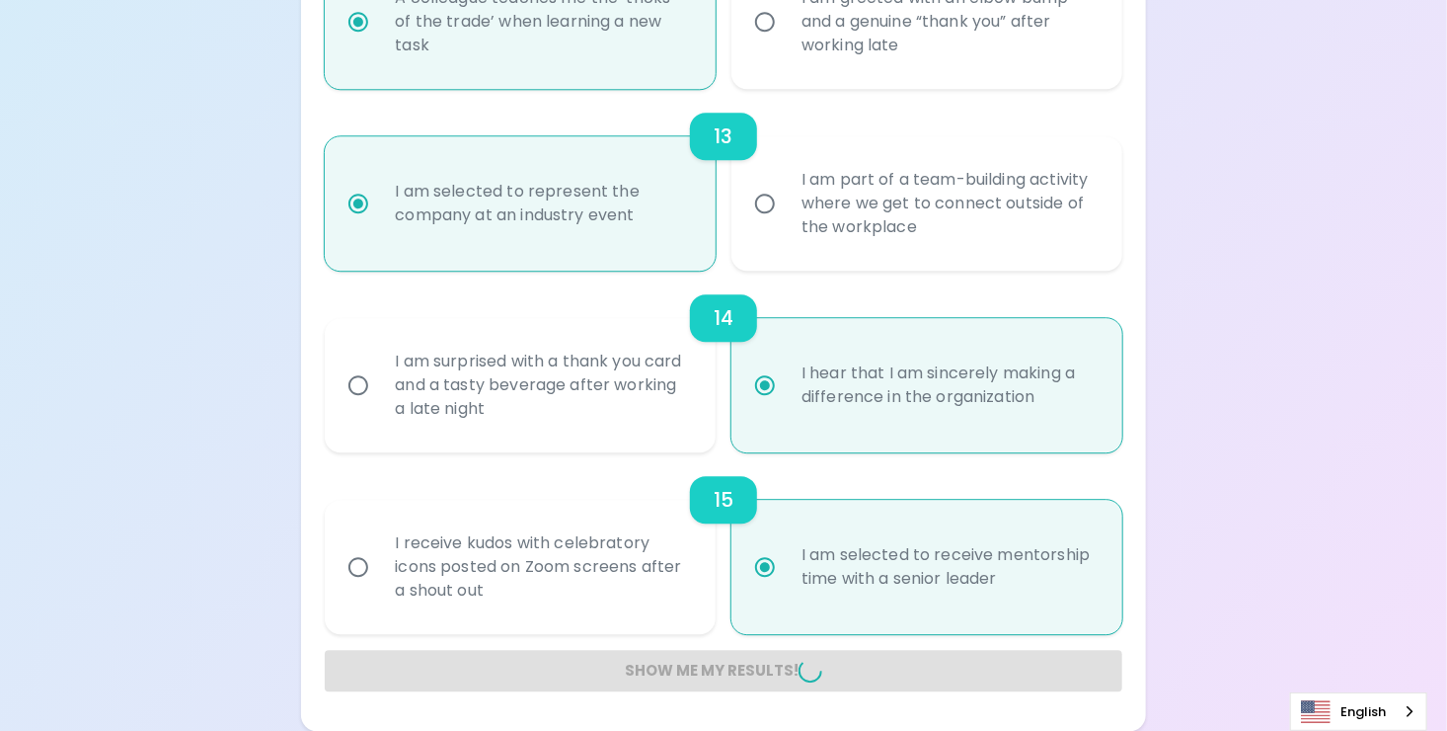
radio input "false"
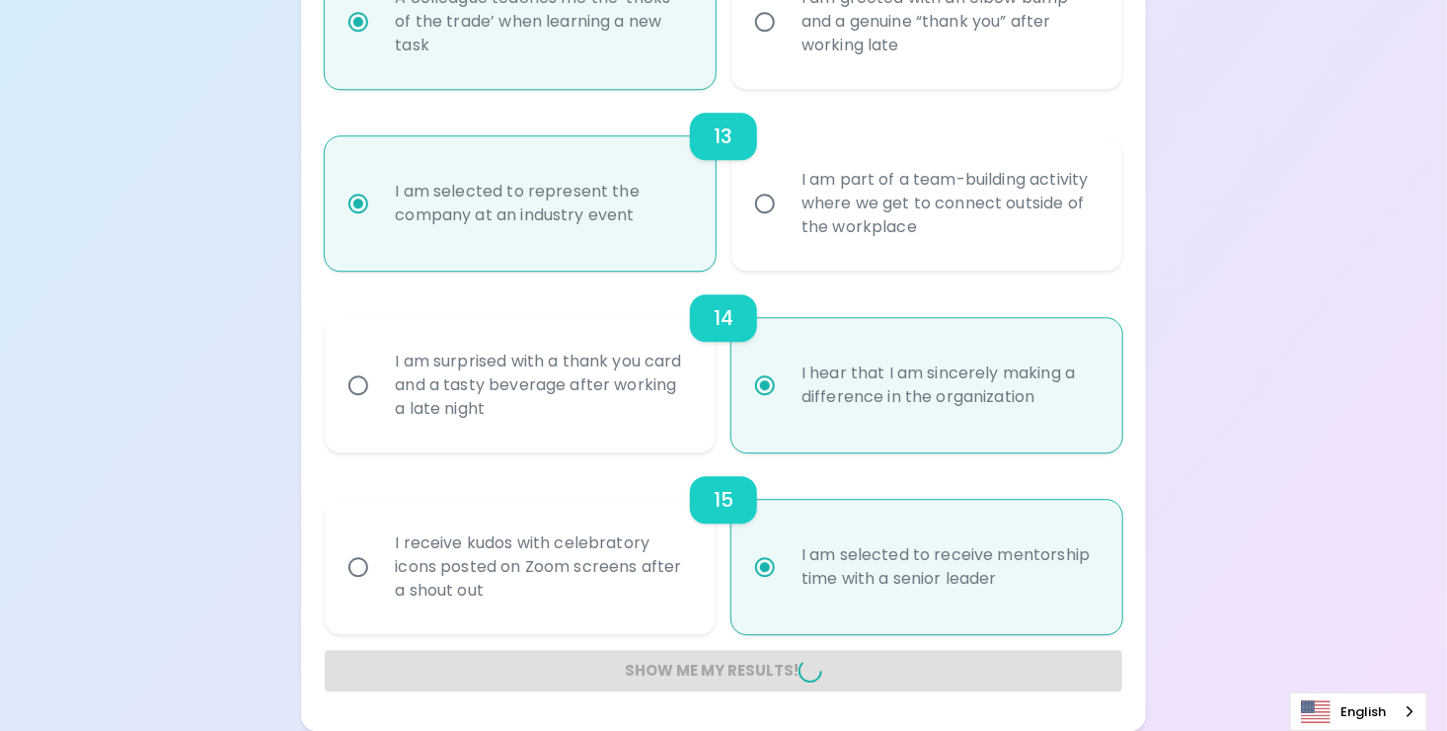
radio input "false"
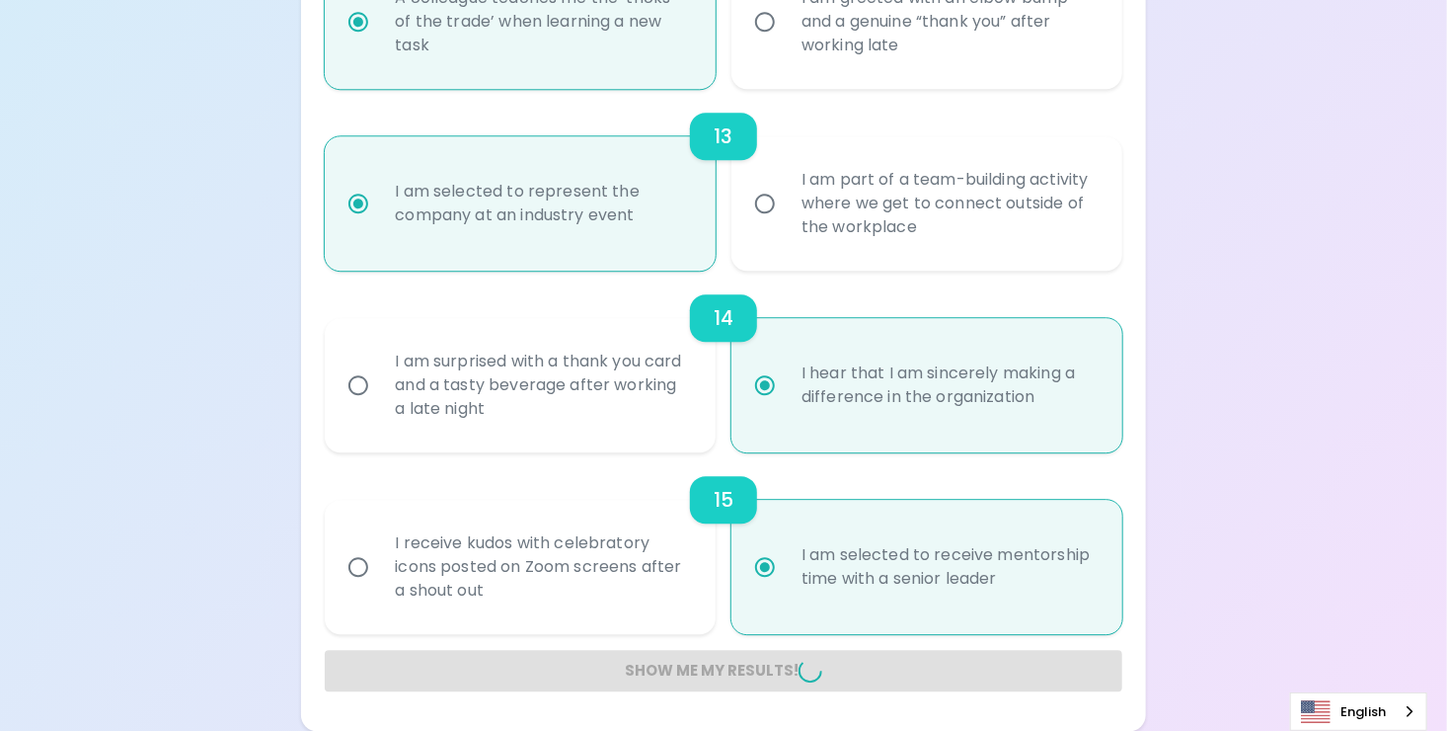
radio input "false"
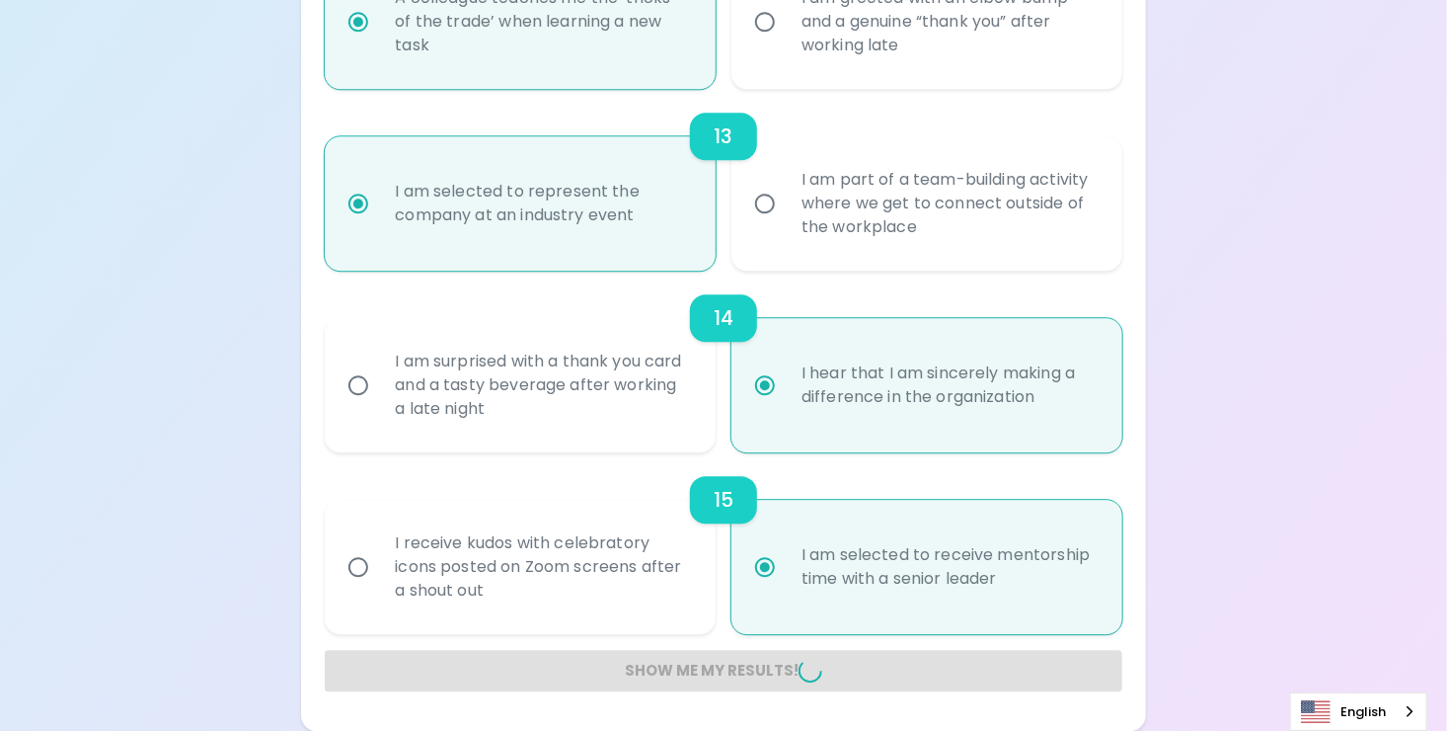
radio input "false"
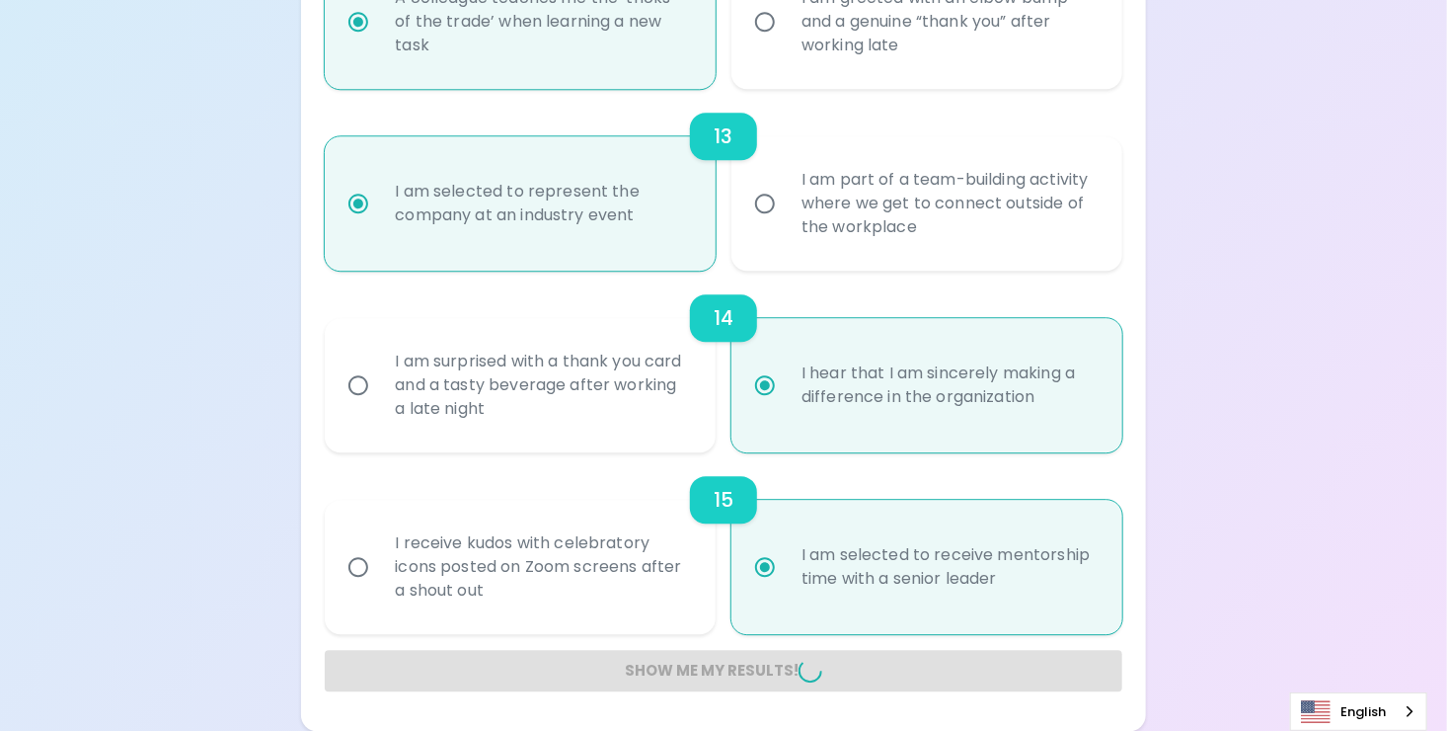
radio input "false"
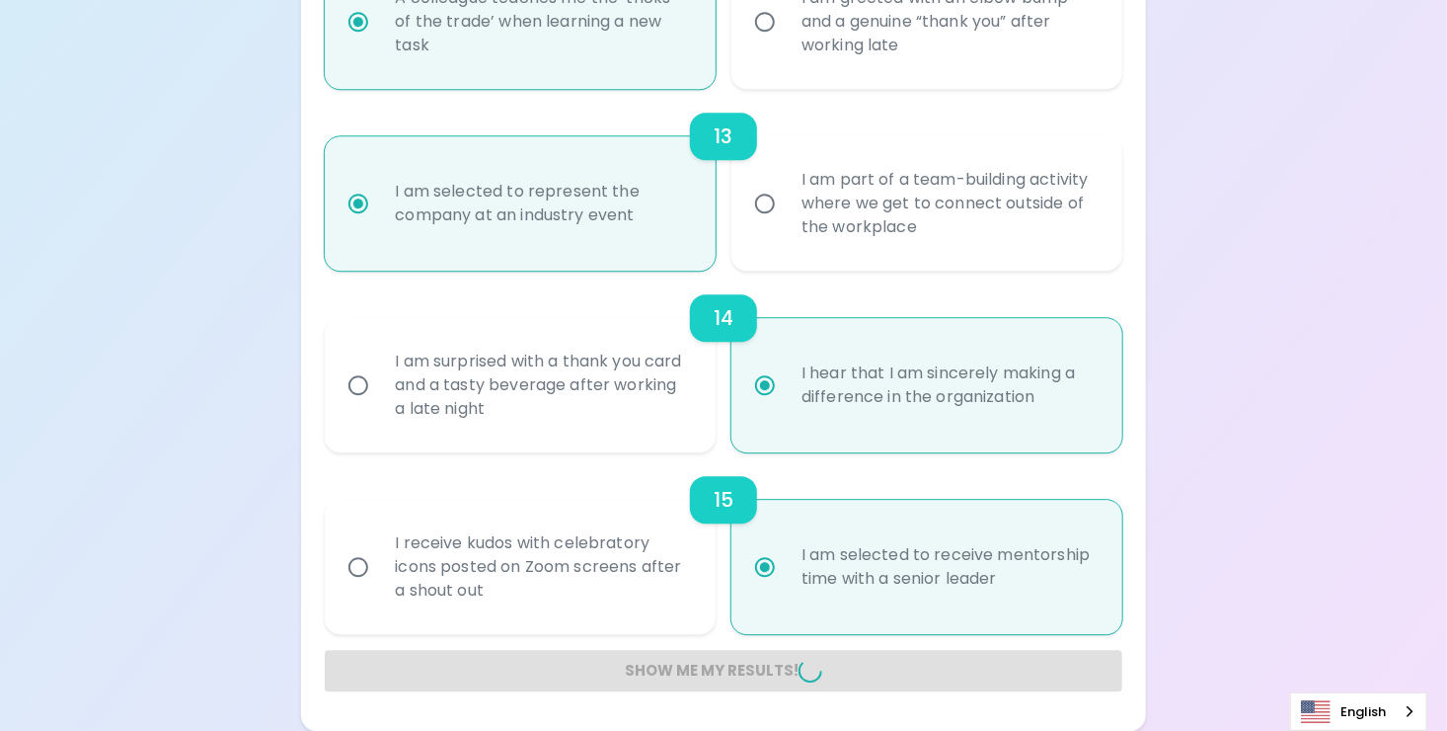
radio input "false"
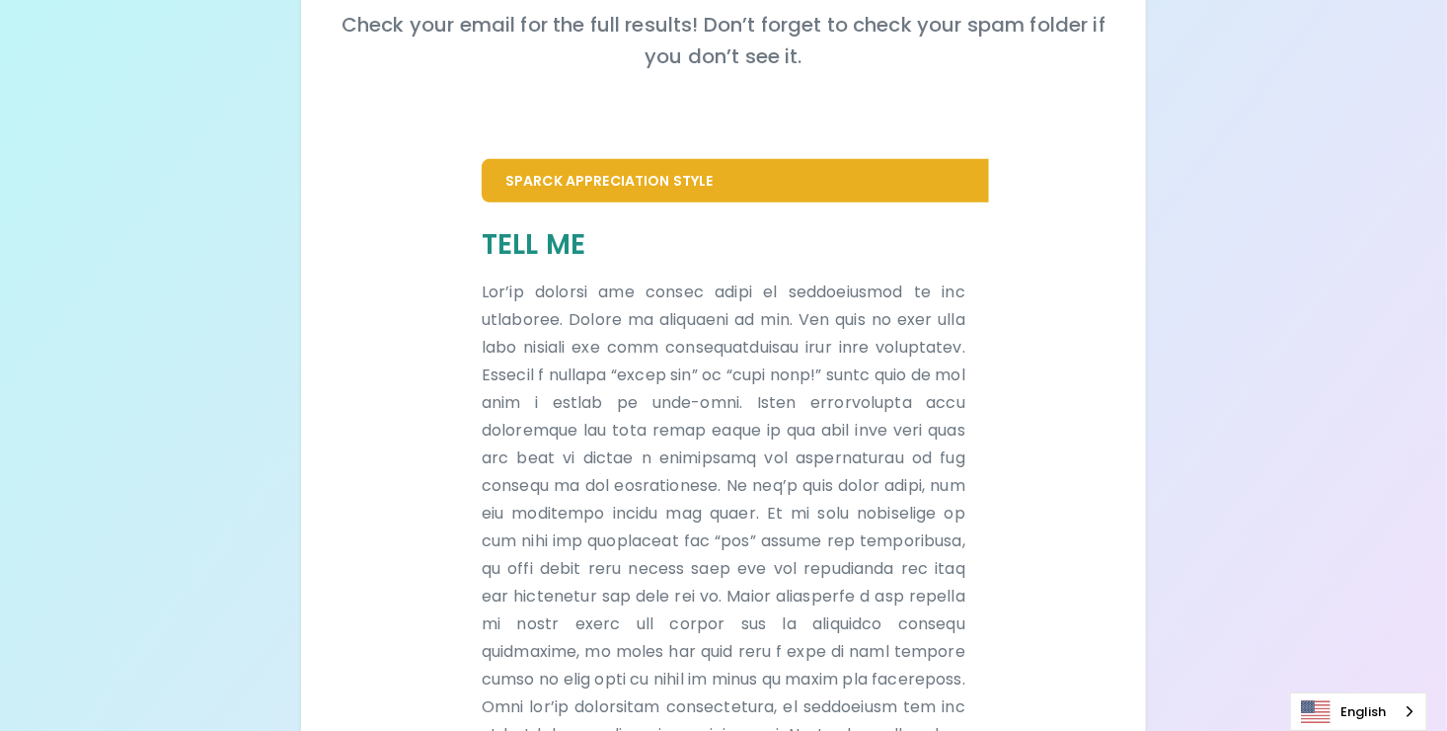
scroll to position [314, 0]
